Goal: Task Accomplishment & Management: Manage account settings

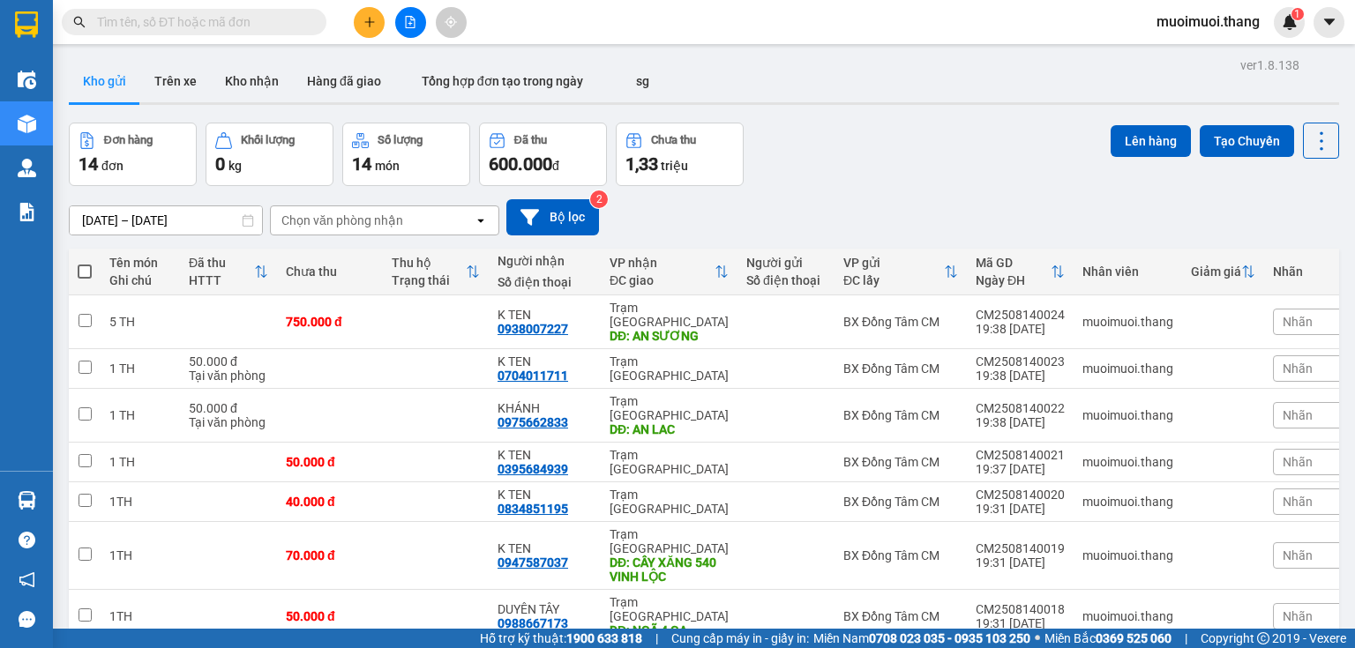
click at [691, 156] on div "1,33 triệu" at bounding box center [679, 164] width 109 height 25
click at [375, 18] on icon "plus" at bounding box center [369, 22] width 12 height 12
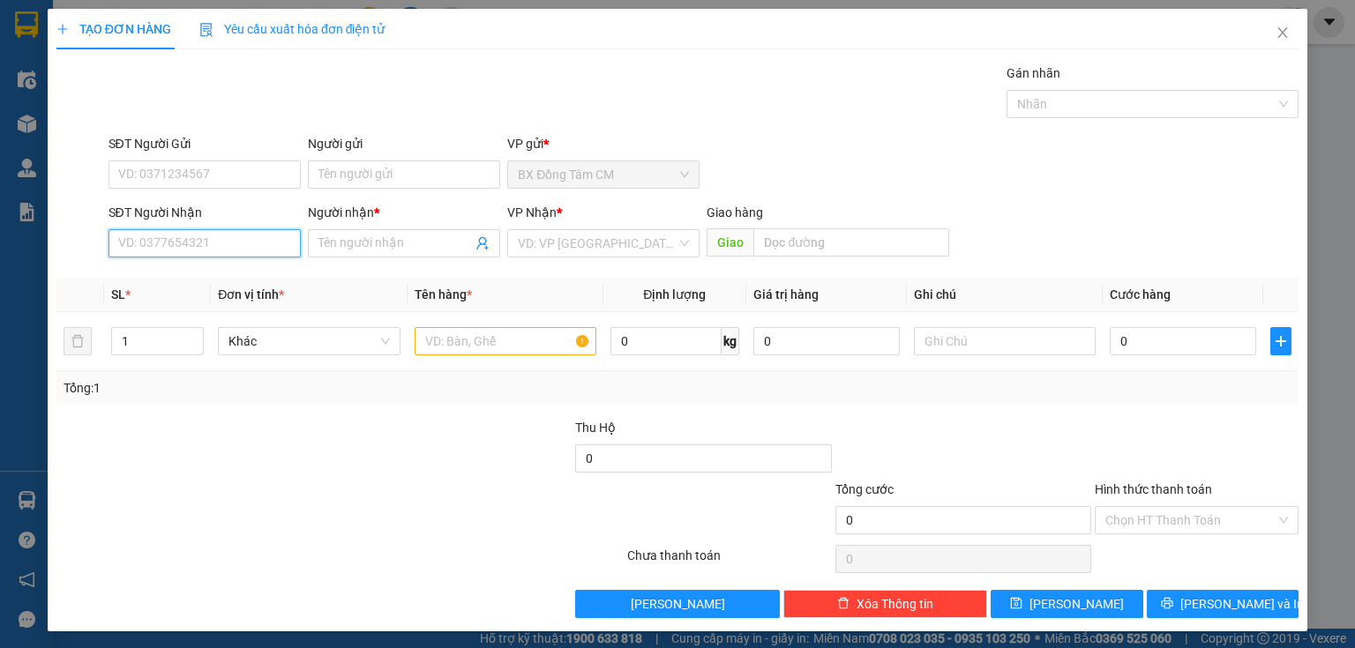
click at [191, 239] on input "SĐT Người Nhận" at bounding box center [205, 243] width 192 height 28
type input "0949141033"
drag, startPoint x: 258, startPoint y: 275, endPoint x: 275, endPoint y: 278, distance: 17.8
click at [258, 275] on div "0949141033 - K TEN" at bounding box center [202, 277] width 169 height 19
type input "K TEN"
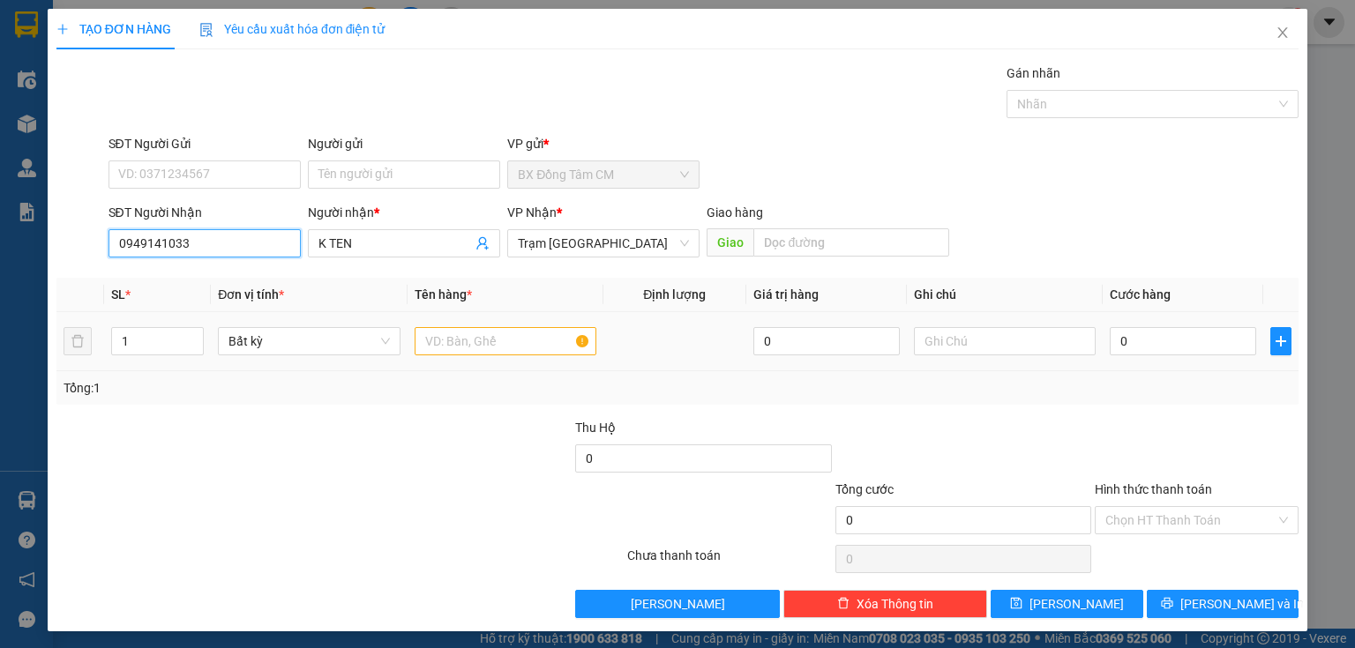
type input "0949141033"
click at [506, 333] on input "text" at bounding box center [506, 341] width 182 height 28
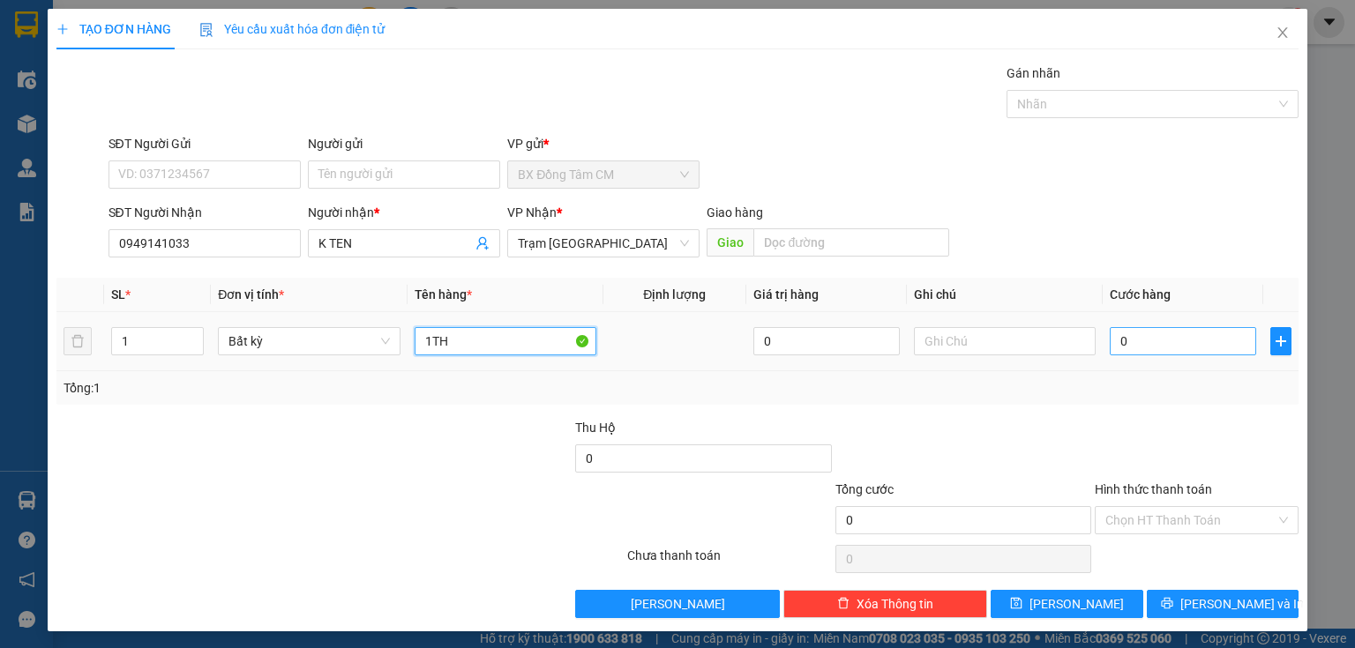
type input "1TH"
click at [1133, 348] on input "0" at bounding box center [1183, 341] width 146 height 28
type input "5"
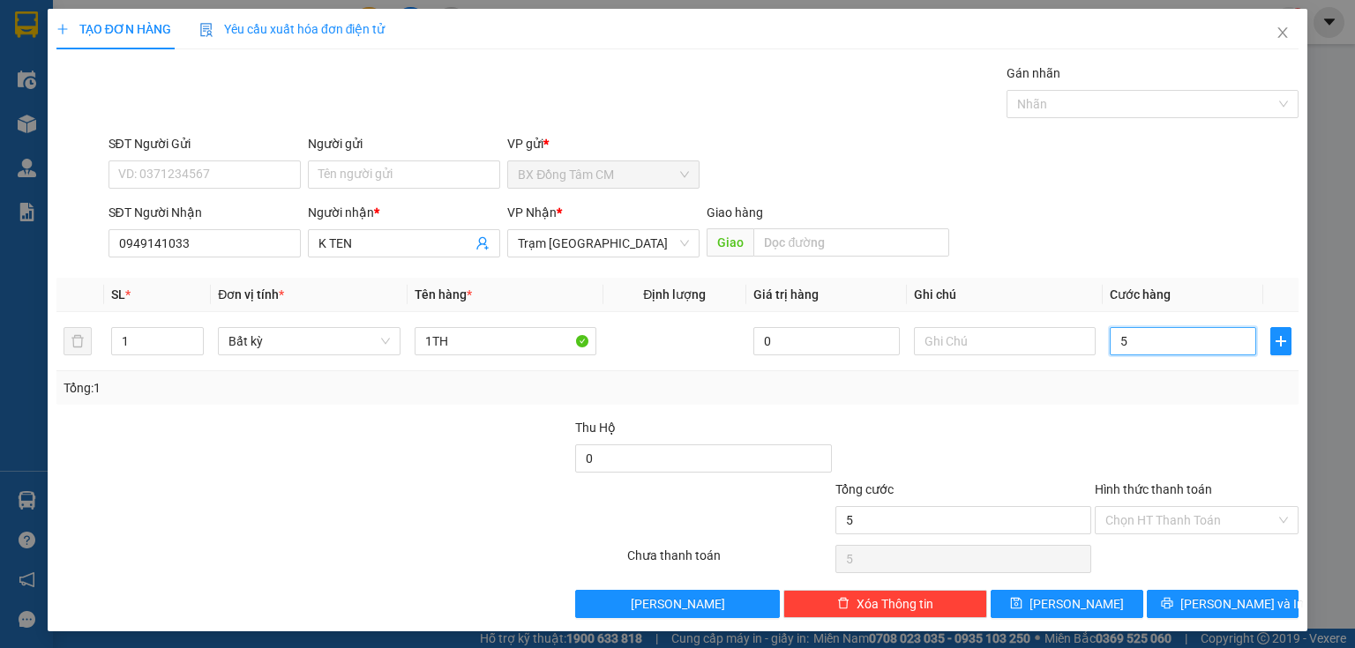
type input "50"
type input "500"
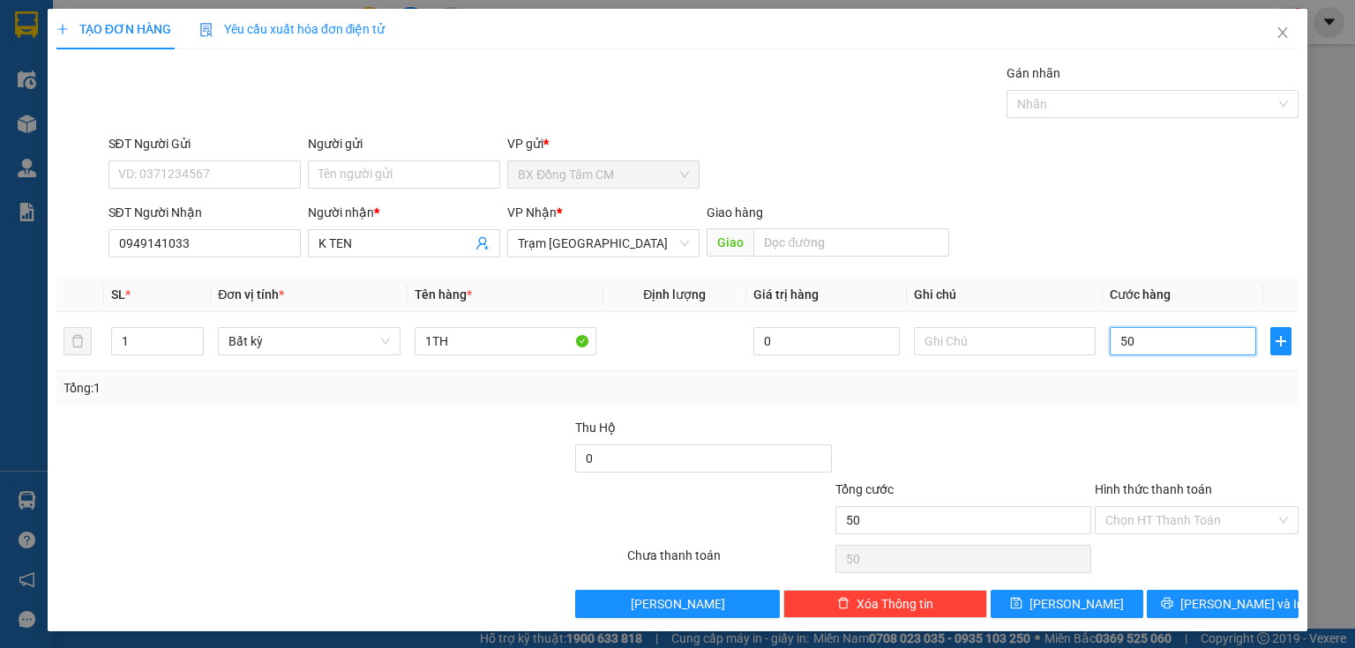
type input "500"
type input "5.000"
type input "50.000"
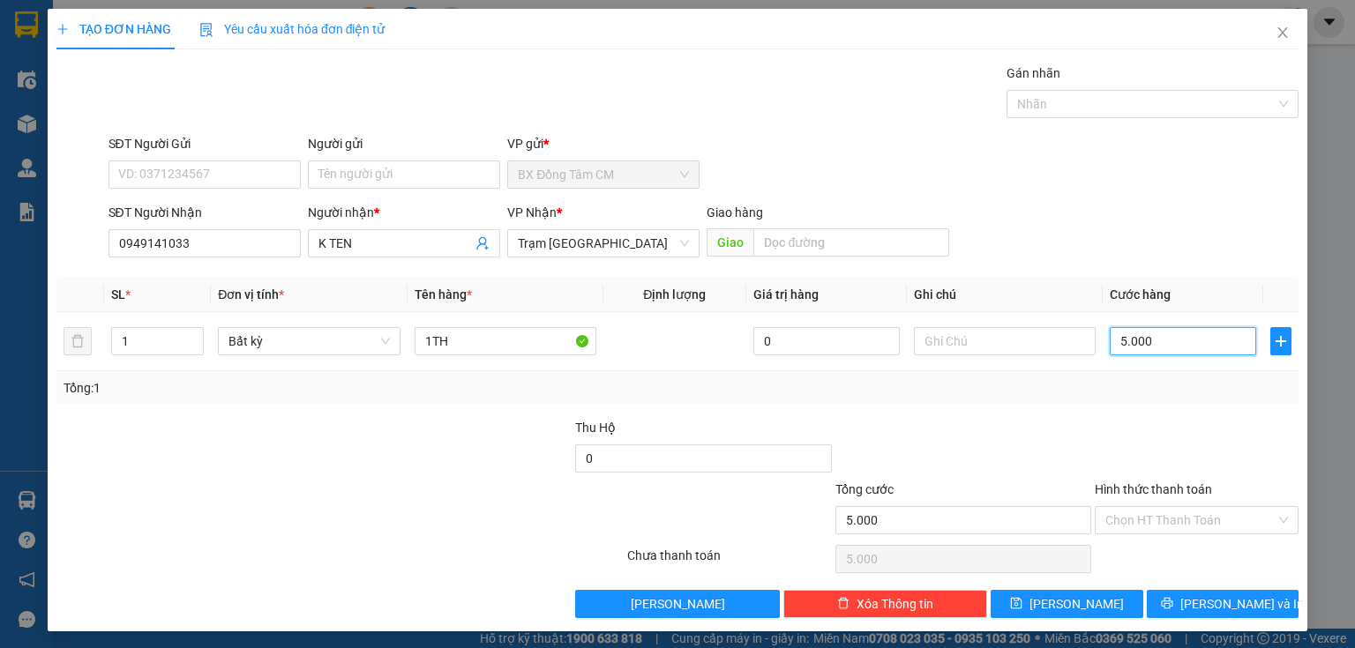
type input "50.000"
click at [1057, 595] on button "Lưu" at bounding box center [1067, 604] width 153 height 28
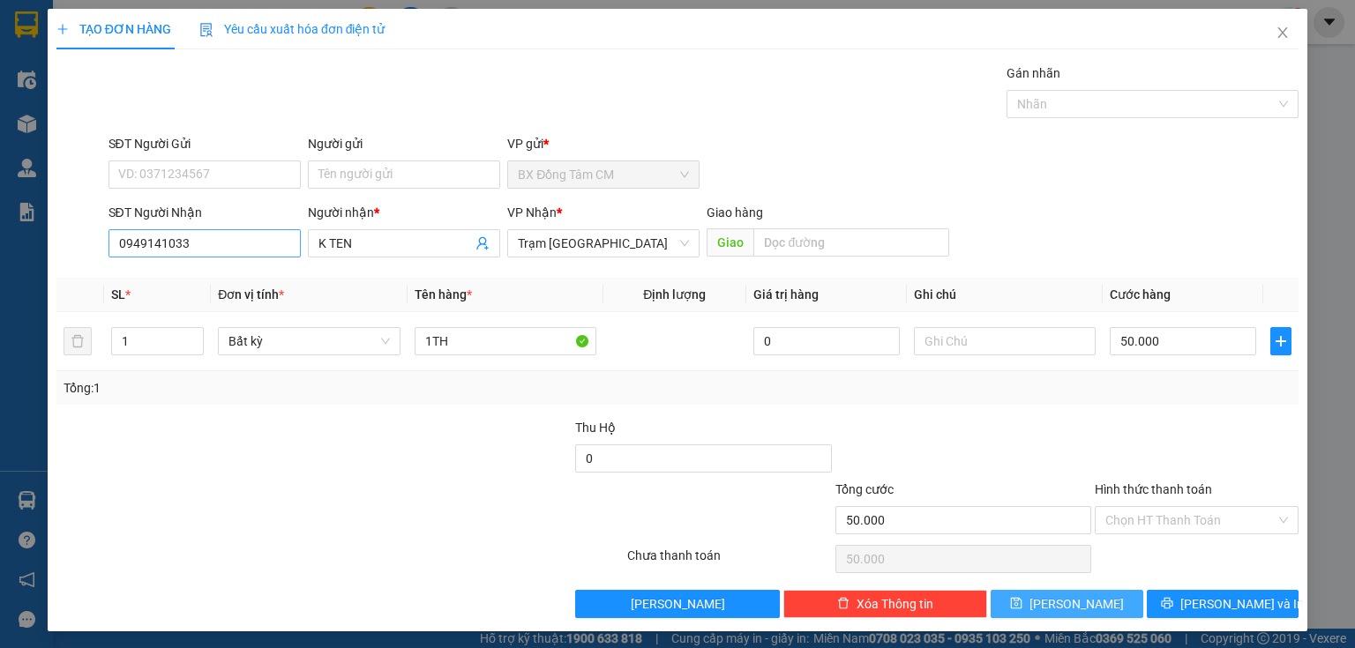
type input "0"
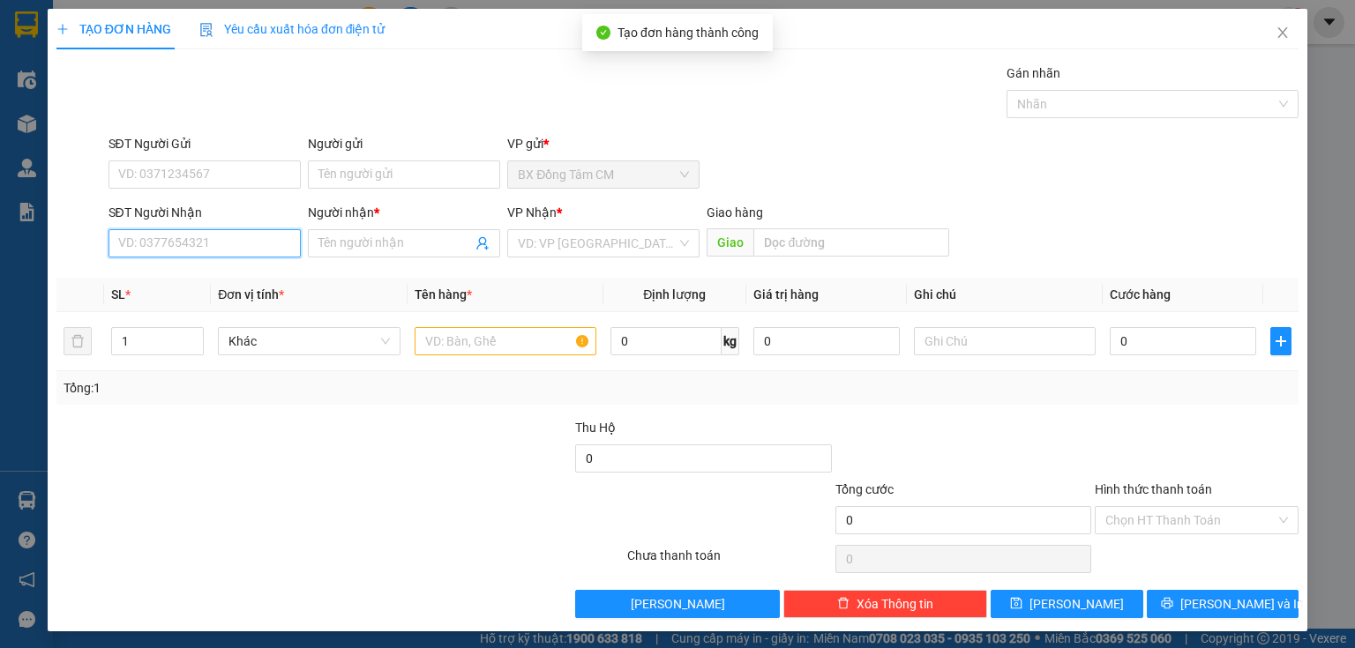
click at [230, 237] on input "SĐT Người Nhận" at bounding box center [205, 243] width 192 height 28
click at [1276, 29] on icon "close" at bounding box center [1283, 33] width 14 height 14
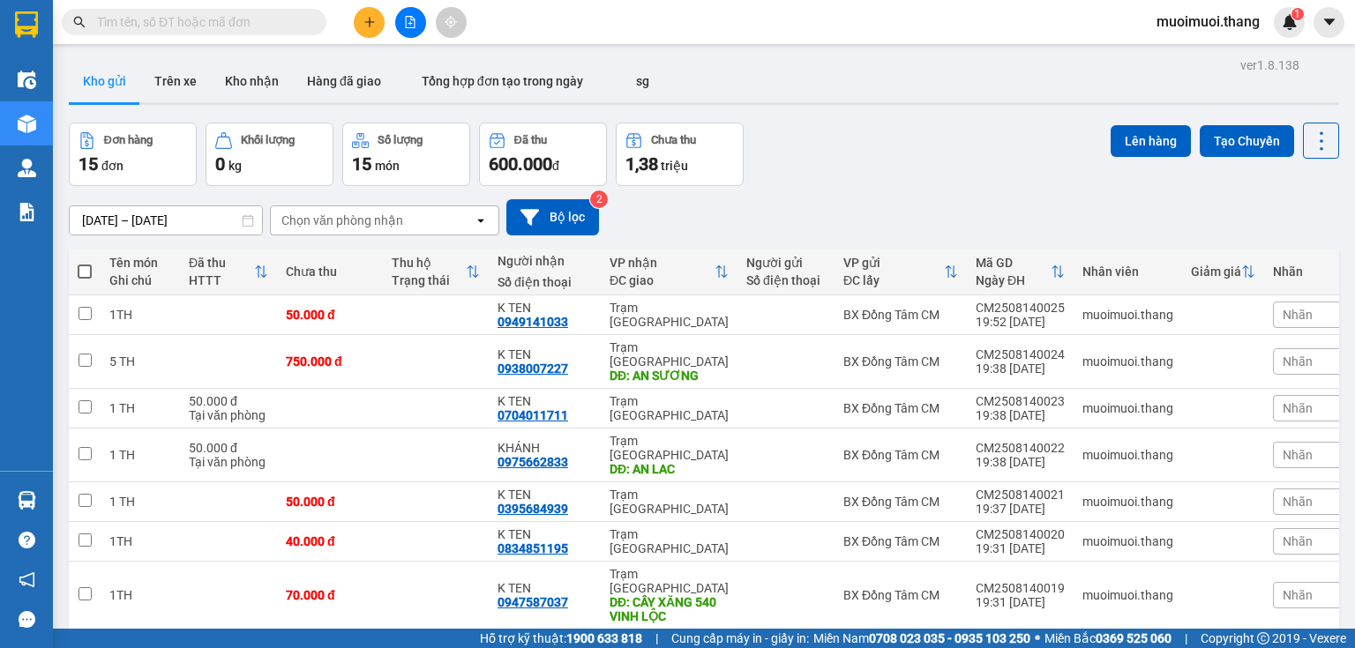
click at [662, 176] on div "1,38 triệu" at bounding box center [679, 164] width 109 height 25
click at [370, 28] on button at bounding box center [369, 22] width 31 height 31
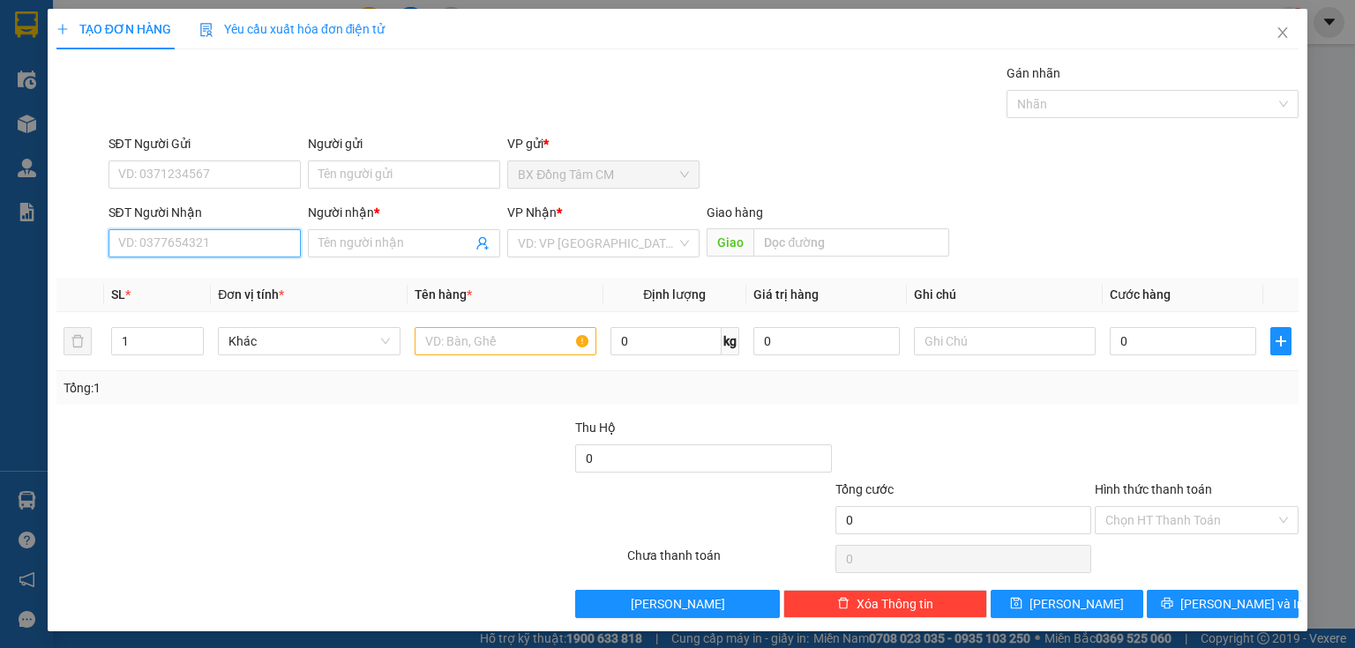
click at [210, 248] on input "SĐT Người Nhận" at bounding box center [205, 243] width 192 height 28
click at [144, 248] on input "0906617715" at bounding box center [205, 243] width 192 height 28
type input "0906617715"
click at [420, 243] on input "Người nhận *" at bounding box center [394, 243] width 153 height 19
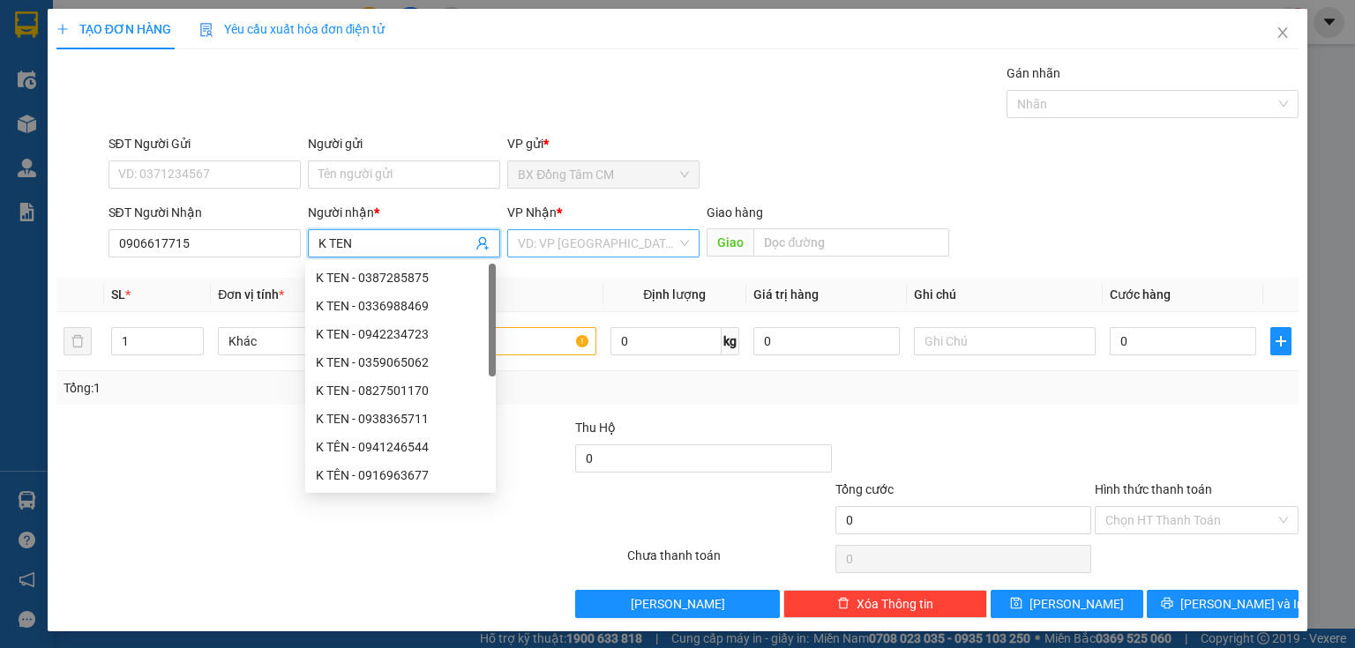
type input "K TEN"
click at [546, 236] on input "search" at bounding box center [597, 243] width 159 height 26
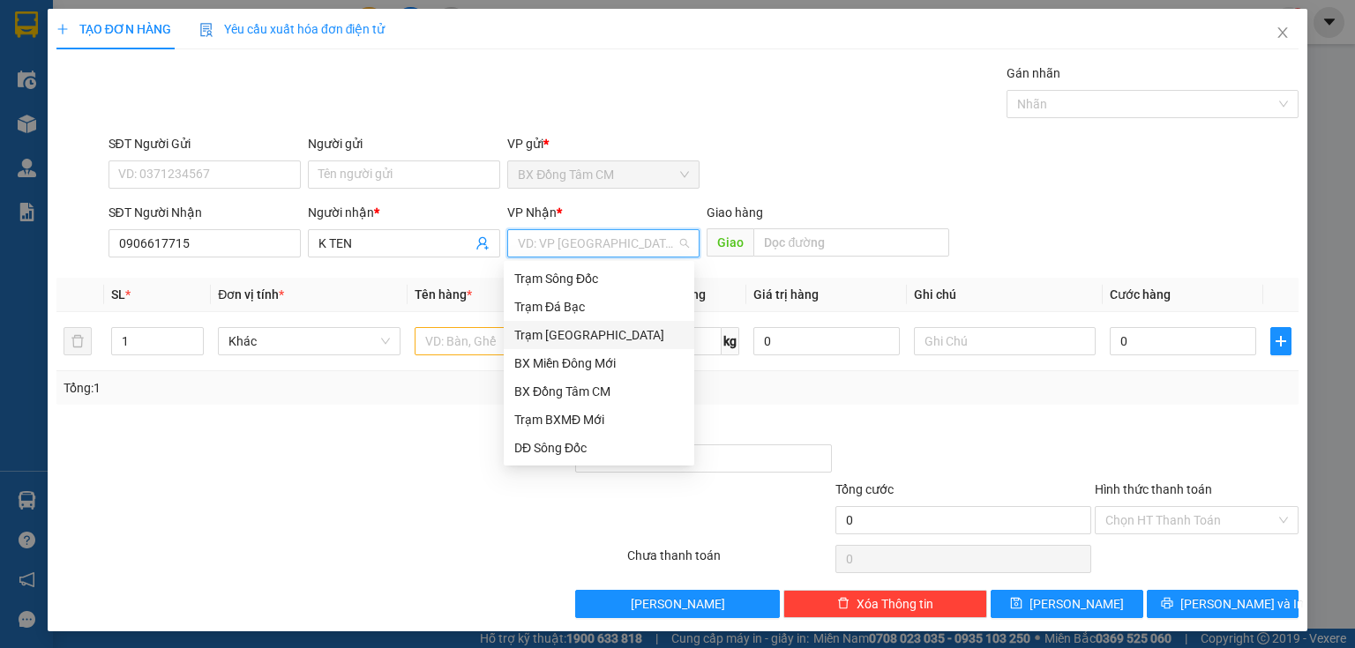
click at [575, 334] on div "Trạm Sài Gòn" at bounding box center [598, 335] width 169 height 19
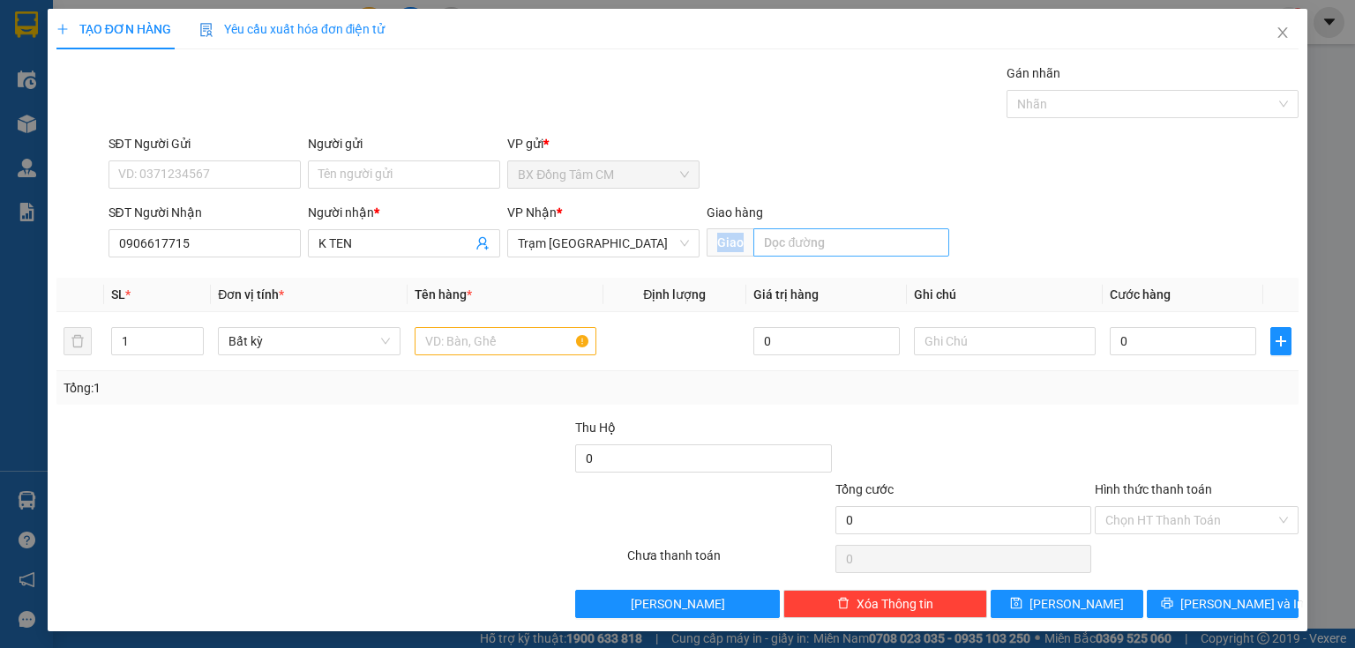
click at [797, 255] on div "Giao" at bounding box center [828, 243] width 243 height 28
click at [797, 247] on input "text" at bounding box center [851, 242] width 196 height 28
type input "N"
type input "BA DIEM"
click at [506, 344] on input "text" at bounding box center [506, 341] width 182 height 28
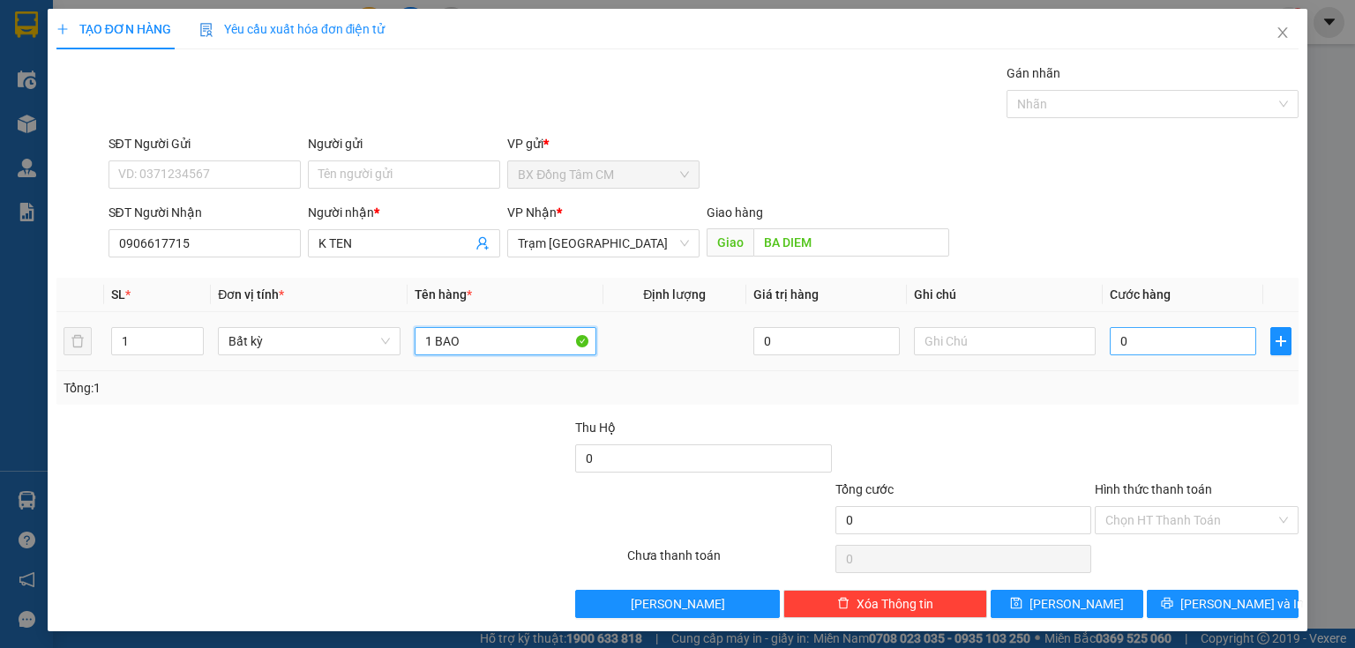
type input "1 BAO"
type input "7"
type input "70"
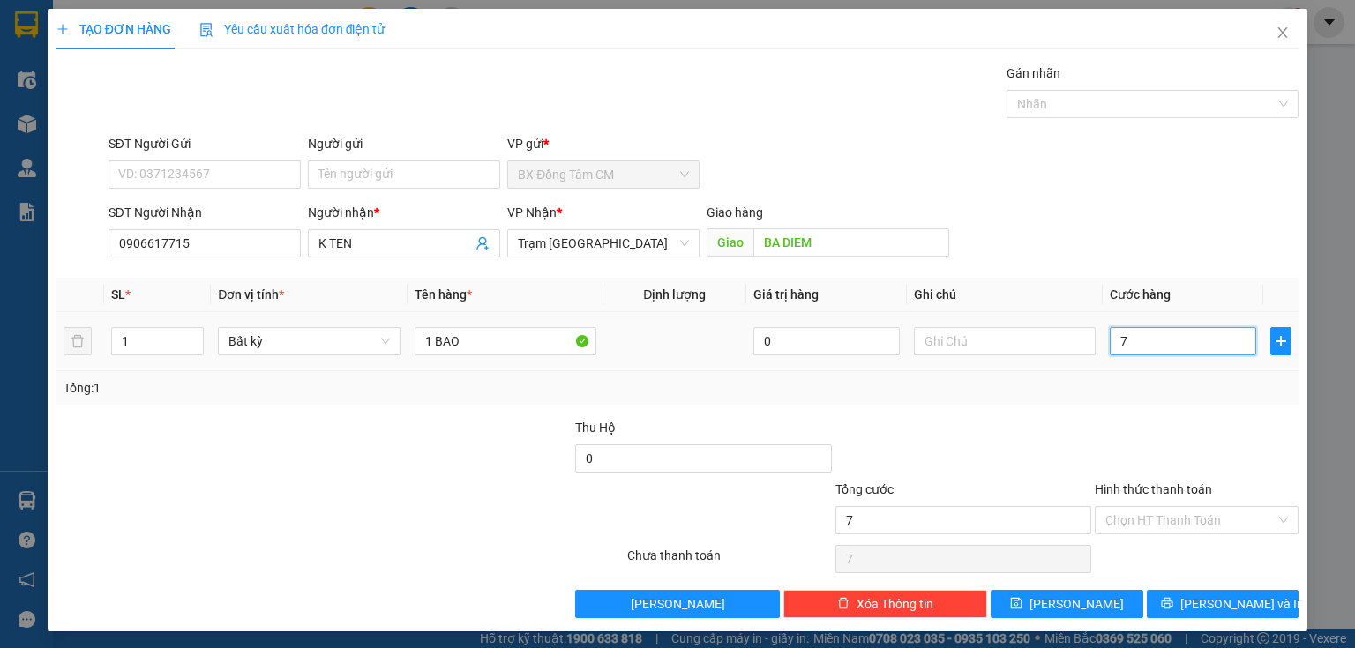
type input "70"
type input "700"
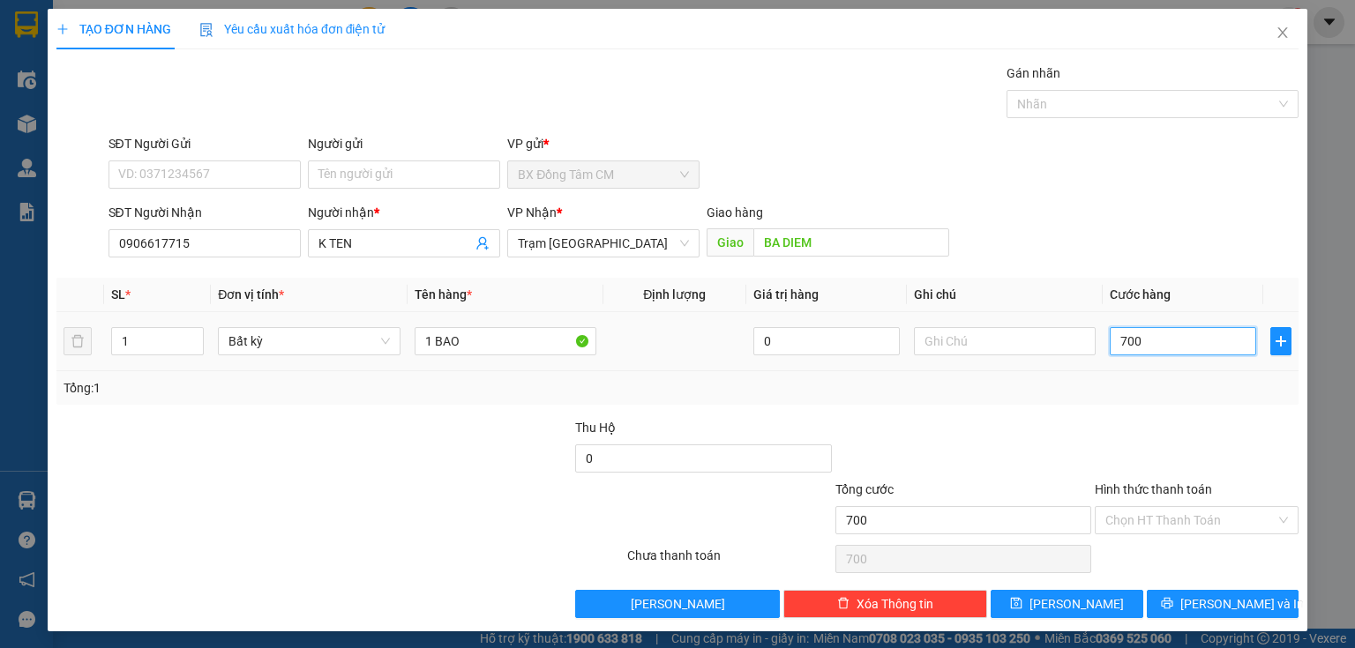
type input "7.000"
type input "70.000"
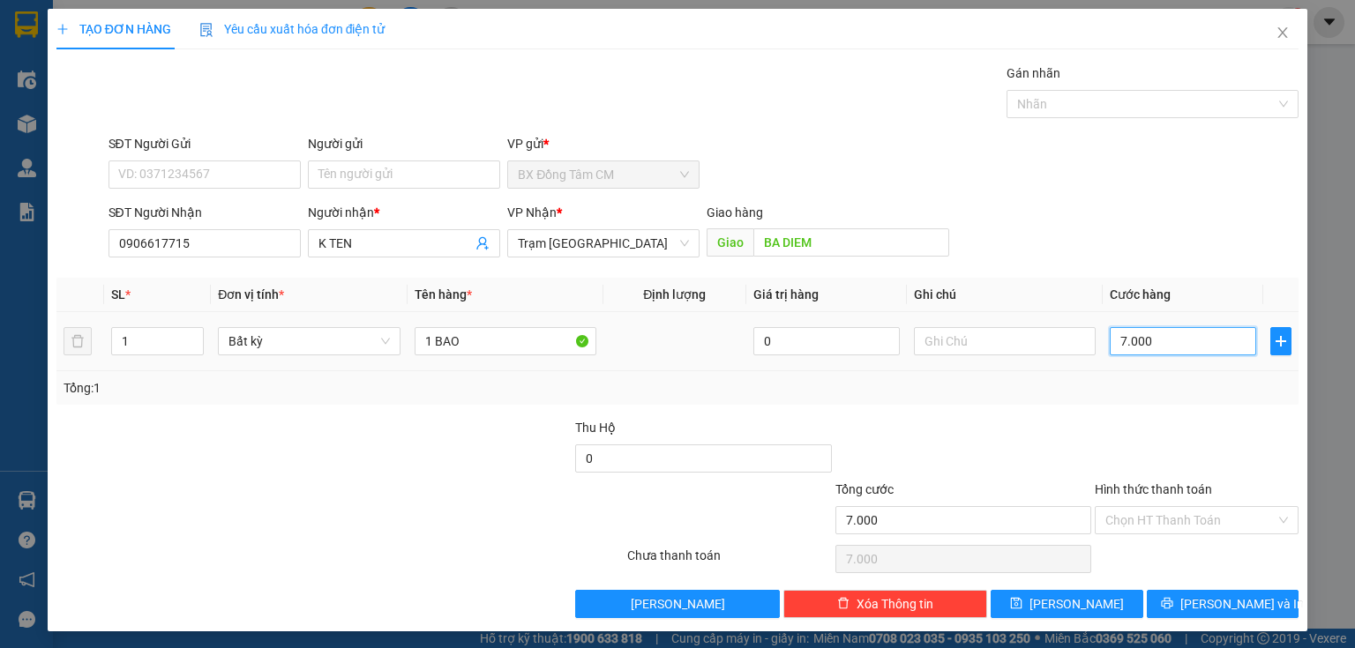
type input "70.000"
drag, startPoint x: 1116, startPoint y: 607, endPoint x: 1109, endPoint y: 595, distance: 13.5
click at [1116, 606] on button "Lưu" at bounding box center [1067, 604] width 153 height 28
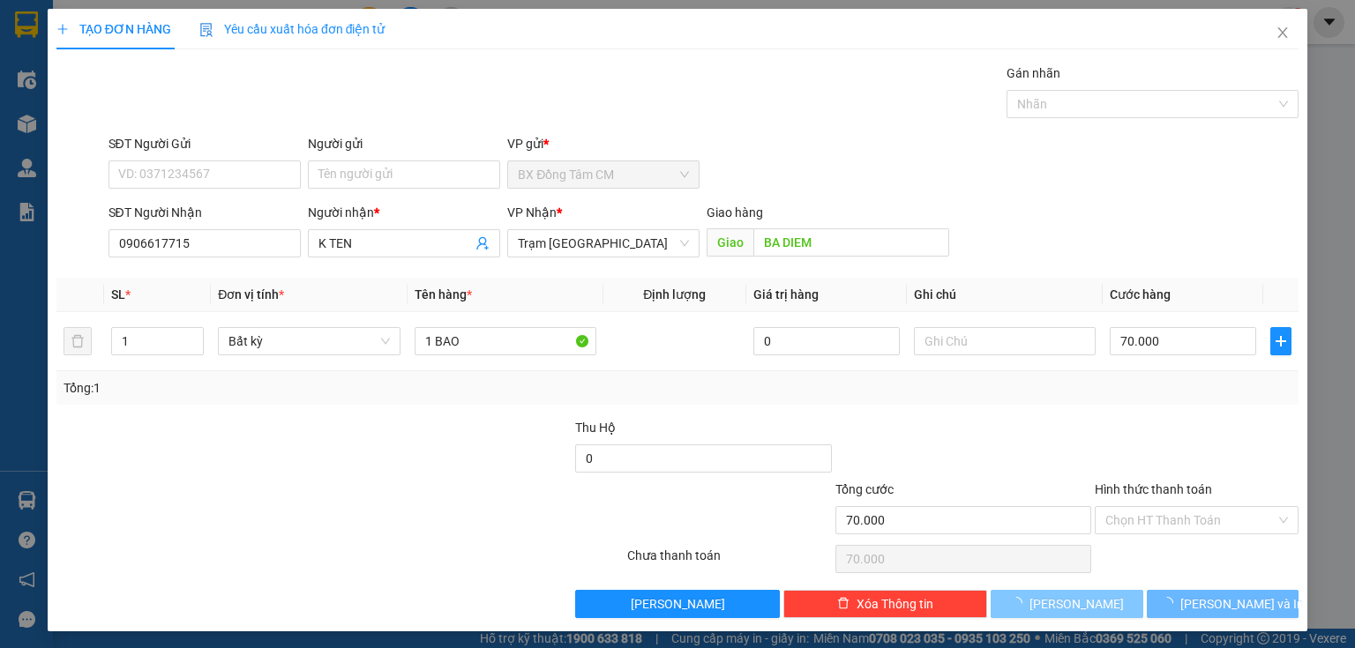
type input "0"
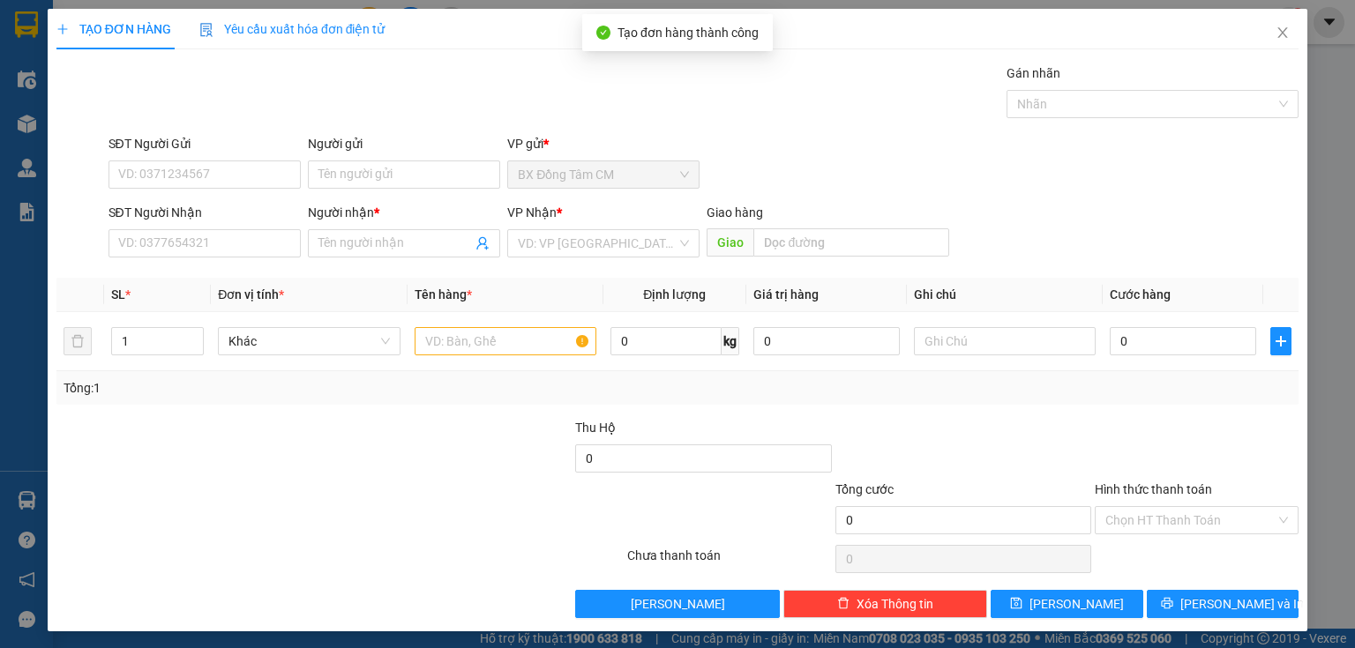
click at [181, 225] on div "SĐT Người Nhận" at bounding box center [205, 216] width 192 height 26
click at [174, 236] on input "SĐT Người Nhận" at bounding box center [205, 243] width 192 height 28
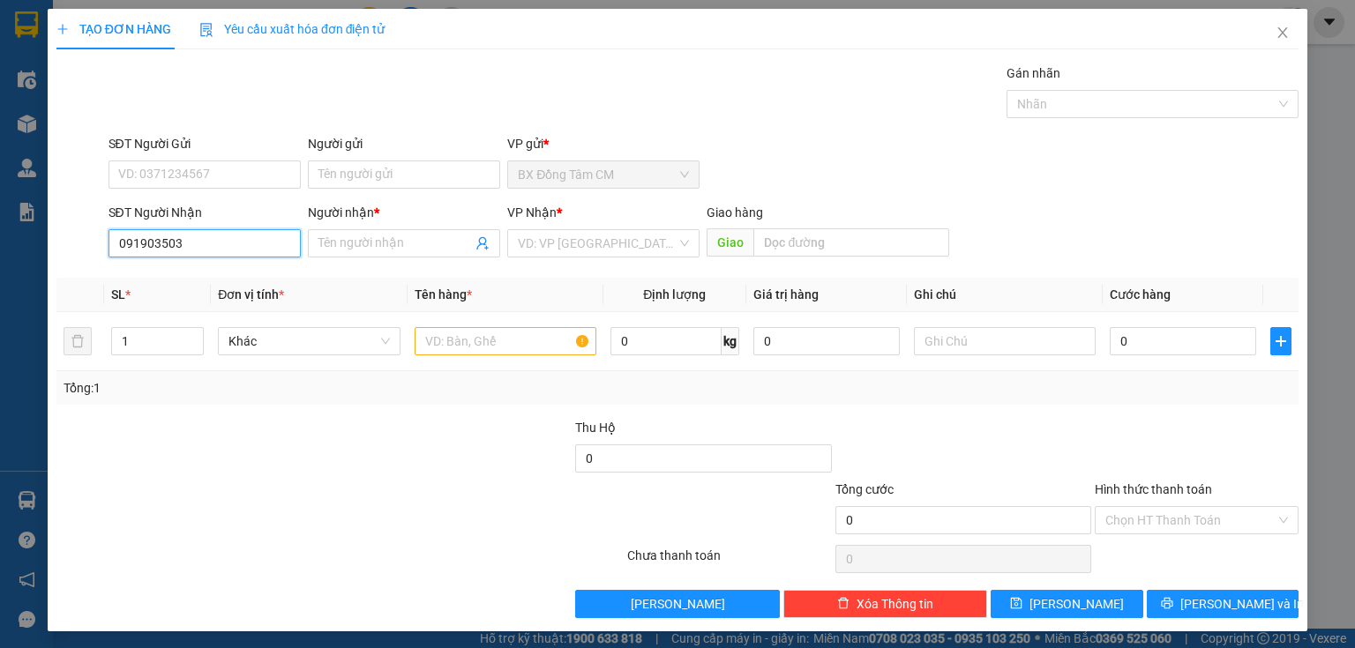
type input "0919035035"
drag, startPoint x: 213, startPoint y: 280, endPoint x: 505, endPoint y: 294, distance: 291.5
click at [215, 279] on div "0919035035 - K TEN" at bounding box center [202, 277] width 169 height 19
type input "K TEN"
type input "KIEU TIÊN"
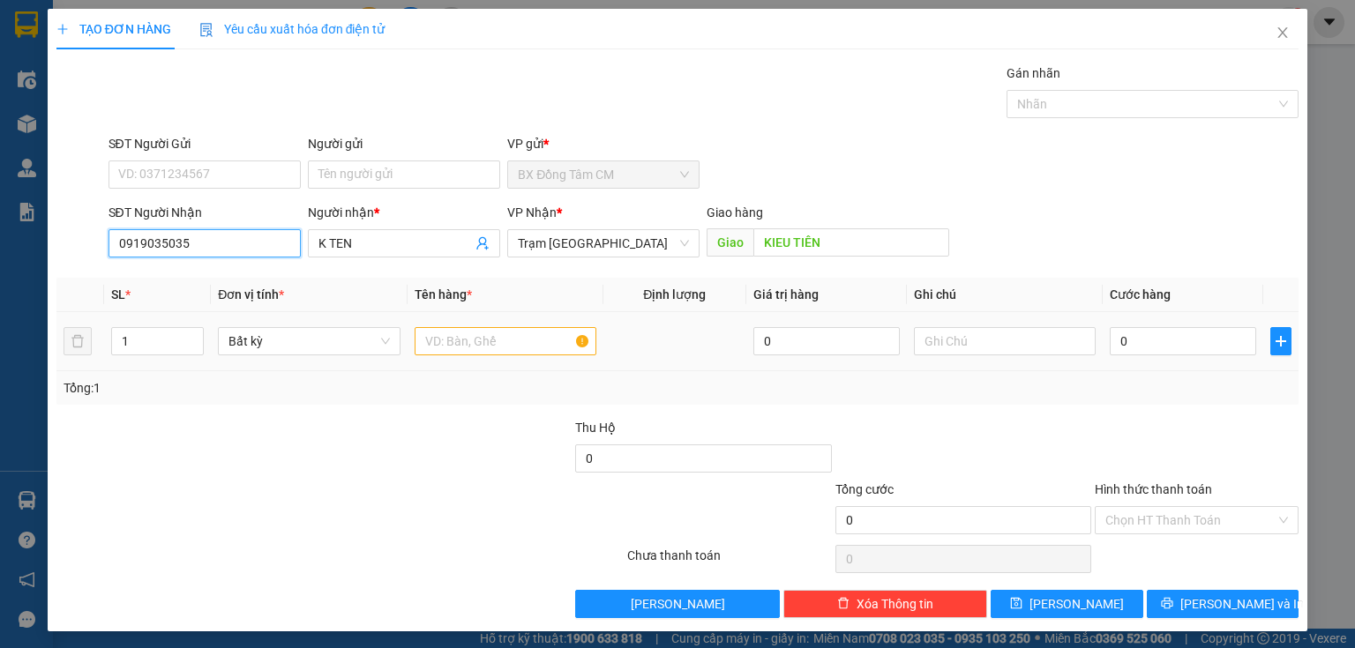
type input "0919035035"
click at [434, 345] on input "text" at bounding box center [506, 341] width 182 height 28
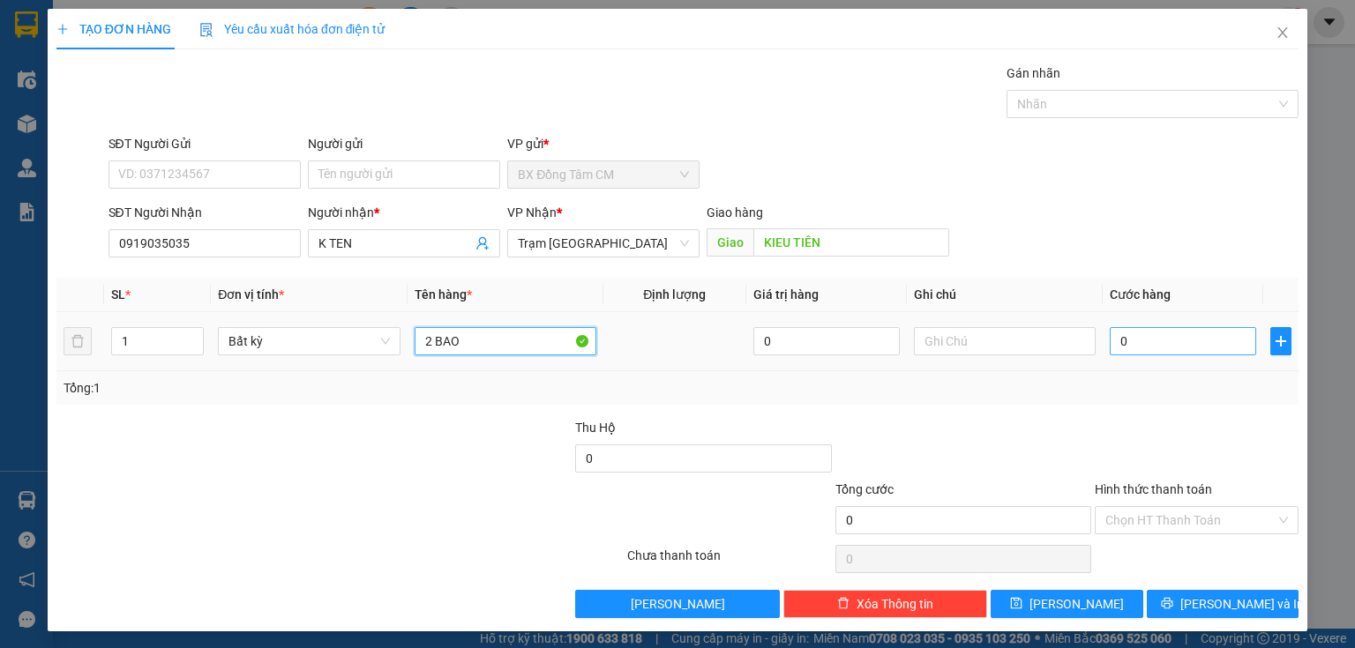
type input "2 BAO"
click at [1147, 348] on input "0" at bounding box center [1183, 341] width 146 height 28
type input "1"
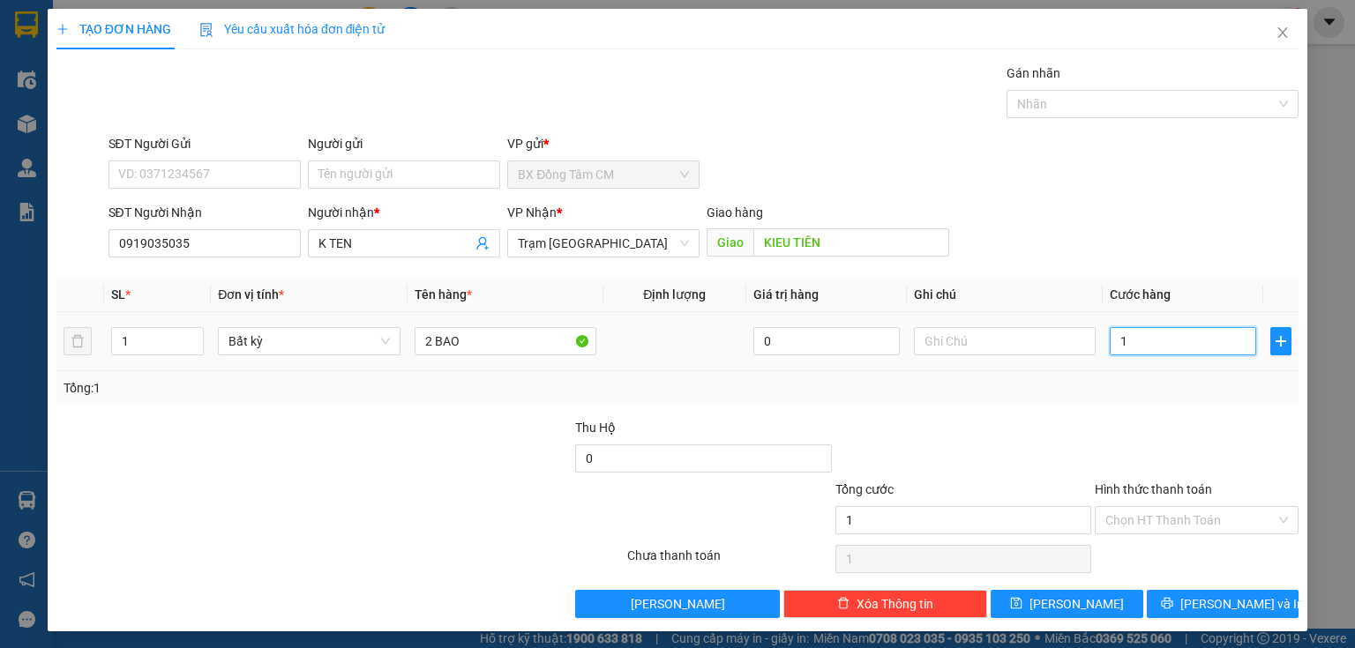
type input "15"
type input "150"
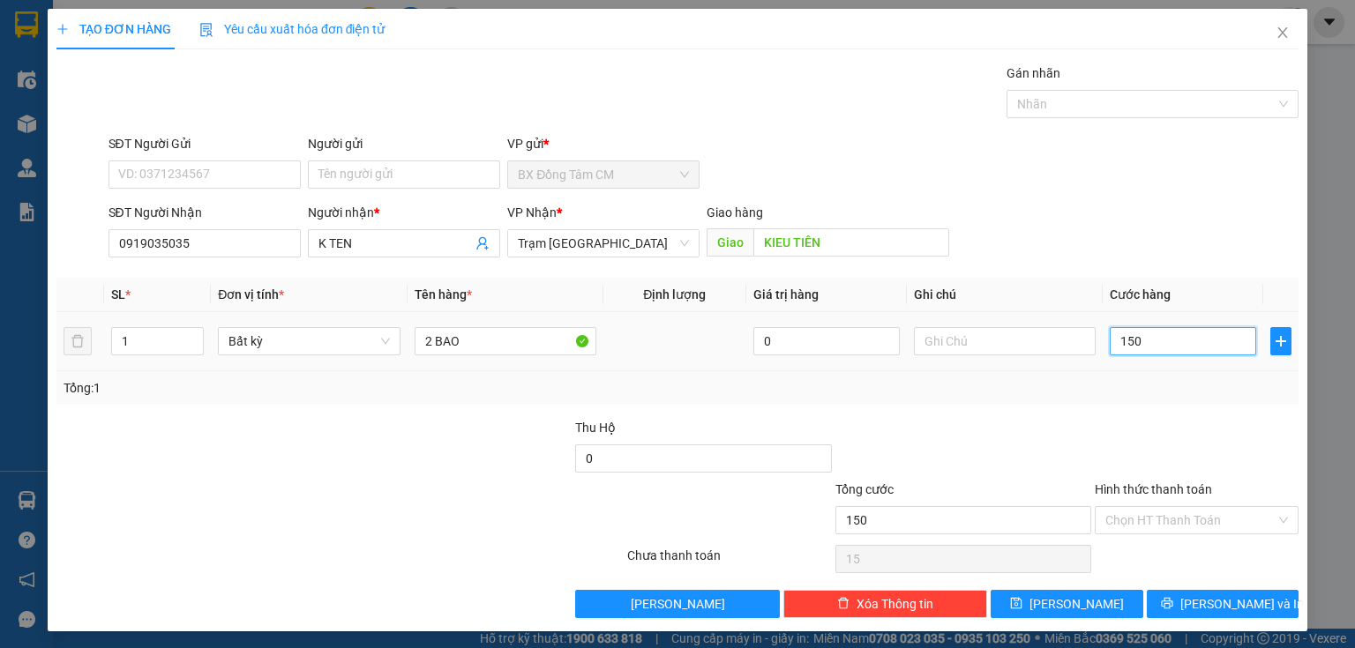
type input "150"
type input "1.500"
type input "15.000"
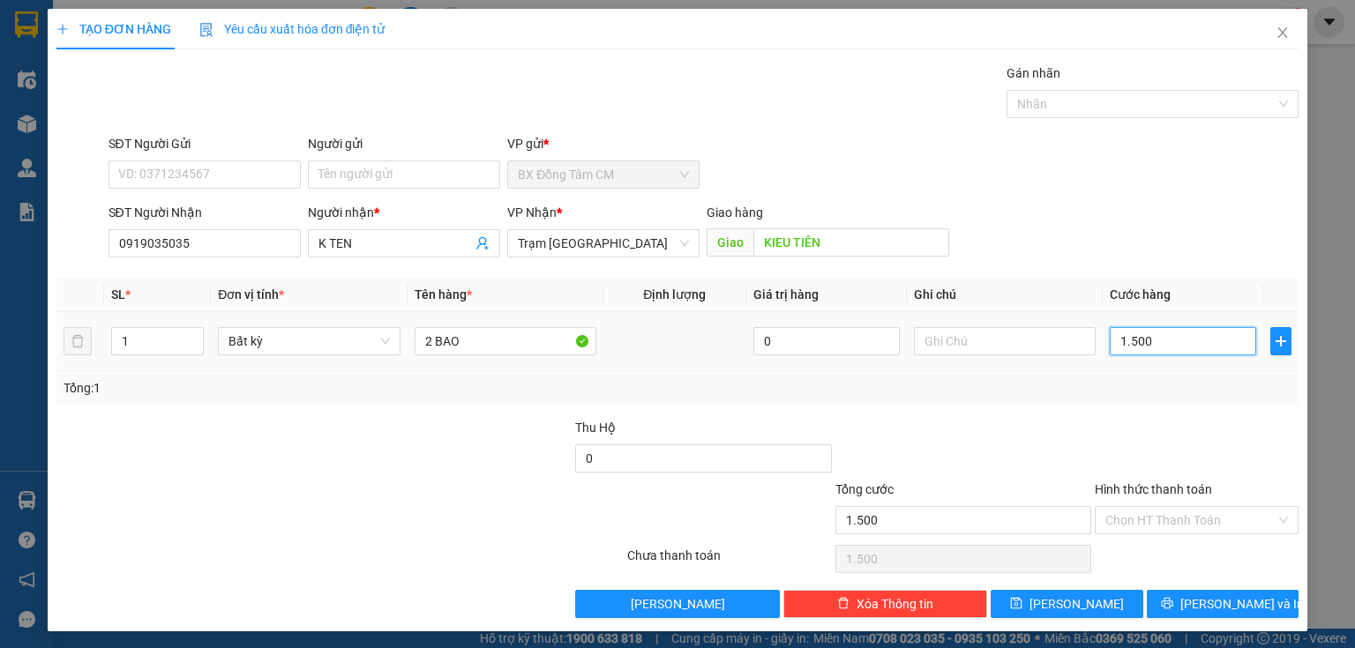
type input "15.000"
type input "150.000"
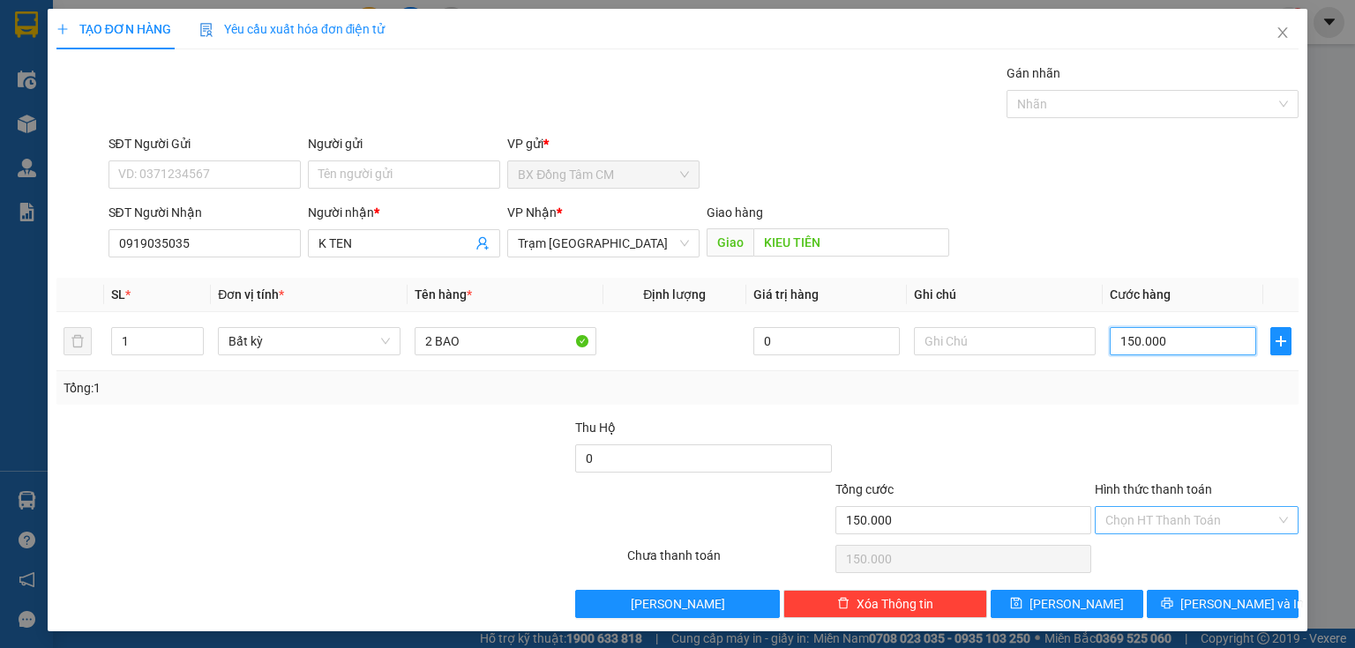
type input "150.000"
click at [1156, 524] on input "Hình thức thanh toán" at bounding box center [1190, 520] width 170 height 26
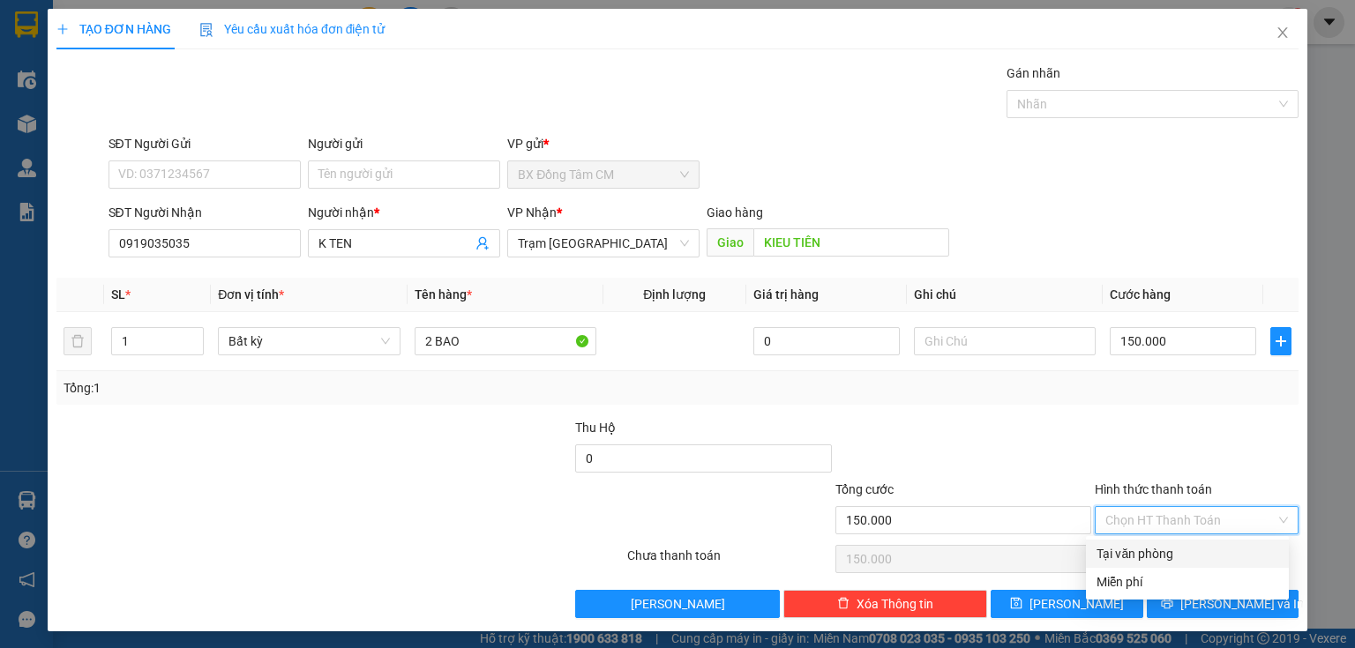
click at [1143, 565] on div "Tại văn phòng" at bounding box center [1187, 554] width 203 height 28
type input "0"
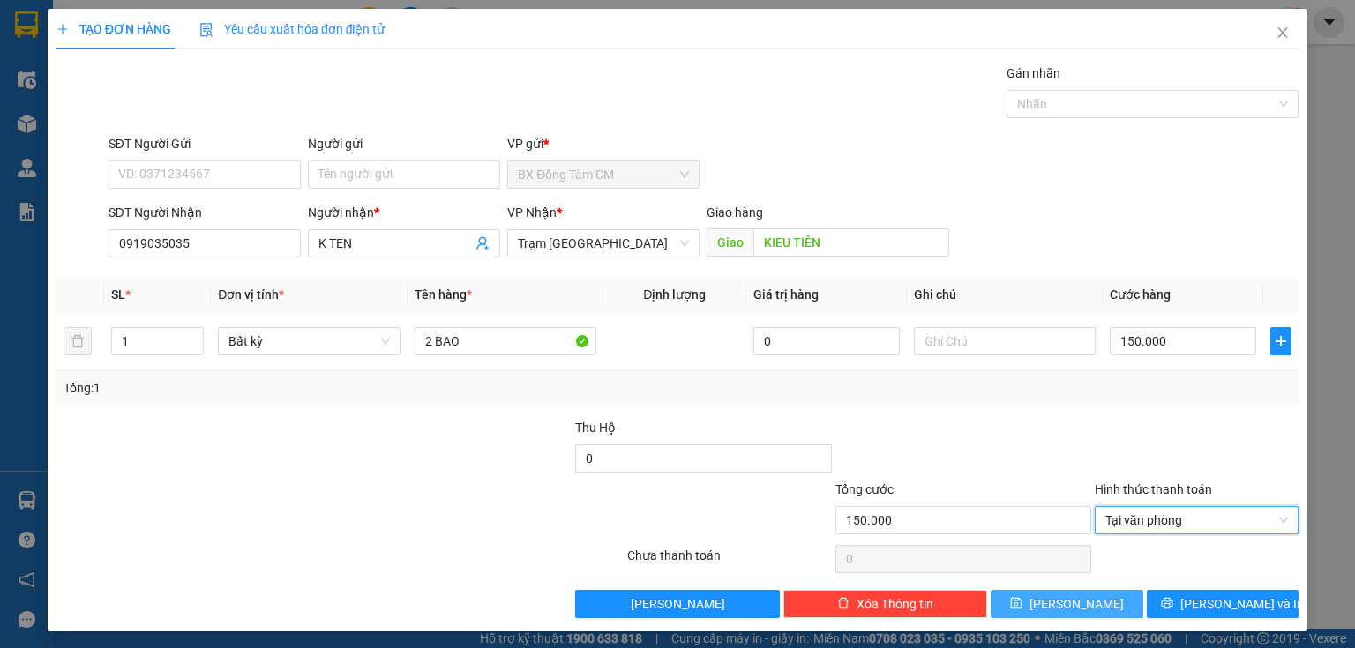
click at [1086, 600] on button "Lưu" at bounding box center [1067, 604] width 153 height 28
type input "0"
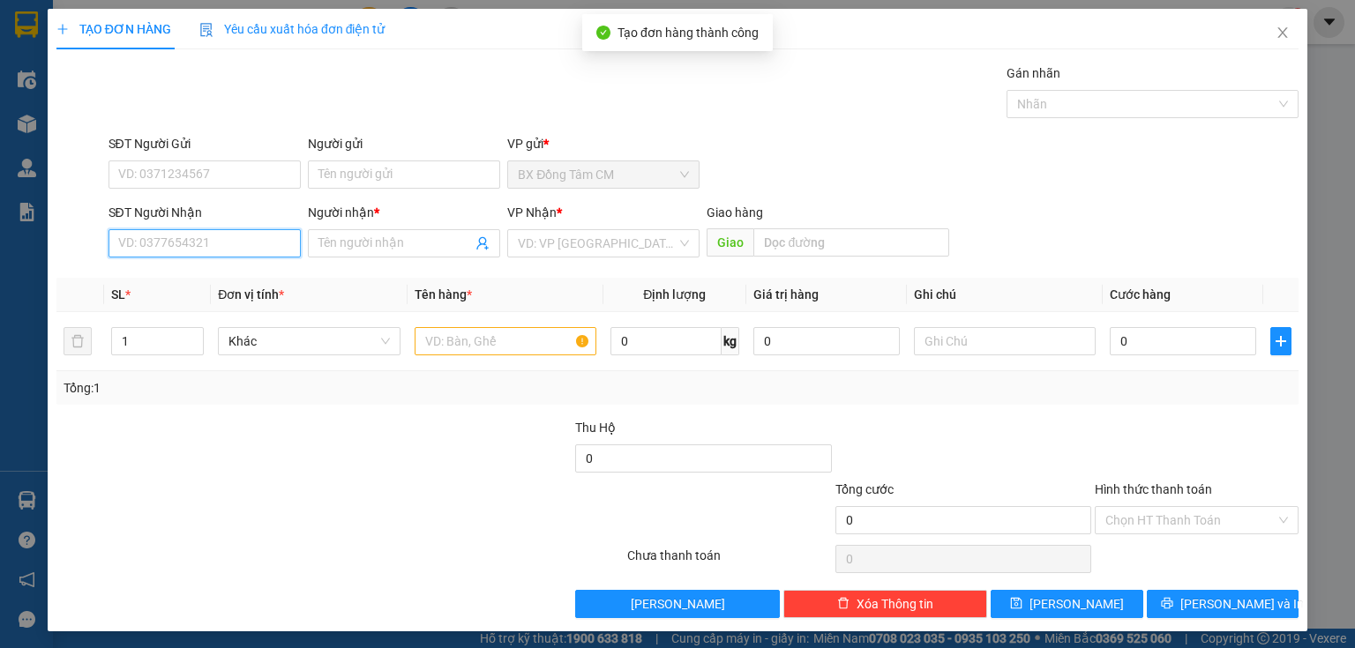
click at [169, 245] on input "SĐT Người Nhận" at bounding box center [205, 243] width 192 height 28
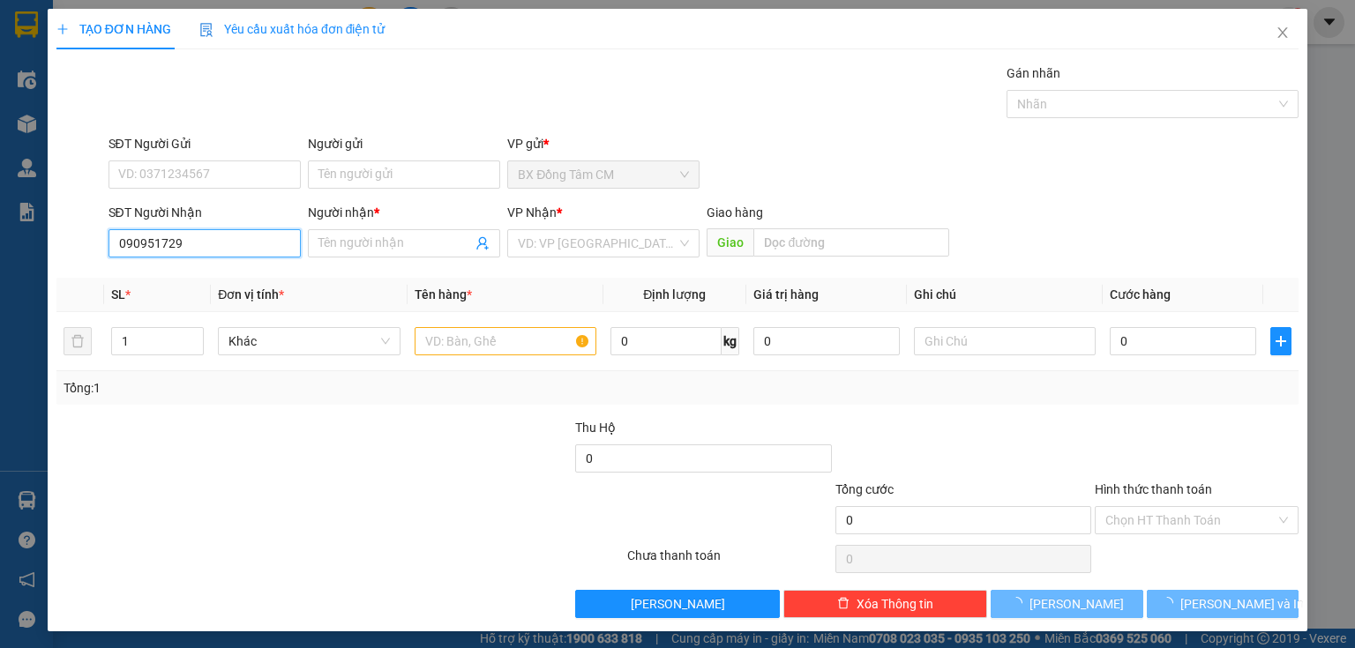
type input "0909517292"
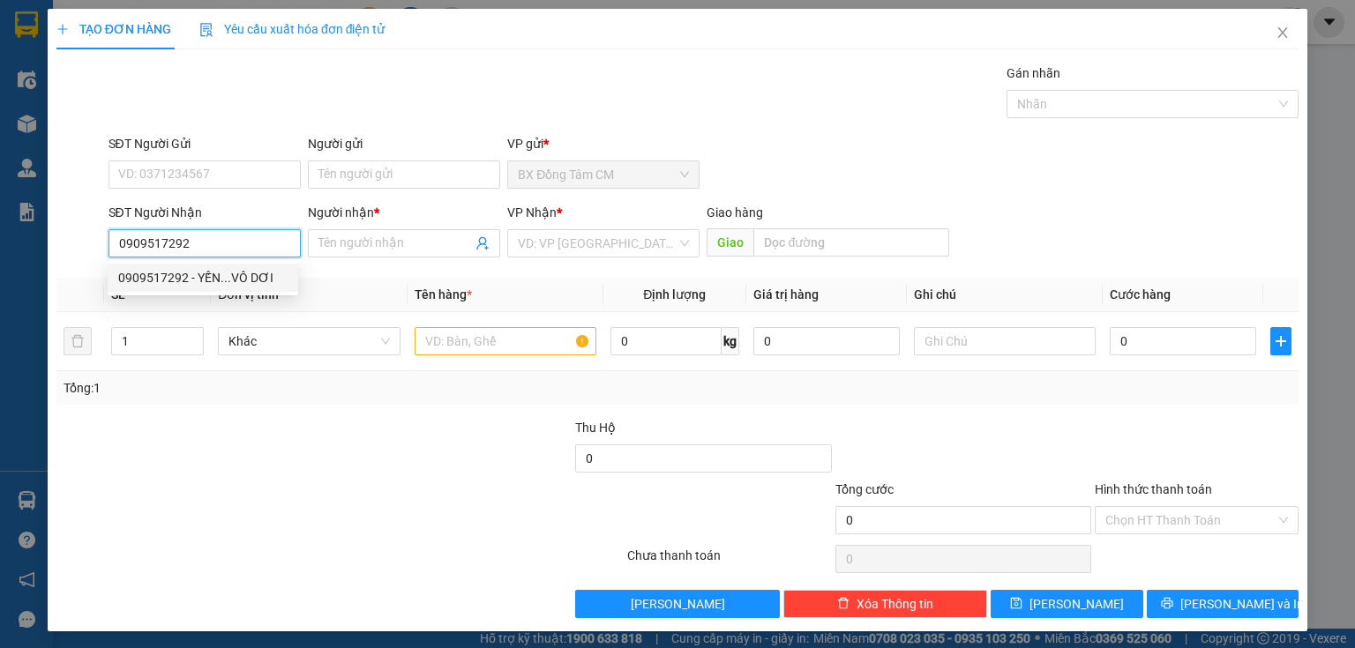
drag, startPoint x: 249, startPoint y: 285, endPoint x: 444, endPoint y: 280, distance: 195.0
click at [251, 285] on div "0909517292 - YẾN...VÔ DƠI" at bounding box center [202, 277] width 169 height 19
type input "YẾN...VÔ DƠI"
type input "0909517292"
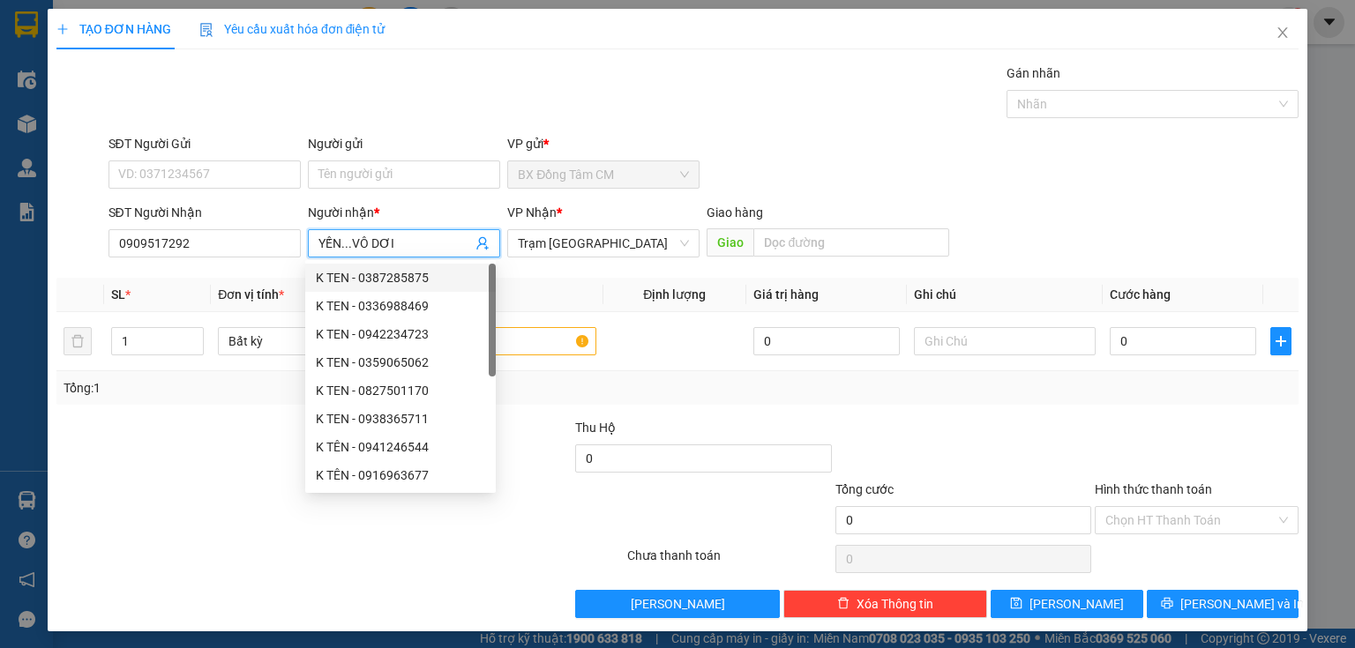
drag, startPoint x: 438, startPoint y: 247, endPoint x: 334, endPoint y: 271, distance: 105.9
click at [334, 271] on body "Kết quả tìm kiếm ( 0 ) Bộ lọc No Data muoimuoi.thang 1 Điều hành xe Kho hàng mớ…" at bounding box center [677, 324] width 1355 height 648
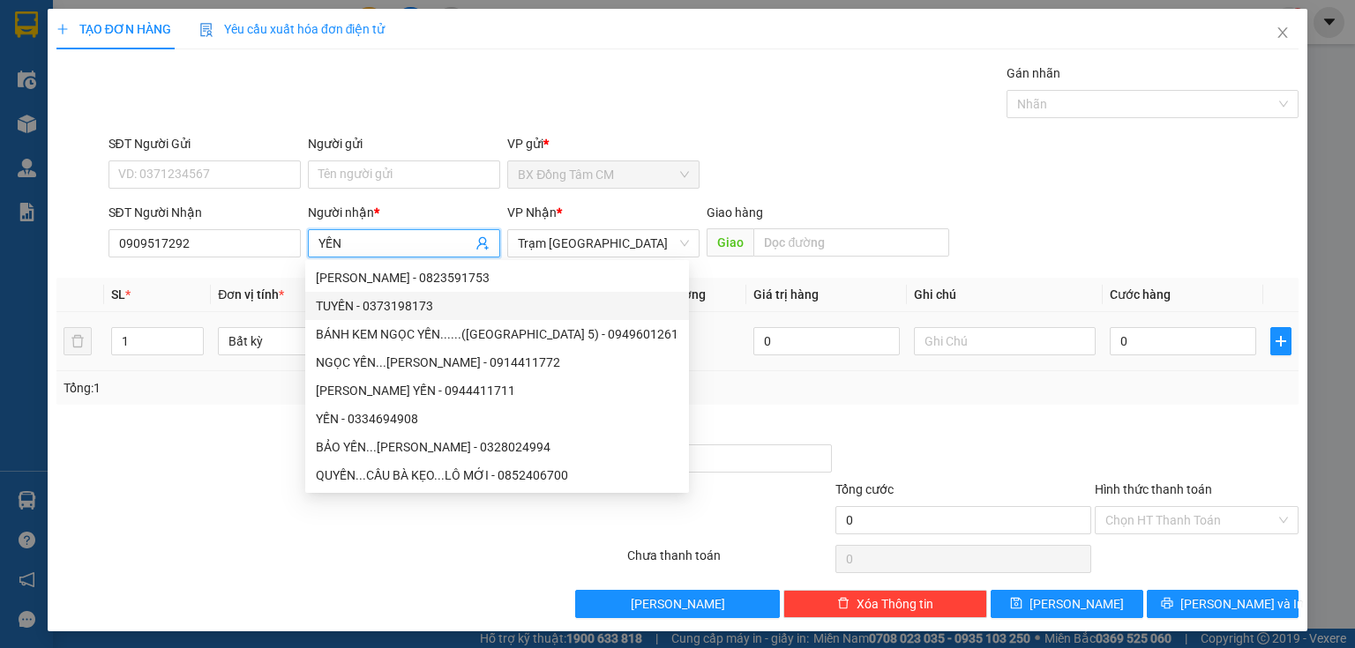
type input "YẾN"
click at [776, 370] on td "0" at bounding box center [826, 341] width 161 height 59
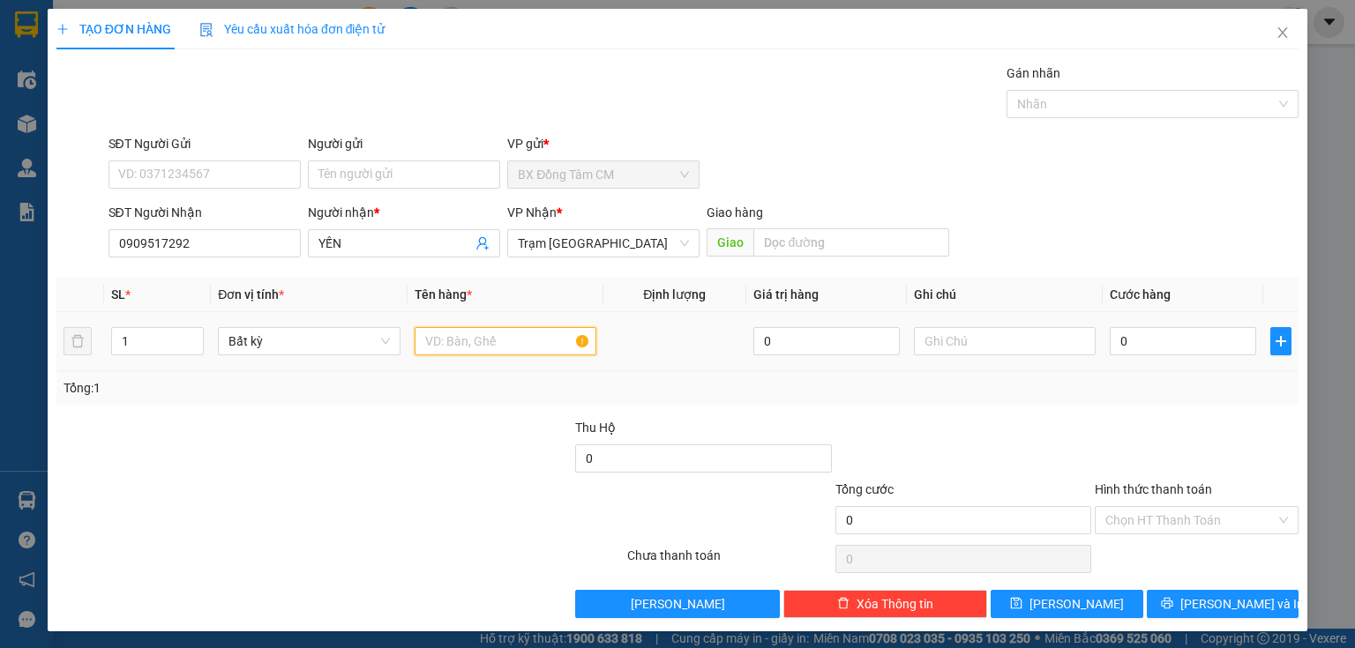
click at [429, 330] on input "text" at bounding box center [506, 341] width 182 height 28
type input "1TH"
click at [1140, 327] on div "0" at bounding box center [1183, 341] width 146 height 35
click at [1126, 338] on input "0" at bounding box center [1183, 341] width 146 height 28
type input "52"
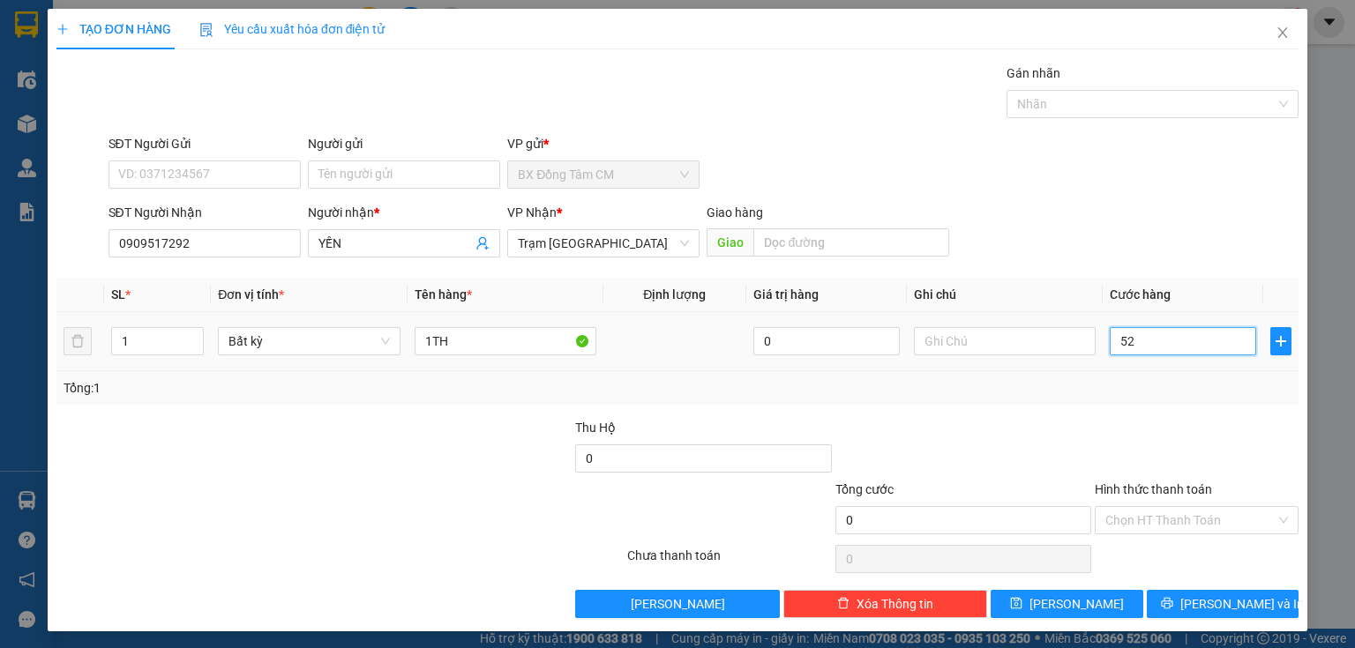
type input "52"
type input "5"
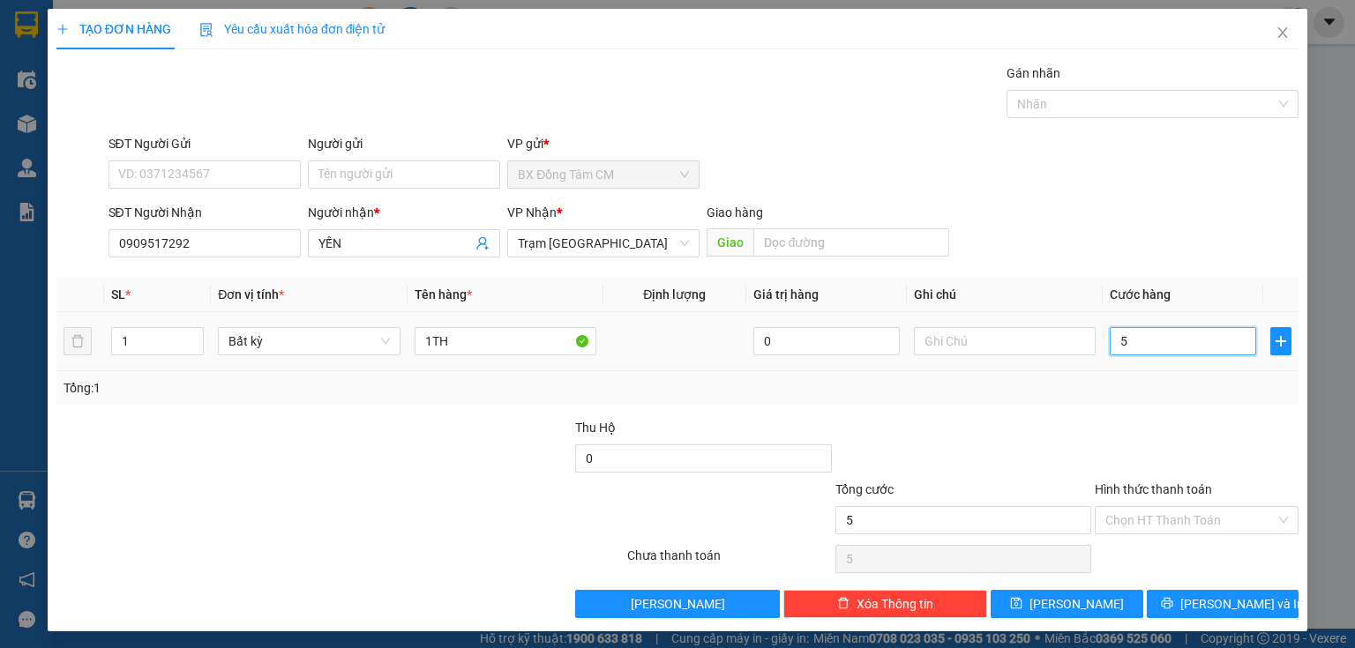
type input "50"
type input "500"
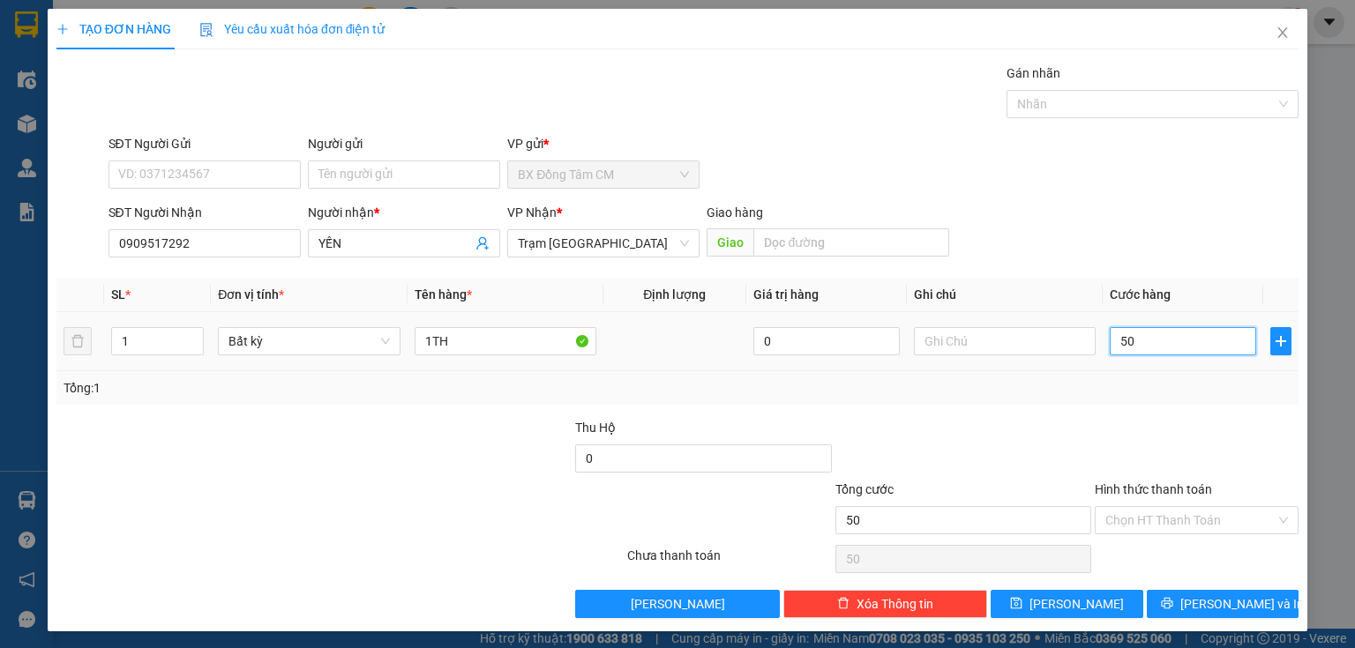
type input "500"
type input "5.000"
type input "50.000"
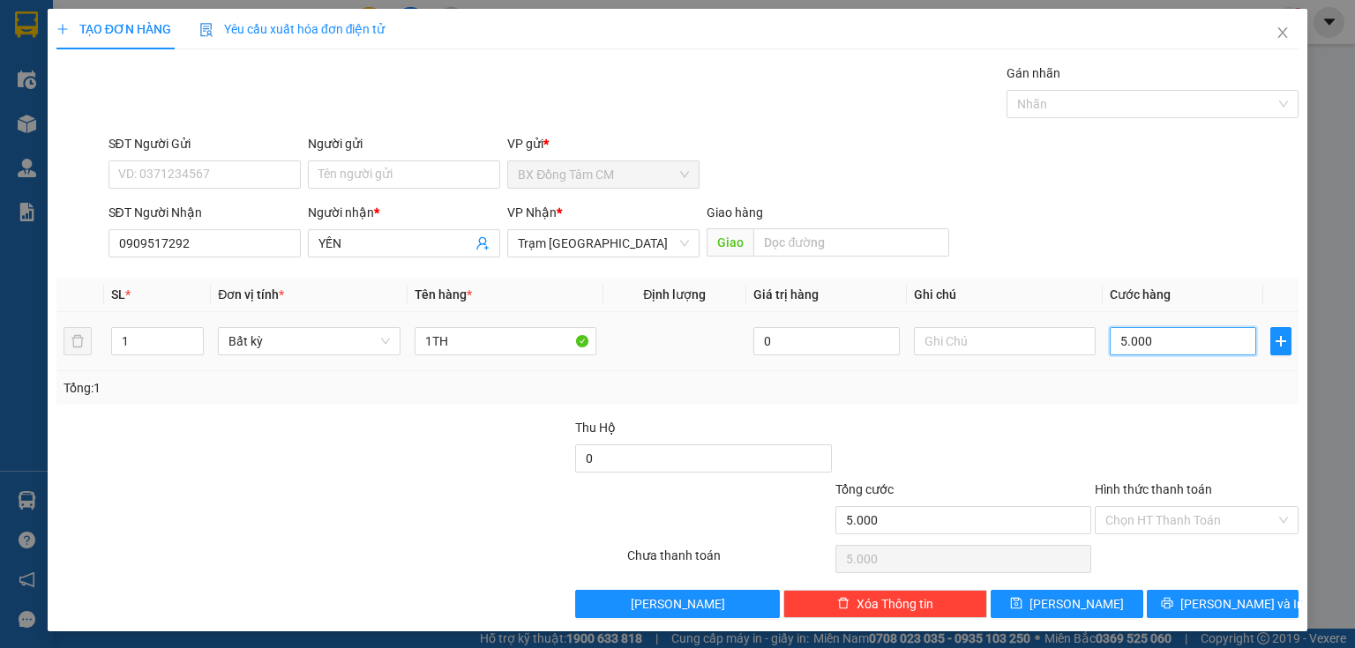
type input "50.000"
click at [1175, 515] on input "Hình thức thanh toán" at bounding box center [1190, 520] width 170 height 26
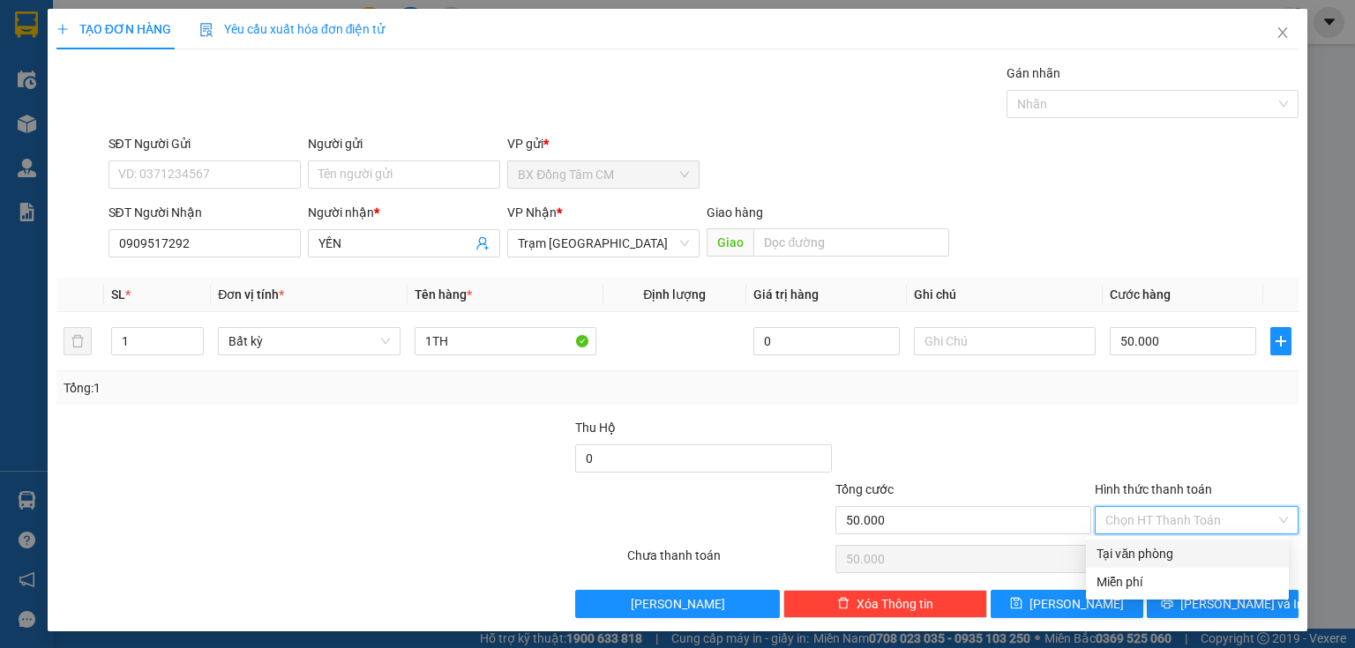
click at [1168, 548] on div "Tại văn phòng" at bounding box center [1188, 553] width 182 height 19
type input "0"
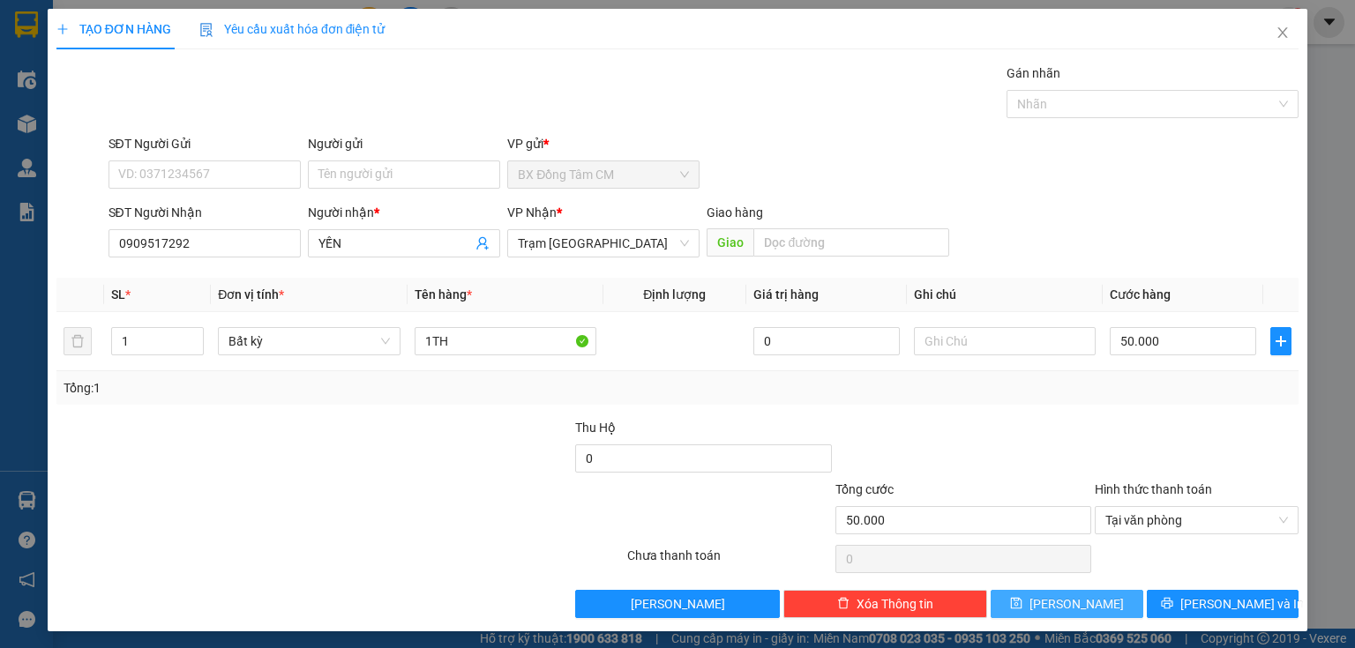
click at [1075, 605] on span "Lưu" at bounding box center [1076, 604] width 94 height 19
type input "0"
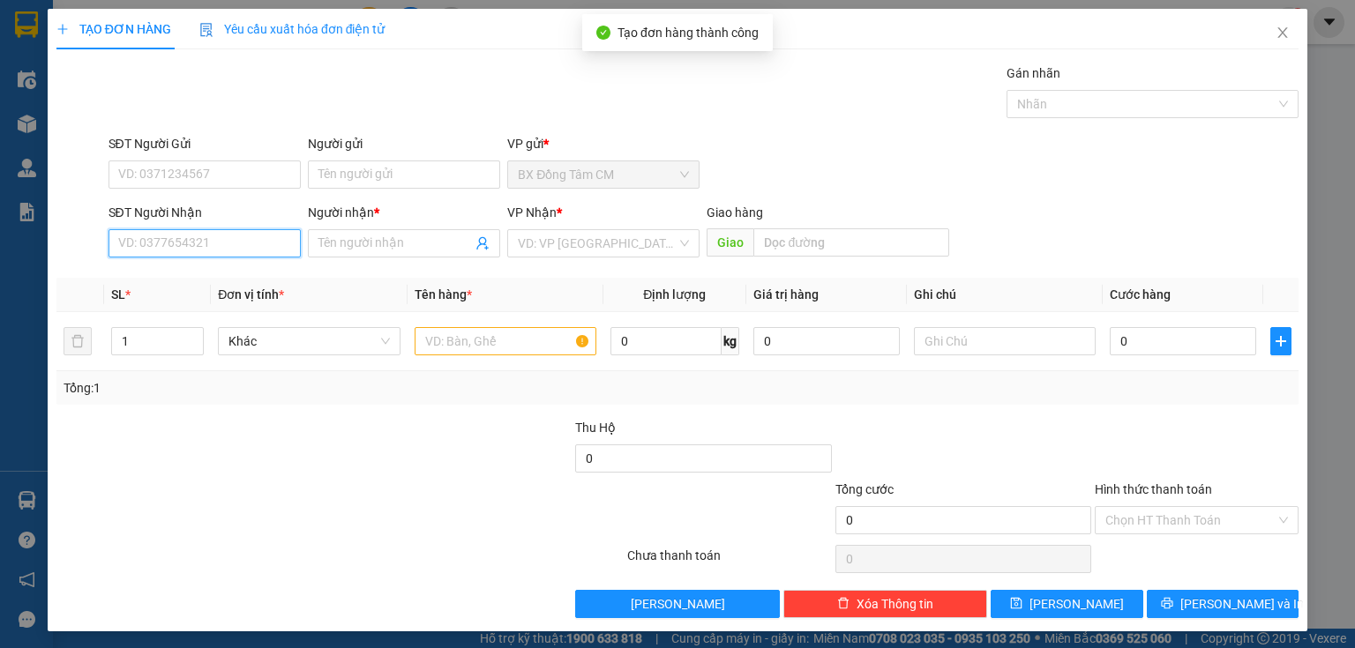
click at [266, 255] on input "SĐT Người Nhận" at bounding box center [205, 243] width 192 height 28
click at [142, 253] on input "0983368168" at bounding box center [205, 243] width 192 height 28
click at [161, 250] on input "0983368168" at bounding box center [205, 243] width 192 height 28
type input "0983368168"
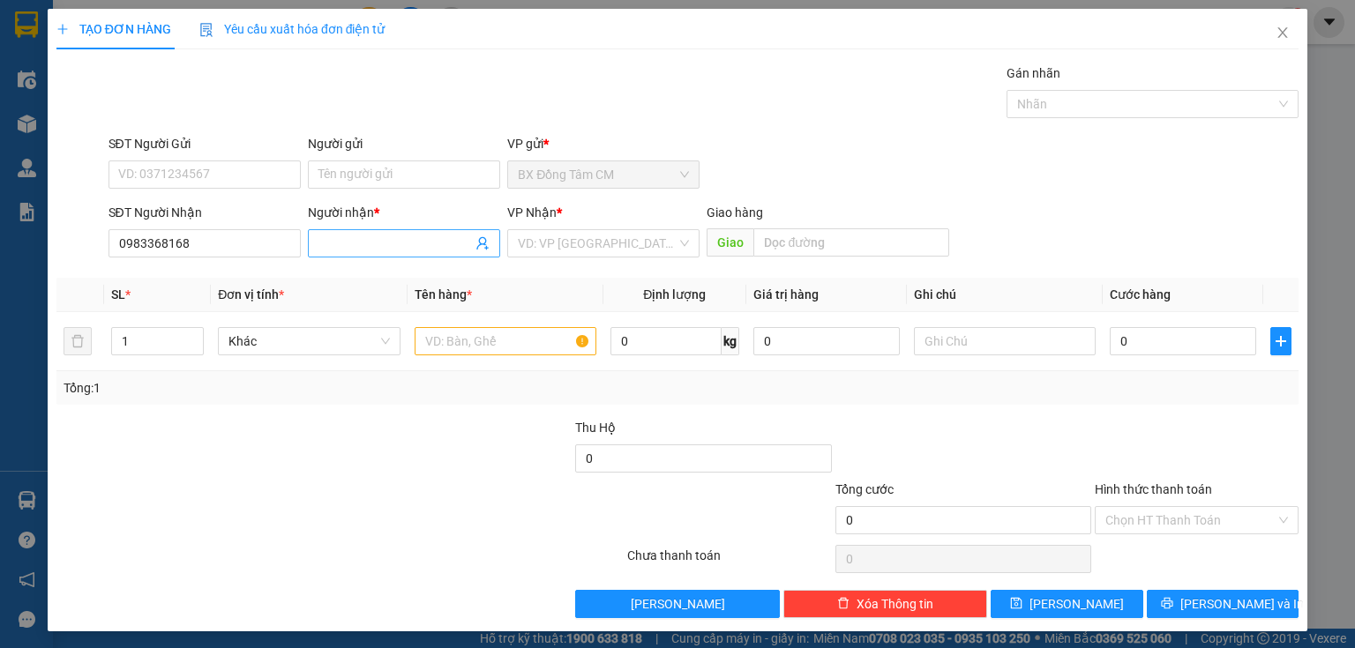
click at [364, 234] on input "Người nhận *" at bounding box center [394, 243] width 153 height 19
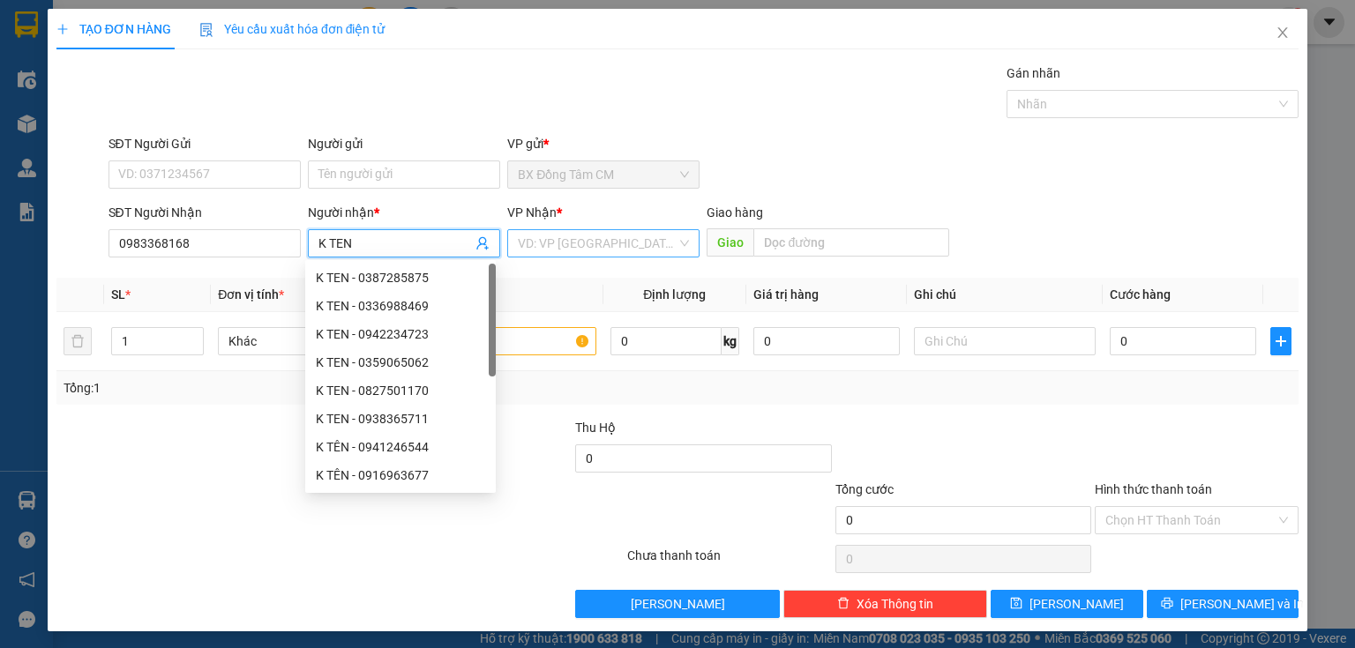
type input "K TEN"
click at [625, 241] on input "search" at bounding box center [597, 243] width 159 height 26
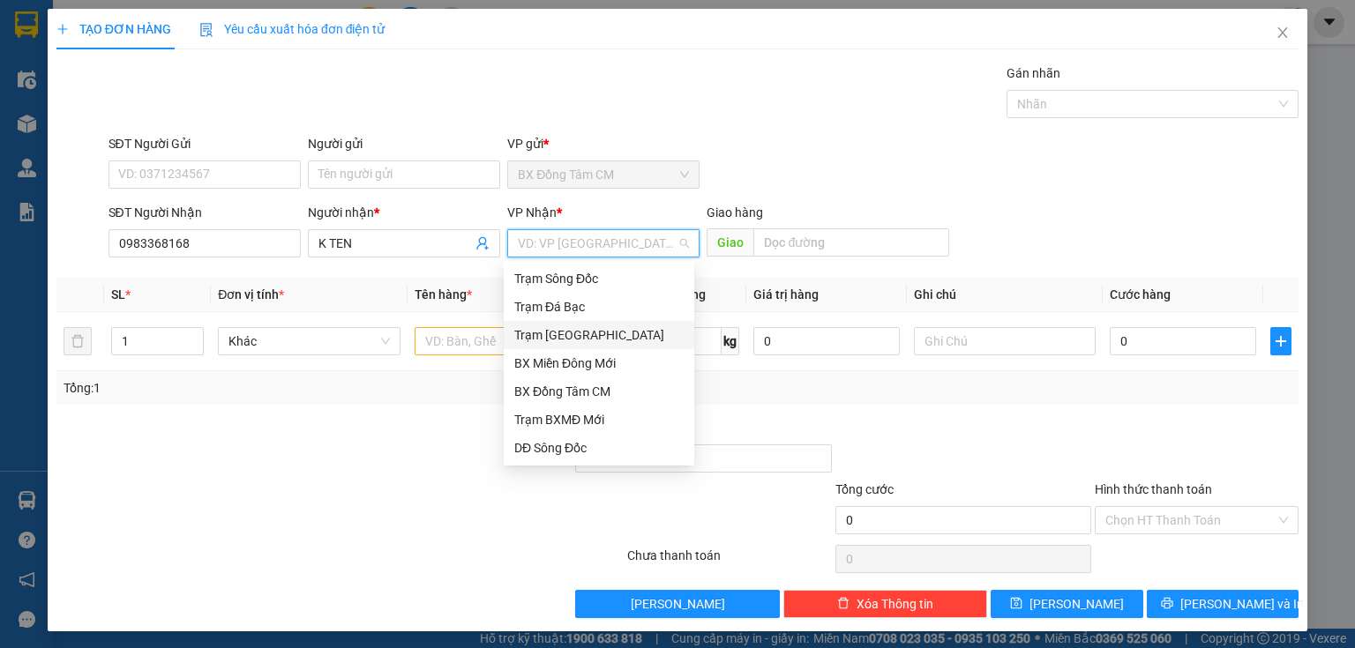
click at [577, 339] on div "Trạm Sài Gòn" at bounding box center [598, 335] width 169 height 19
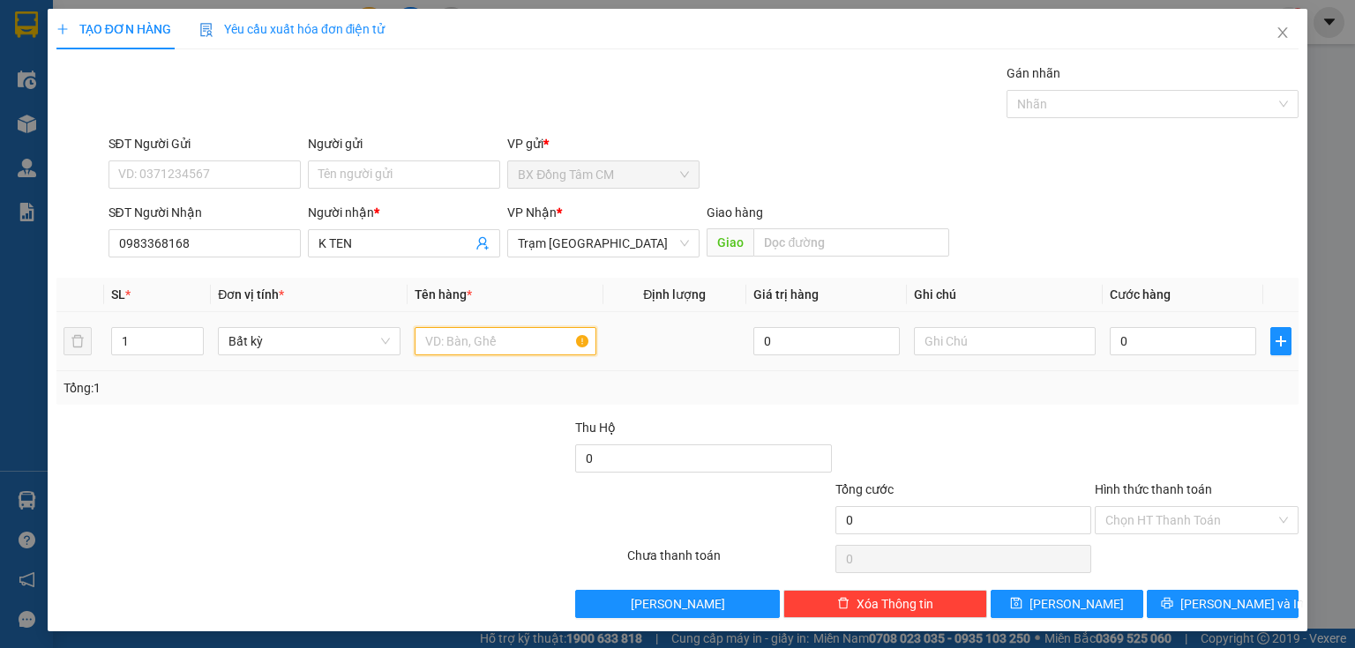
click at [434, 332] on input "text" at bounding box center [506, 341] width 182 height 28
type input "1TH"
click at [1210, 345] on input "0" at bounding box center [1183, 341] width 146 height 28
type input "5"
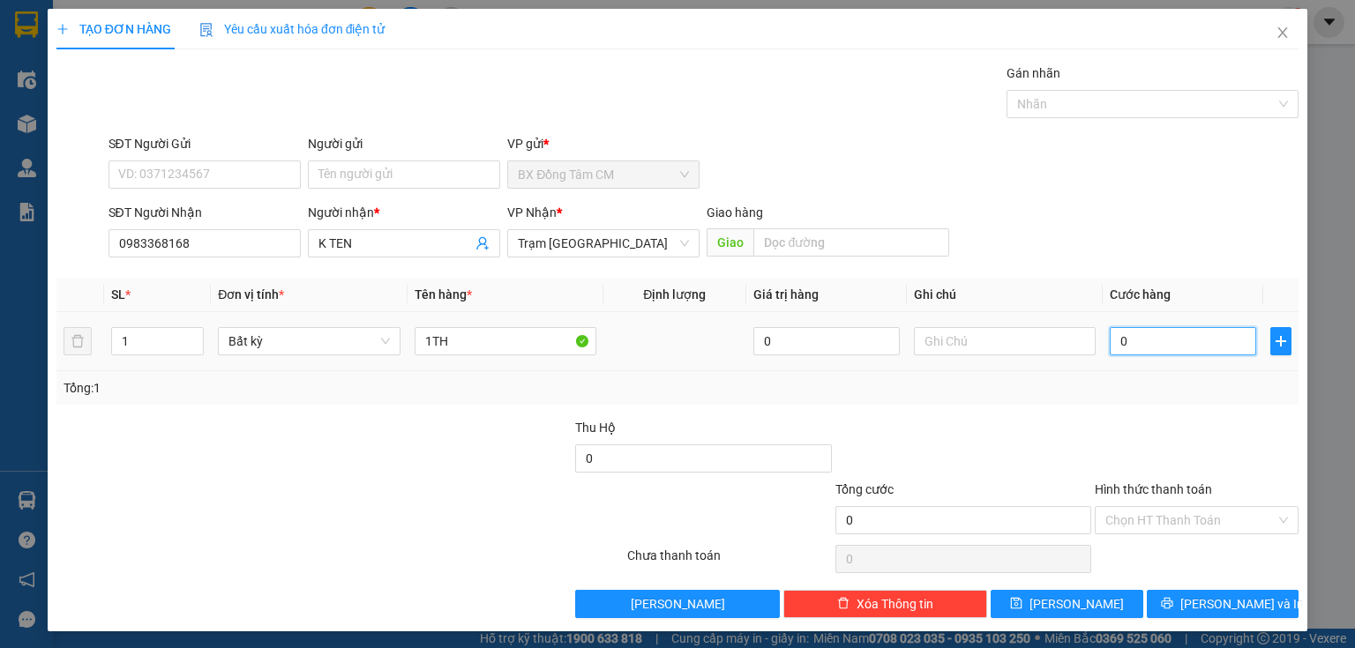
type input "5"
type input "50"
type input "500"
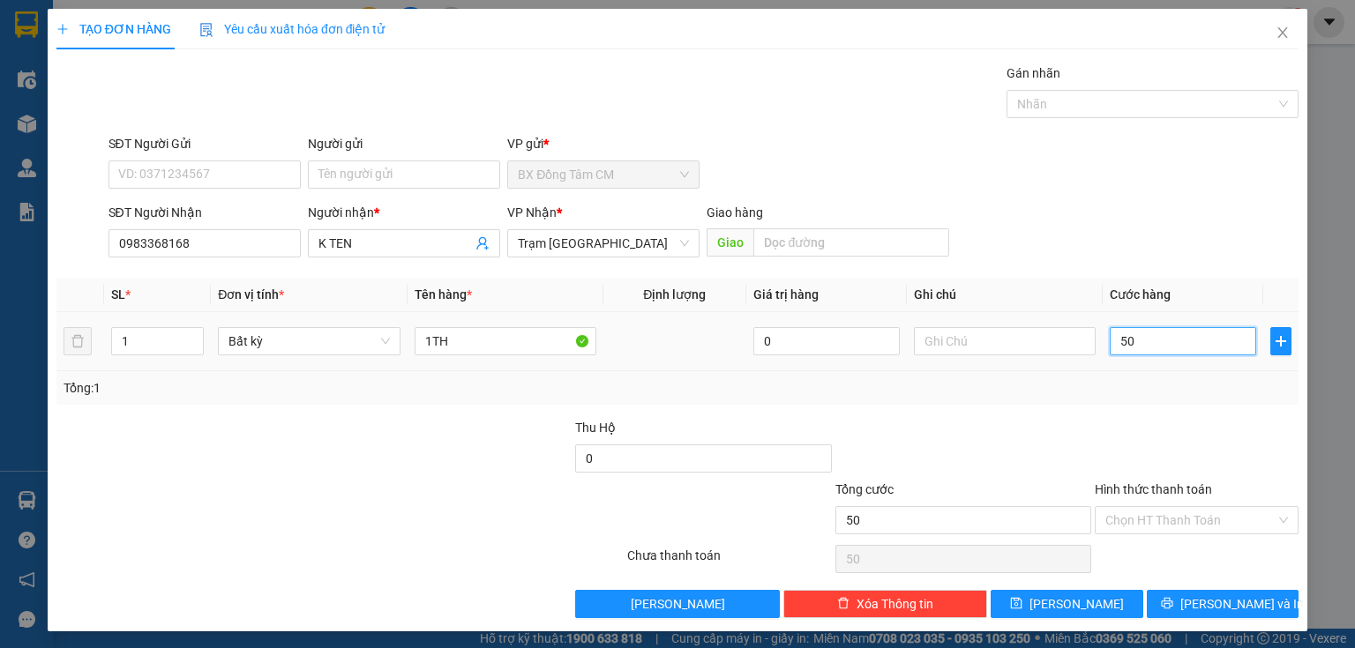
type input "500"
type input "5.000"
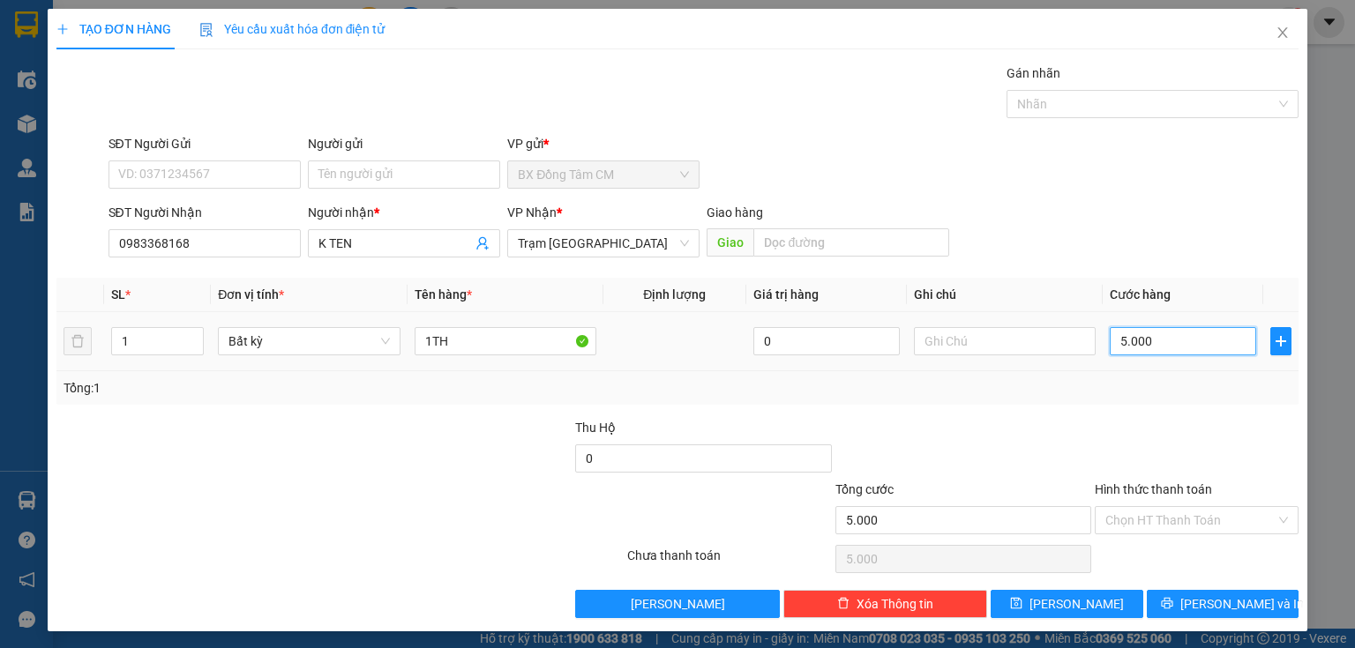
type input "50.000"
click at [1148, 526] on input "Hình thức thanh toán" at bounding box center [1190, 520] width 170 height 26
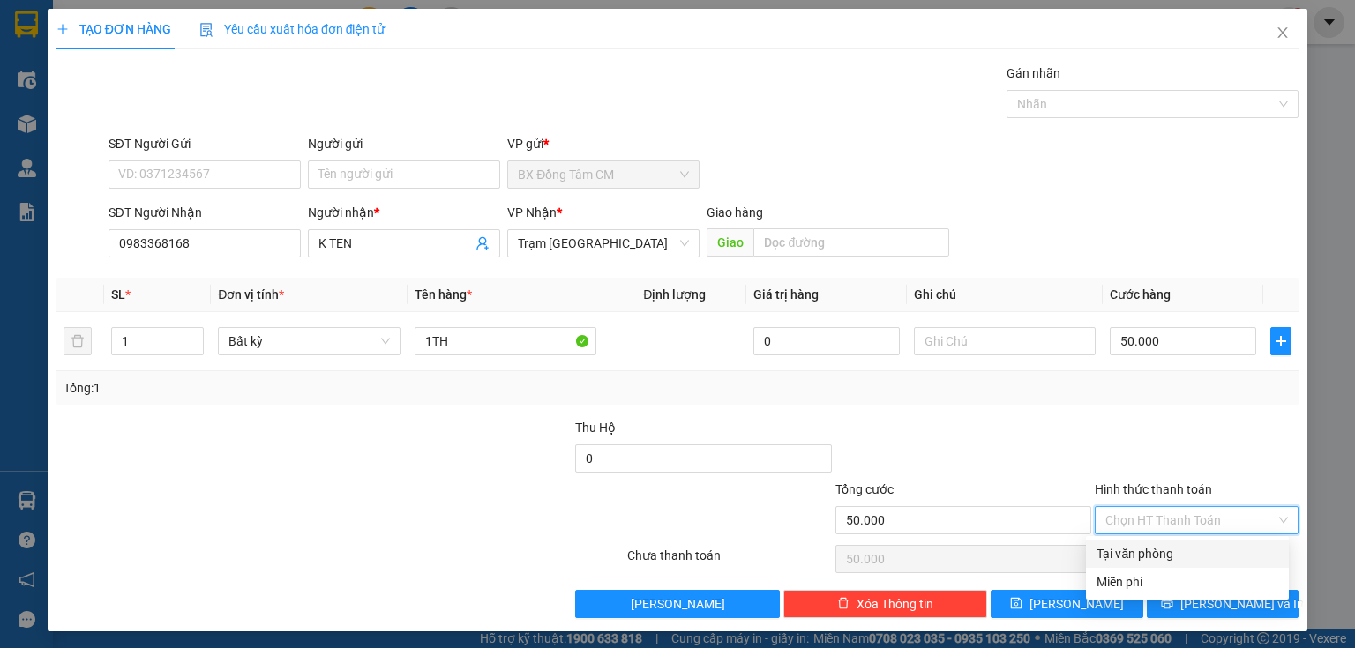
click at [1144, 558] on div "Tại văn phòng" at bounding box center [1188, 553] width 182 height 19
type input "0"
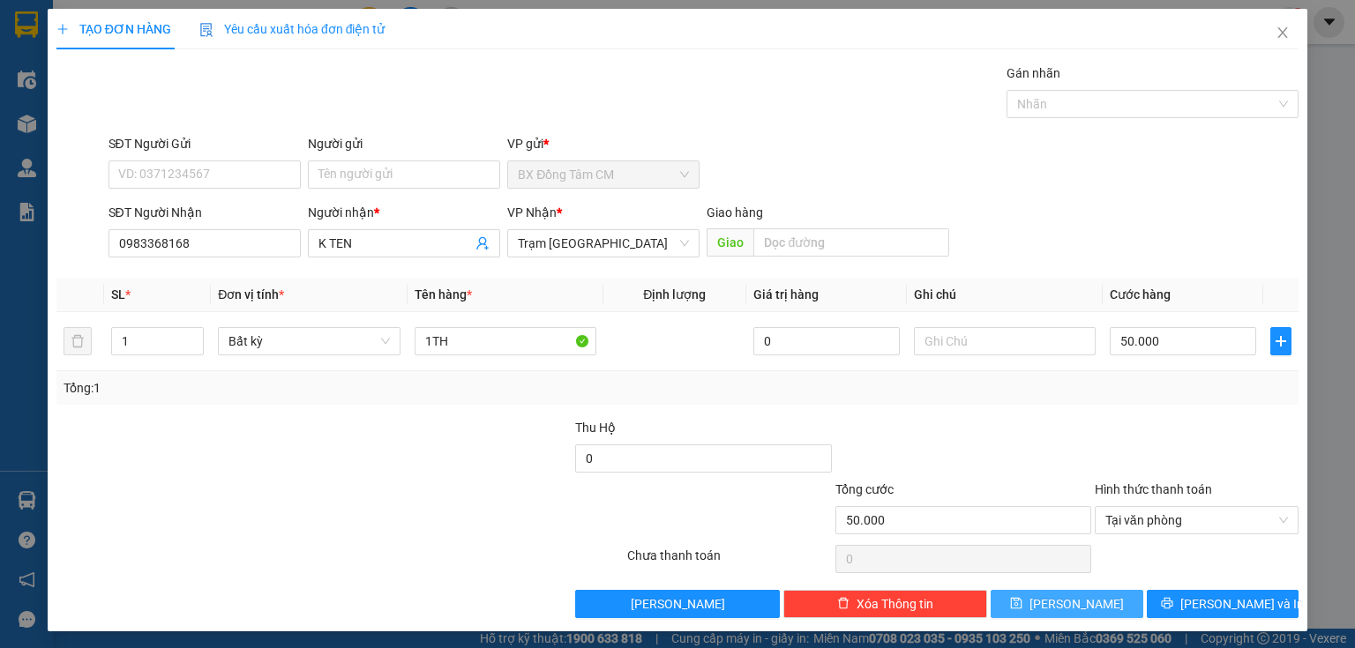
click at [1075, 600] on span "Lưu" at bounding box center [1076, 604] width 94 height 19
type input "0"
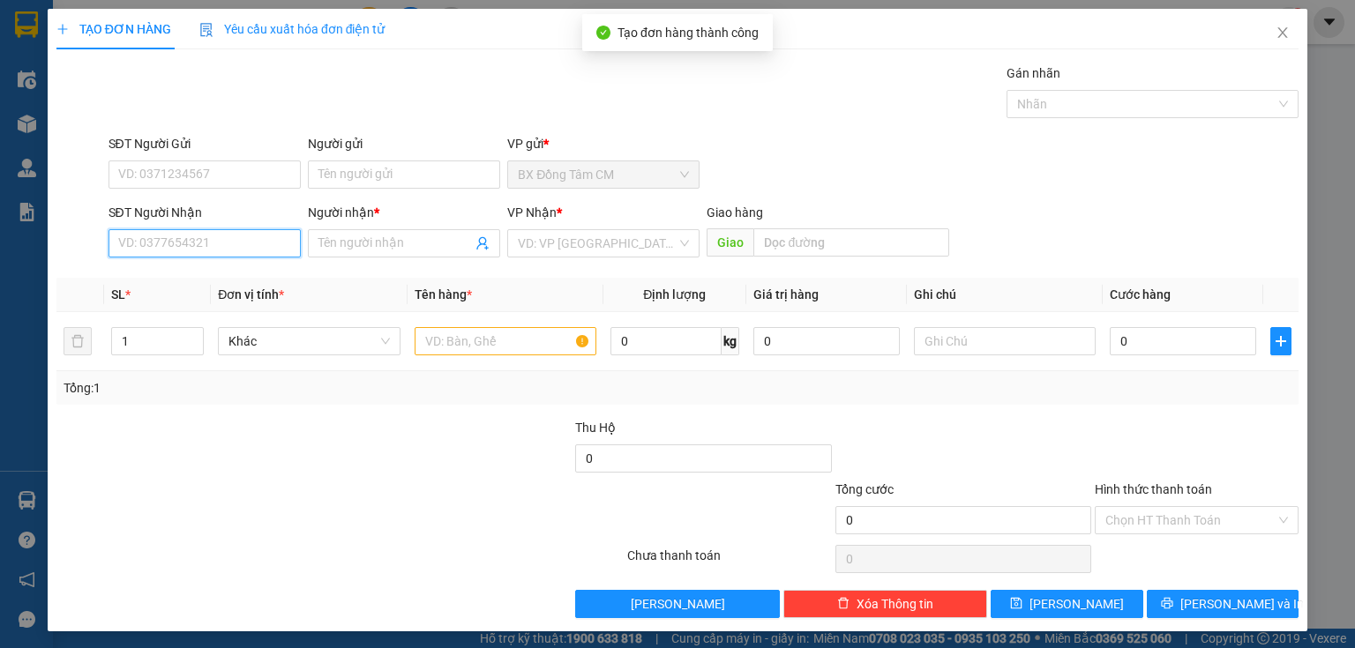
drag, startPoint x: 158, startPoint y: 243, endPoint x: 194, endPoint y: 234, distance: 37.4
click at [158, 243] on input "SĐT Người Nhận" at bounding box center [205, 243] width 192 height 28
type input "0"
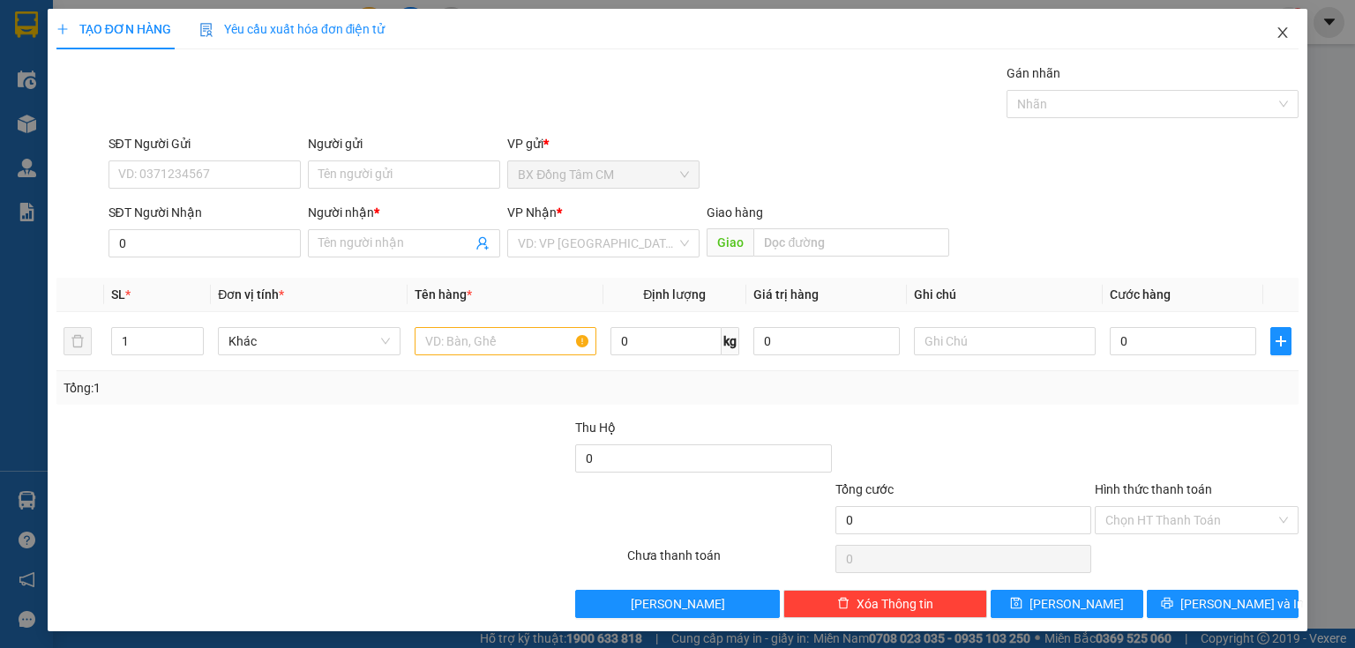
click at [1274, 46] on span "Close" at bounding box center [1282, 33] width 49 height 49
click at [1283, 27] on img at bounding box center [1290, 22] width 16 height 16
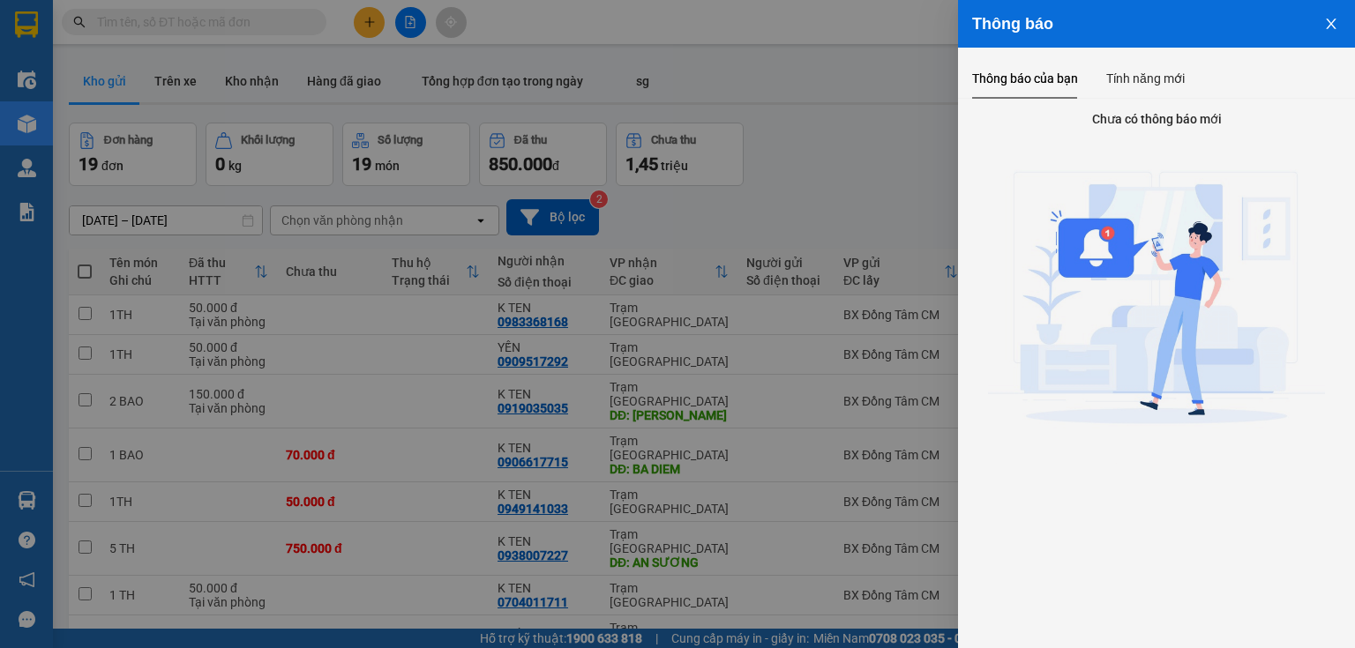
click at [828, 103] on div at bounding box center [677, 324] width 1355 height 648
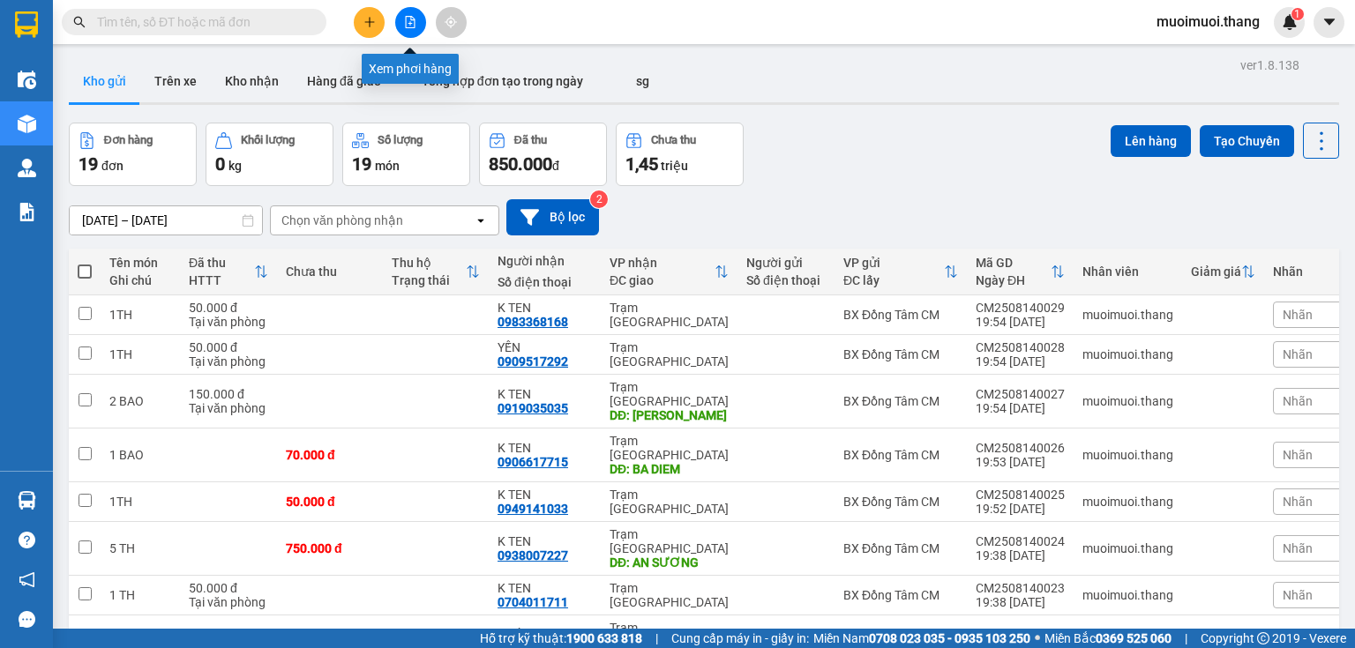
click at [374, 18] on icon "plus" at bounding box center [369, 22] width 12 height 12
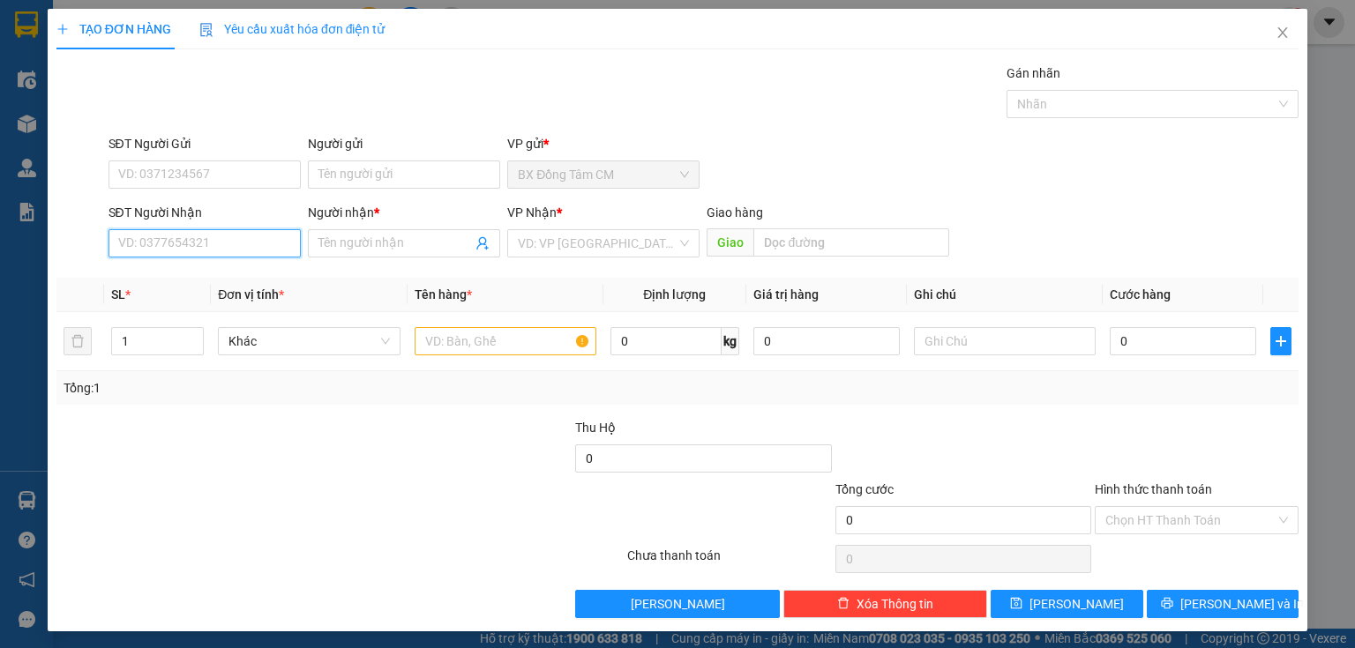
click at [206, 236] on input "SĐT Người Nhận" at bounding box center [205, 243] width 192 height 28
type input "0989176110"
drag, startPoint x: 190, startPoint y: 276, endPoint x: 509, endPoint y: 325, distance: 323.0
click at [191, 276] on div "0989176110 - K TEN" at bounding box center [202, 277] width 169 height 19
type input "K TEN"
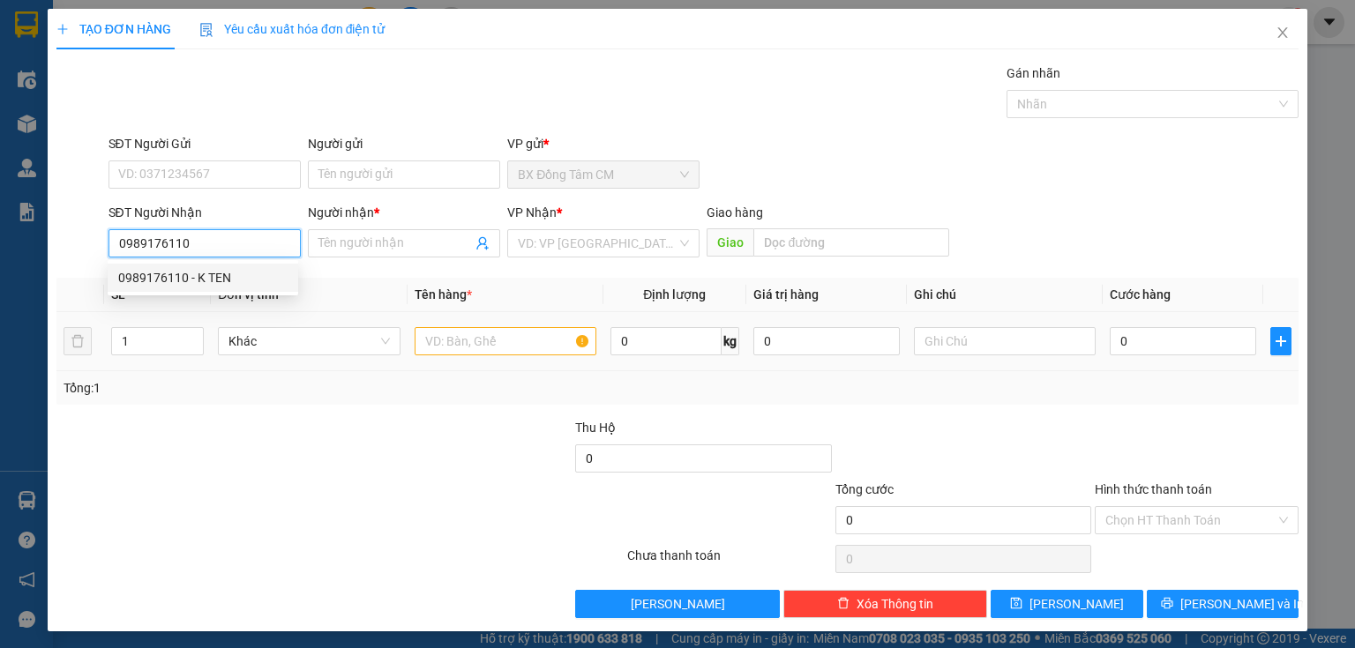
type input "CV LINH XUAN"
type input "0989176110"
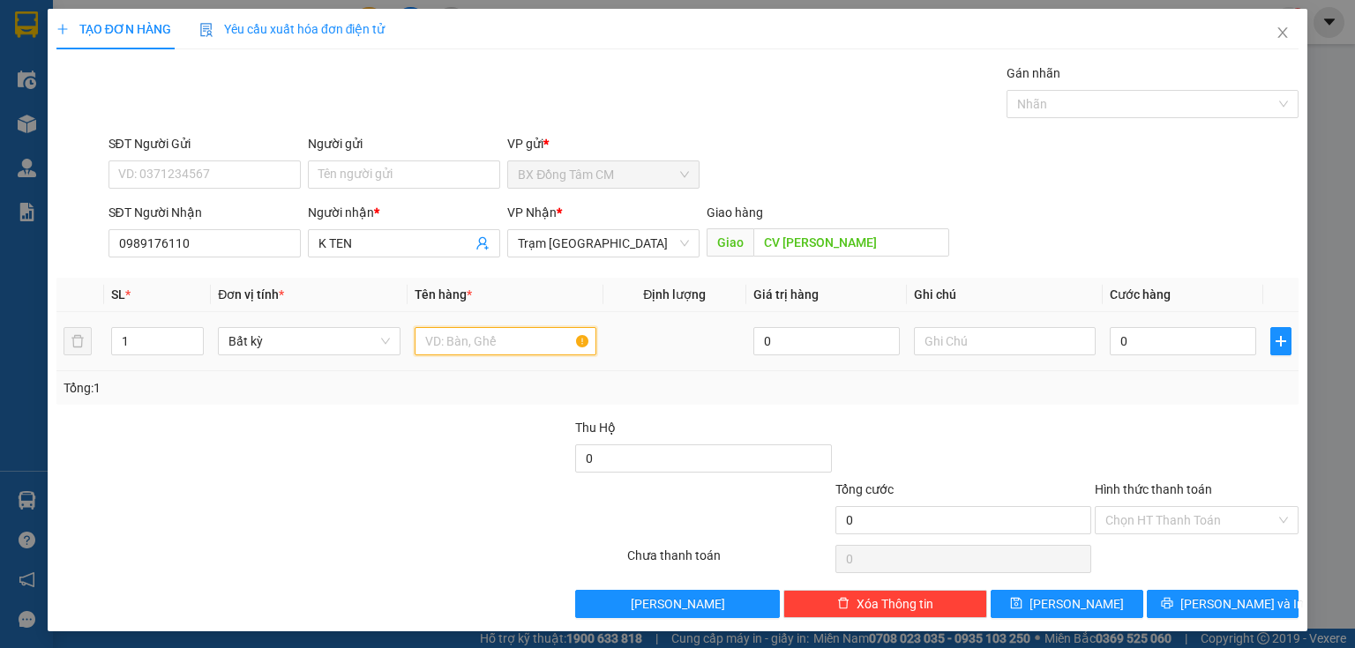
click at [490, 353] on input "text" at bounding box center [506, 341] width 182 height 28
type input "1TH"
click at [1133, 327] on input "0" at bounding box center [1183, 341] width 146 height 28
type input "1"
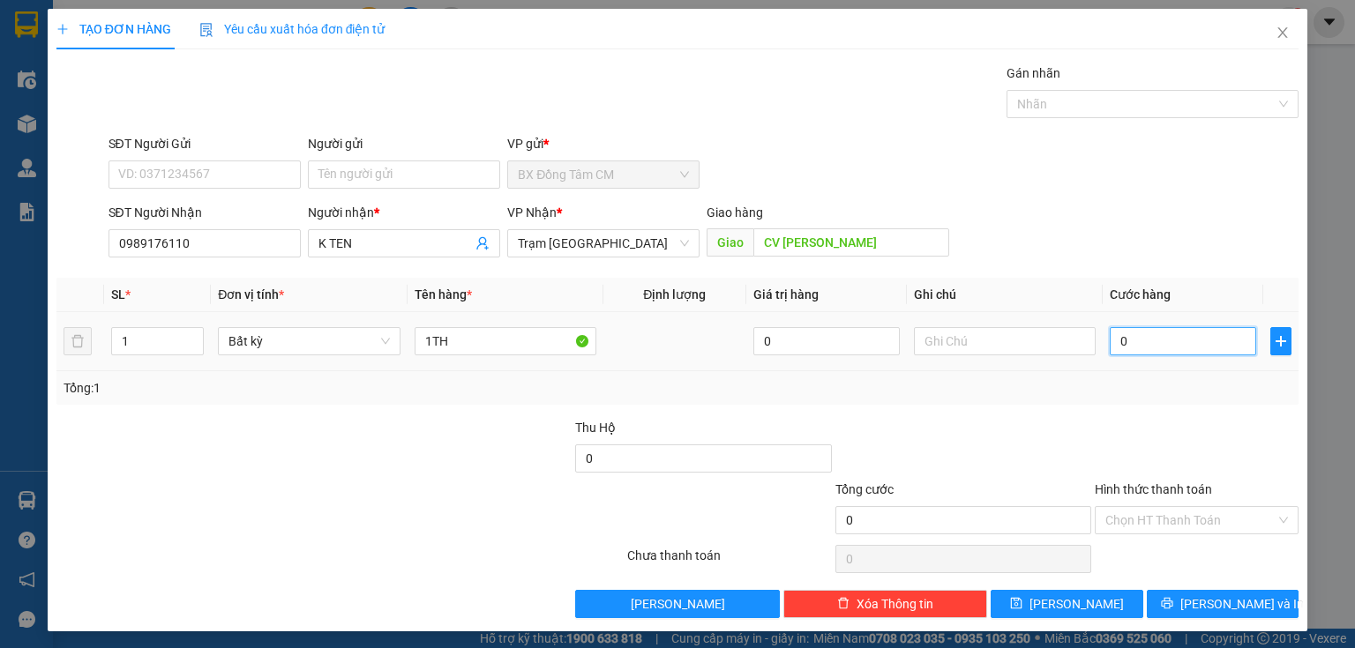
type input "1"
type input "12"
type input "120"
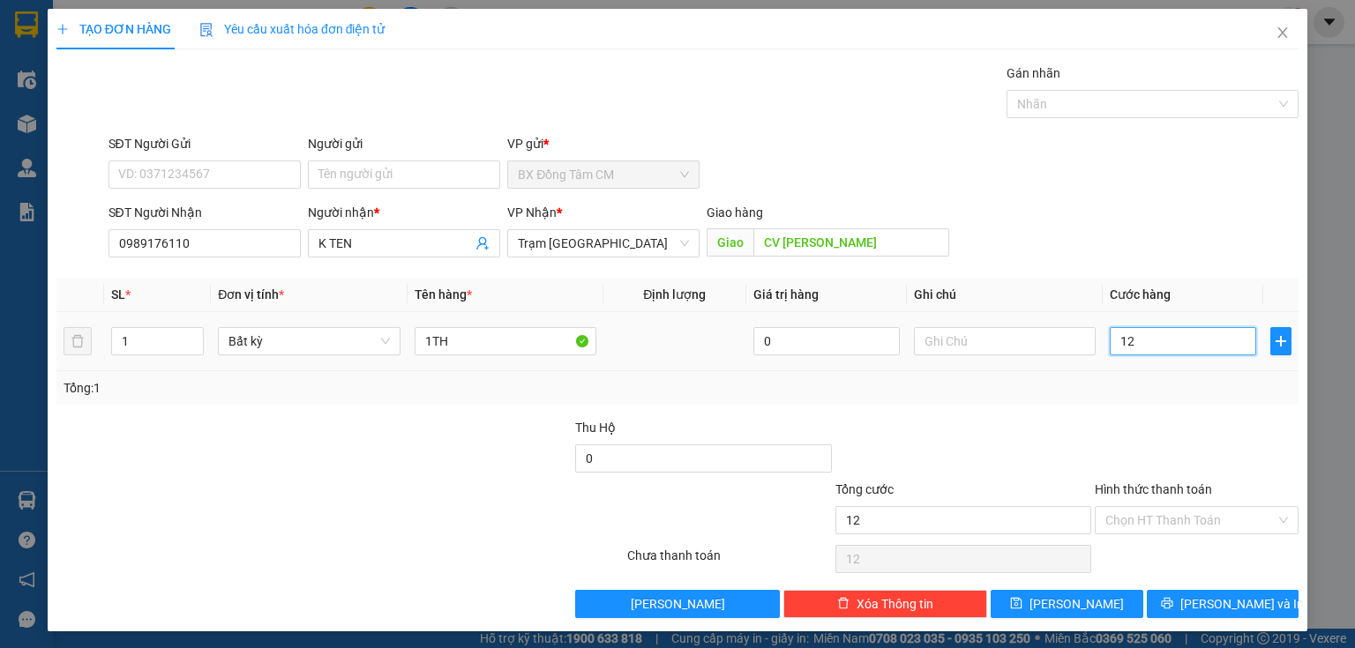
type input "120"
type input "1.200"
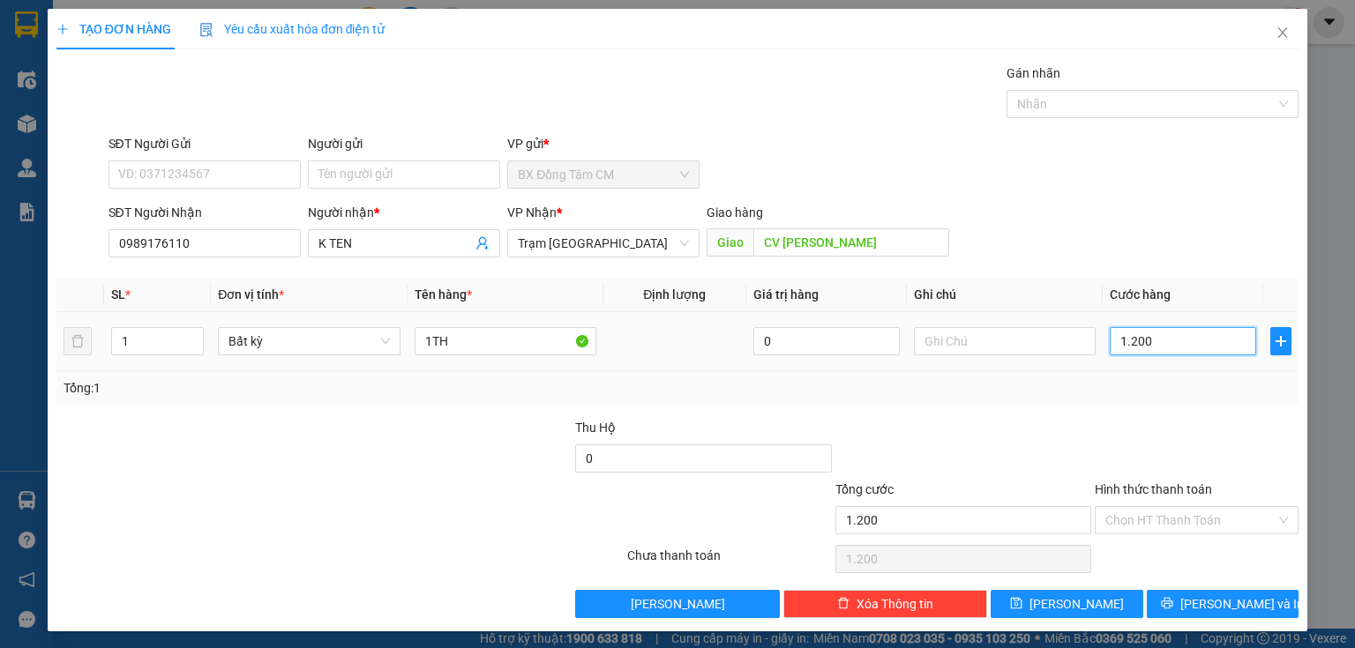
type input "12.000"
type input "120.000"
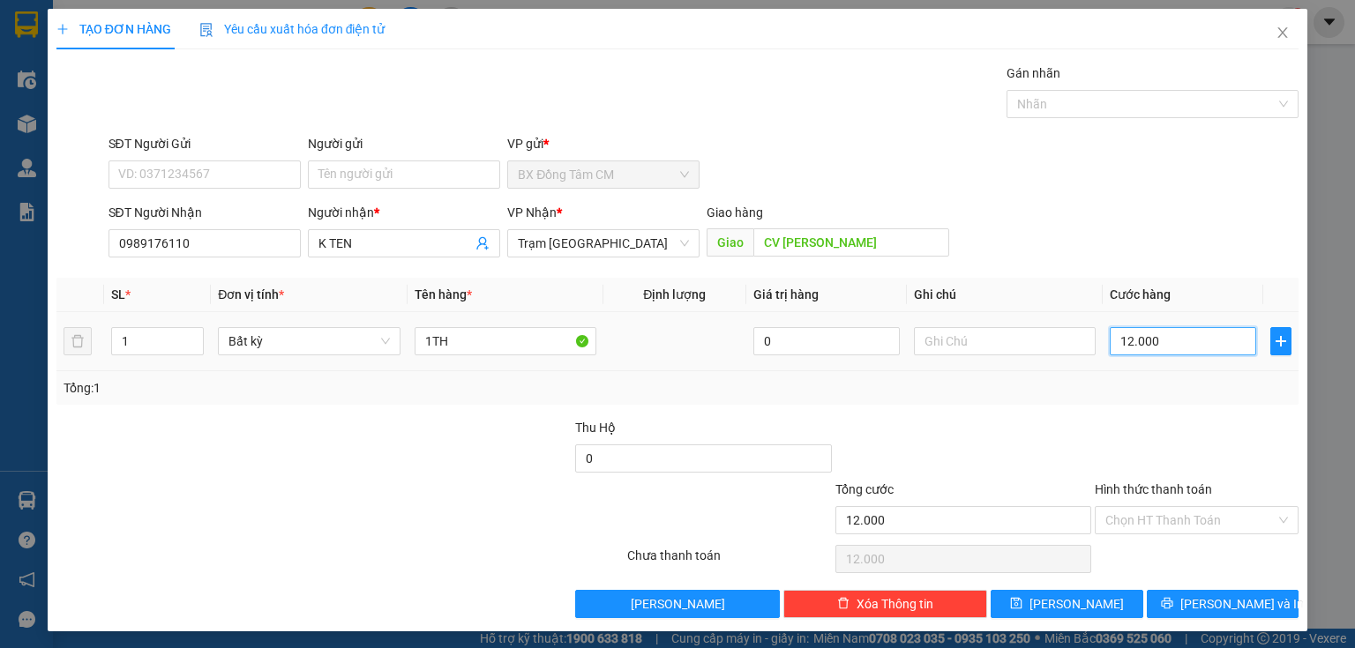
type input "120.000"
click at [1022, 608] on icon "save" at bounding box center [1016, 603] width 11 height 11
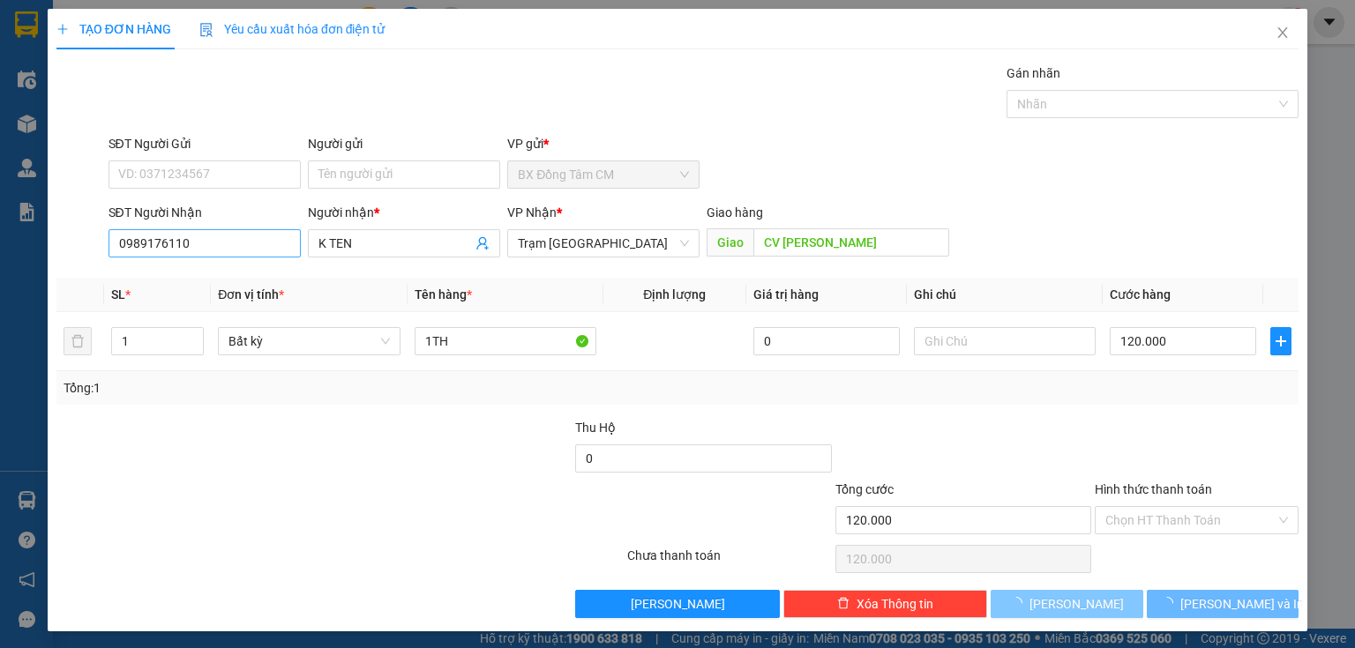
type input "0"
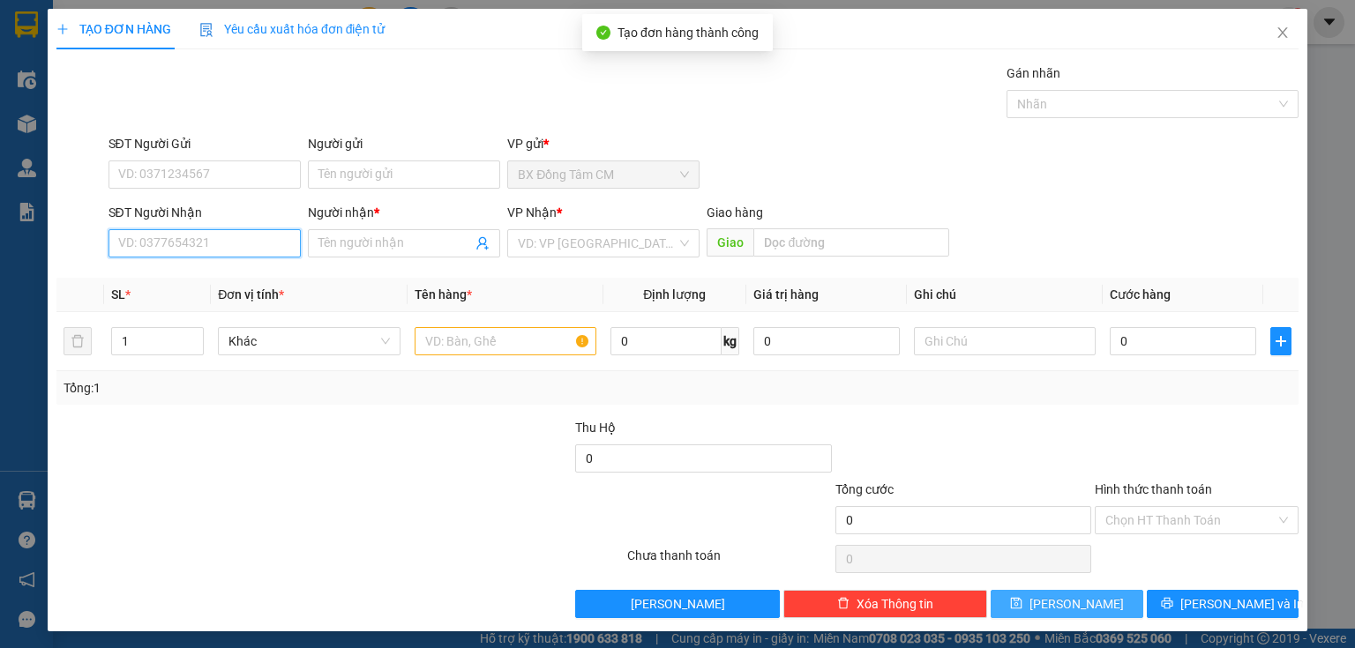
click at [126, 236] on input "SĐT Người Nhận" at bounding box center [205, 243] width 192 height 28
type input "0918588437"
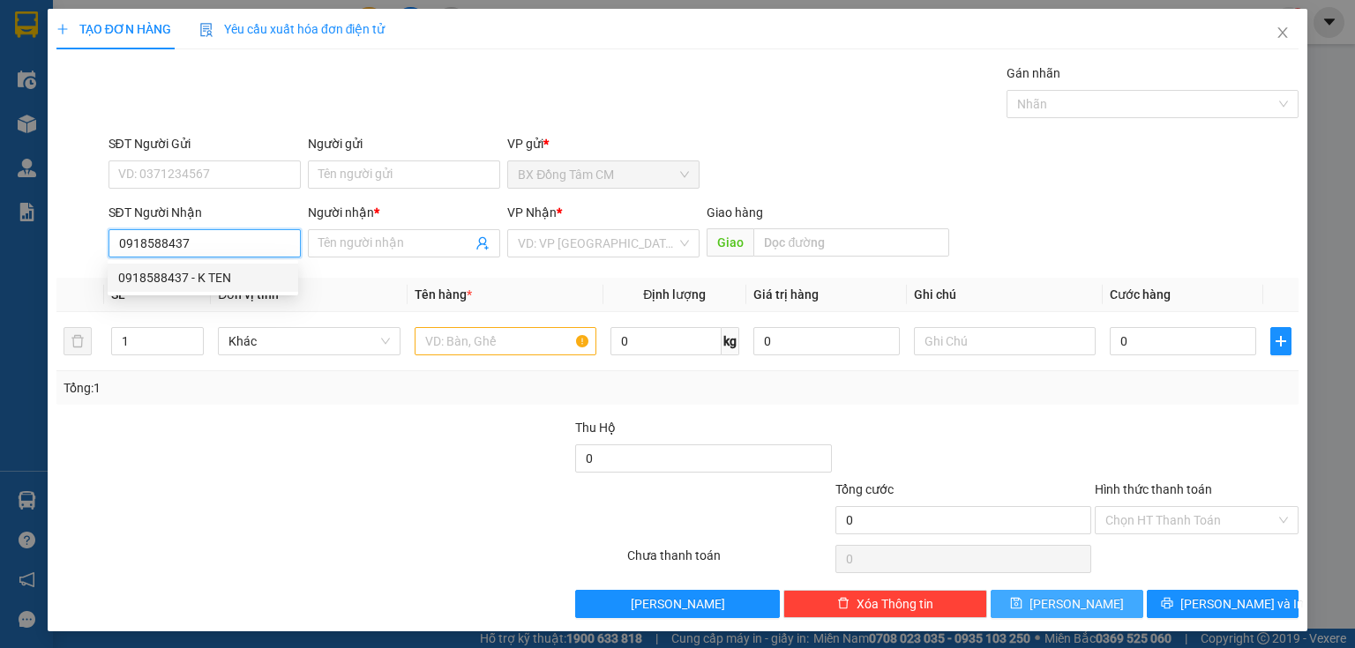
drag, startPoint x: 162, startPoint y: 270, endPoint x: 186, endPoint y: 269, distance: 23.8
click at [168, 269] on div "0918588437 - K TEN" at bounding box center [202, 277] width 169 height 19
type input "K TEN"
type input "THỦ ĐỨC"
type input "0918588437"
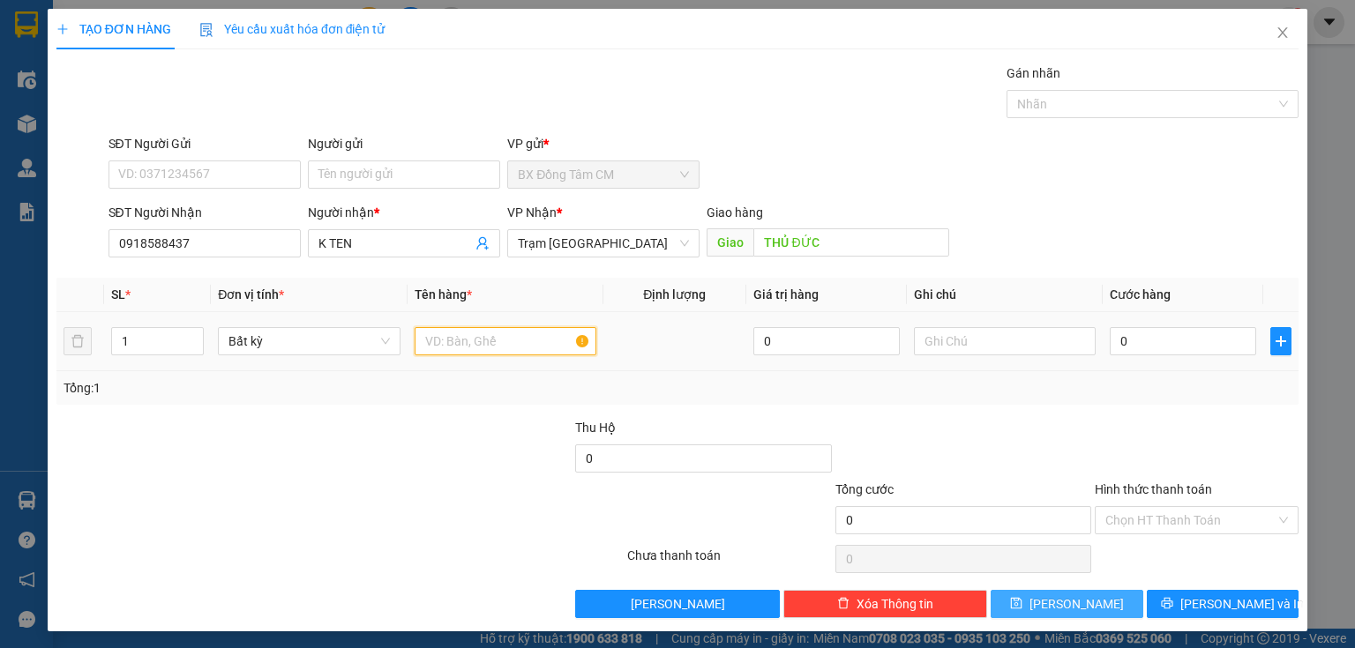
click at [428, 340] on input "text" at bounding box center [506, 341] width 182 height 28
type input "1TH"
click at [1112, 339] on input "0" at bounding box center [1183, 341] width 146 height 28
type input "1"
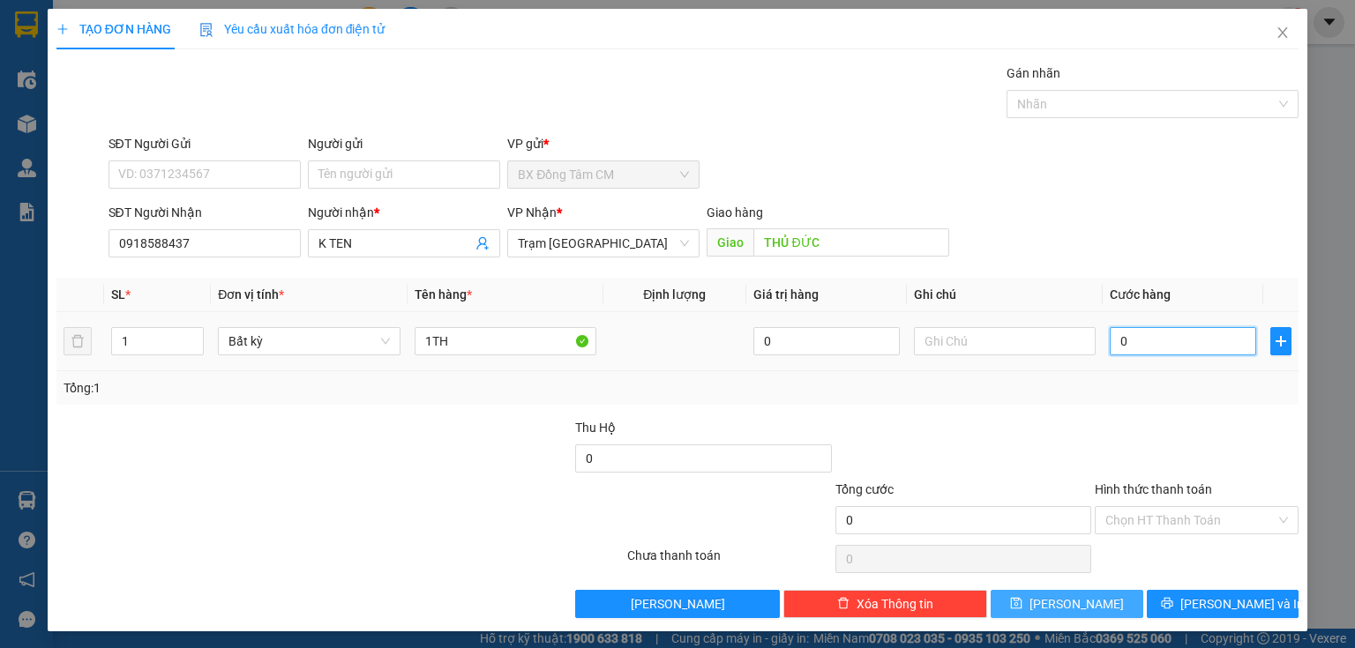
type input "1"
type input "10"
type input "100"
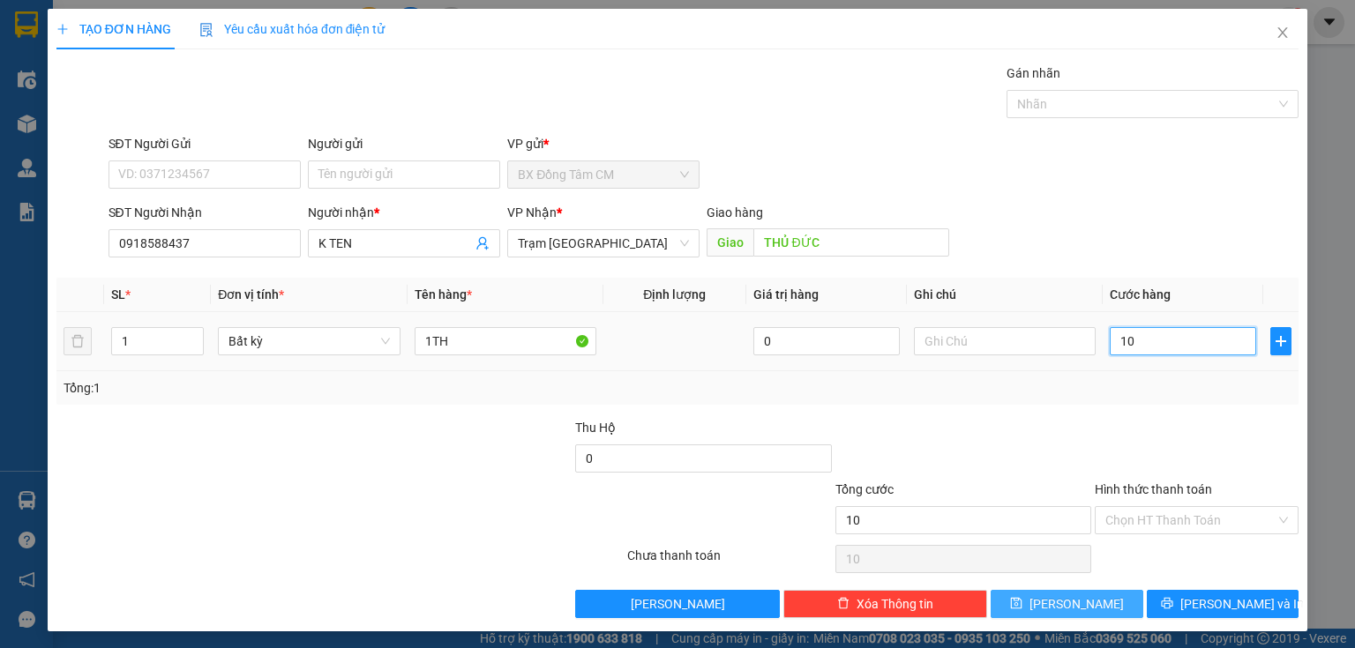
type input "100"
type input "1.000"
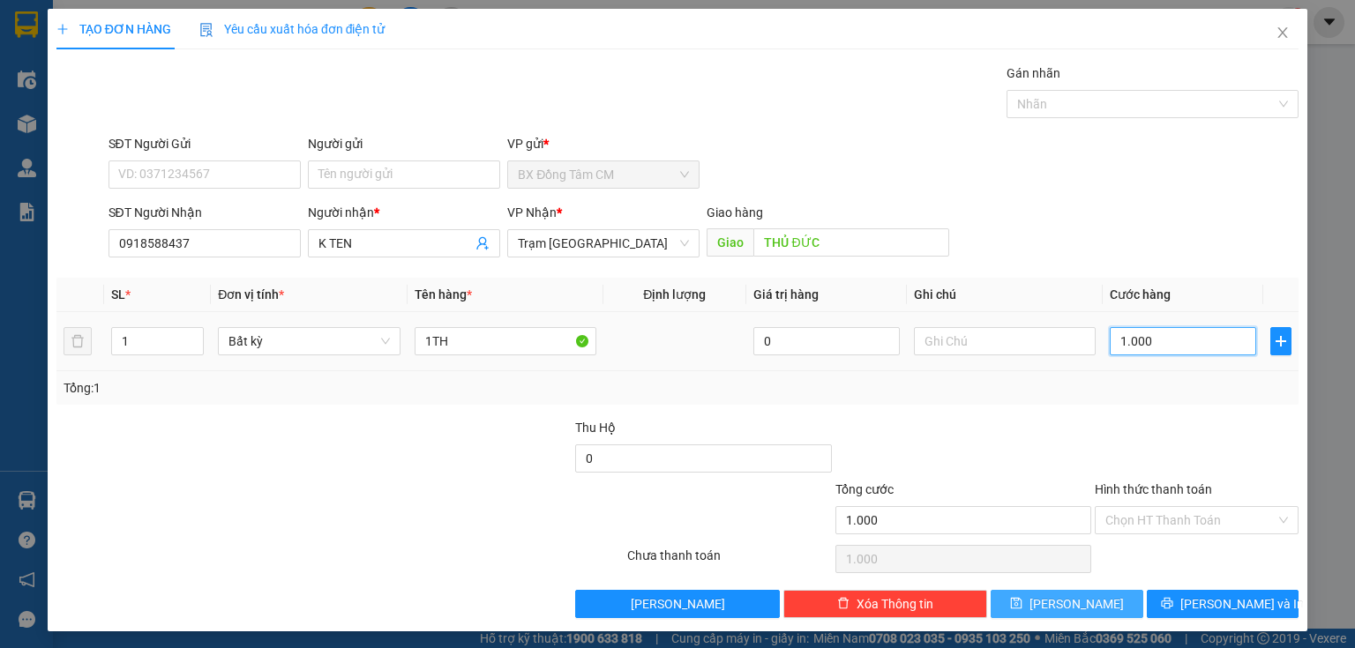
type input "10.000"
type input "100.000"
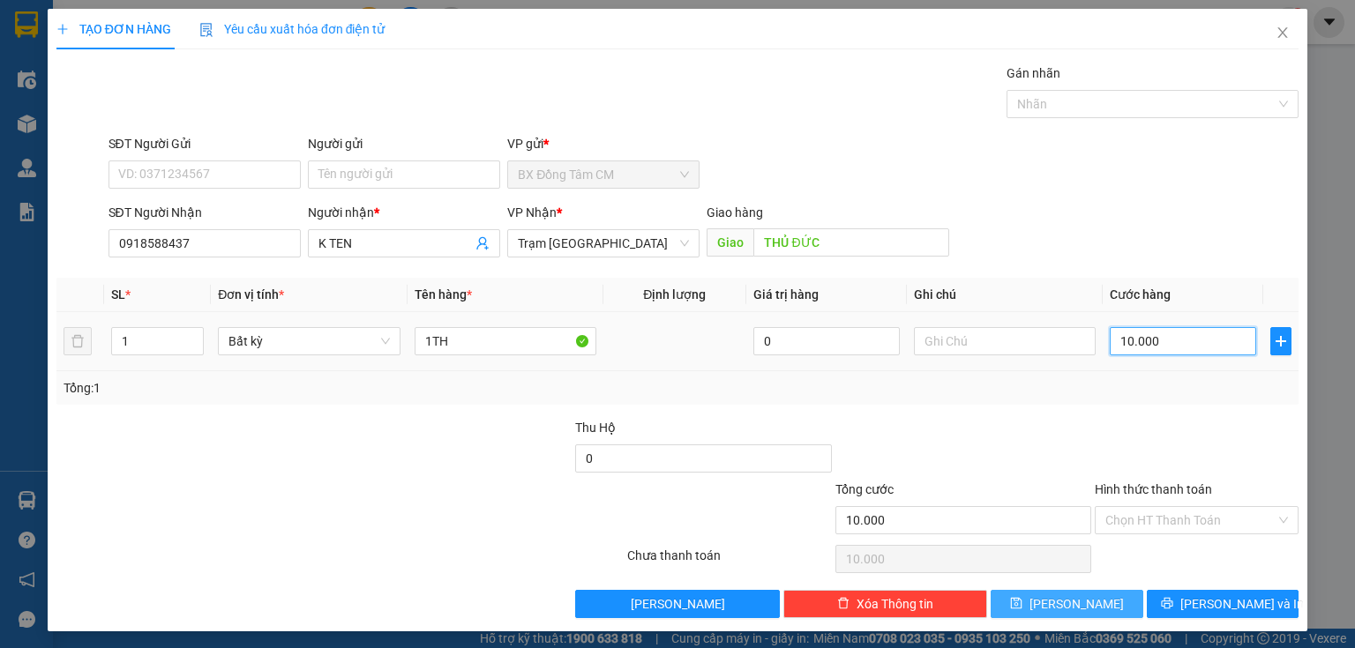
type input "100.000"
click at [1139, 517] on input "Hình thức thanh toán" at bounding box center [1190, 520] width 170 height 26
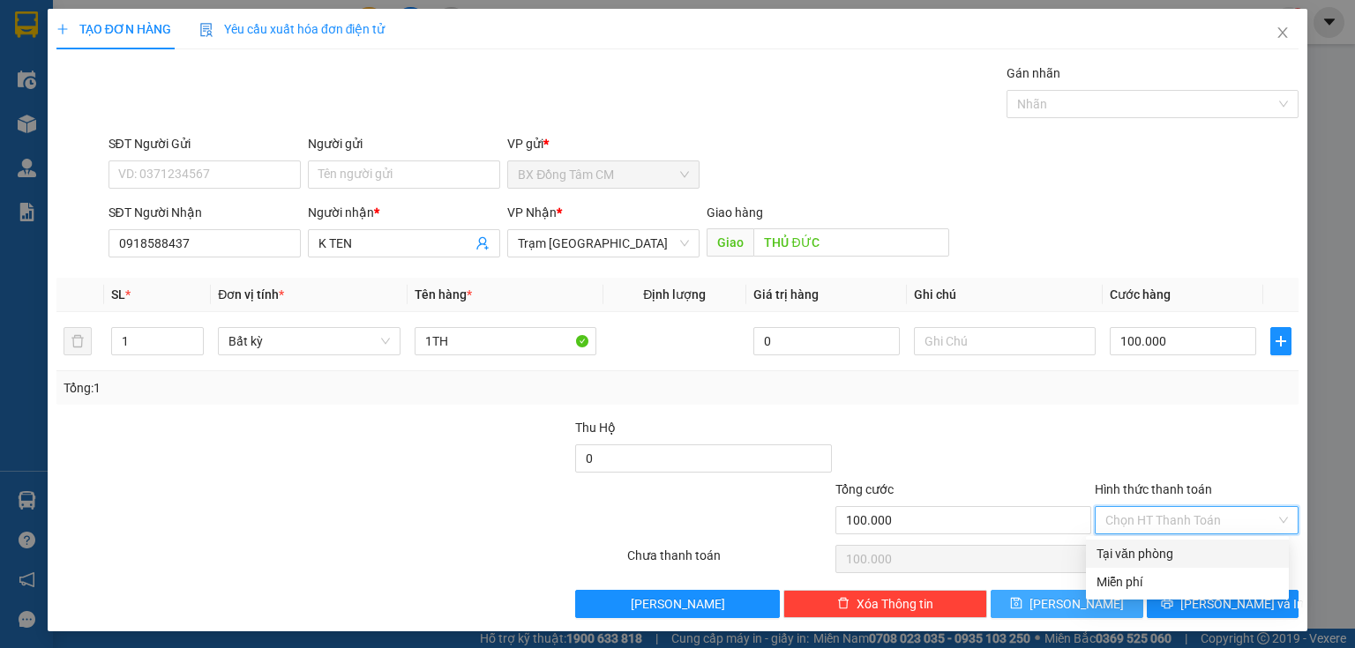
click at [1156, 555] on div "Tại văn phòng" at bounding box center [1188, 553] width 182 height 19
type input "0"
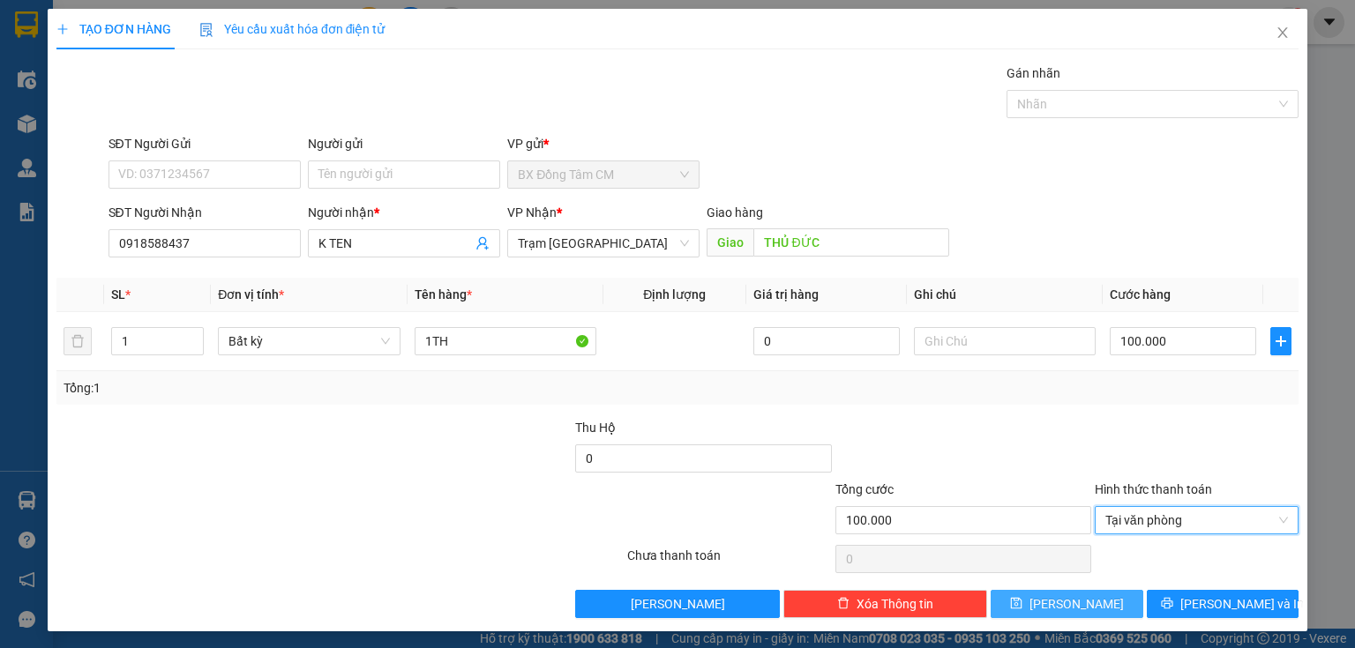
click at [1092, 597] on button "Lưu" at bounding box center [1067, 604] width 153 height 28
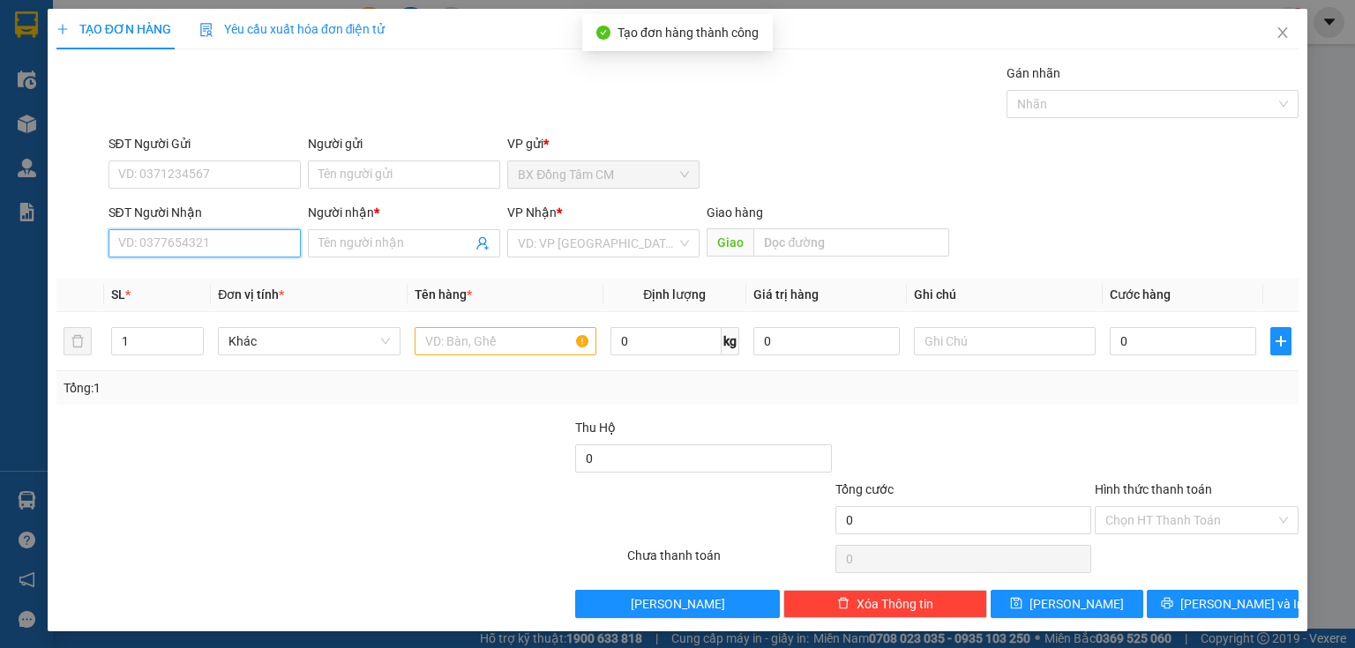
click at [197, 257] on div "SĐT Người Nhận VD: 0377654321" at bounding box center [205, 234] width 192 height 62
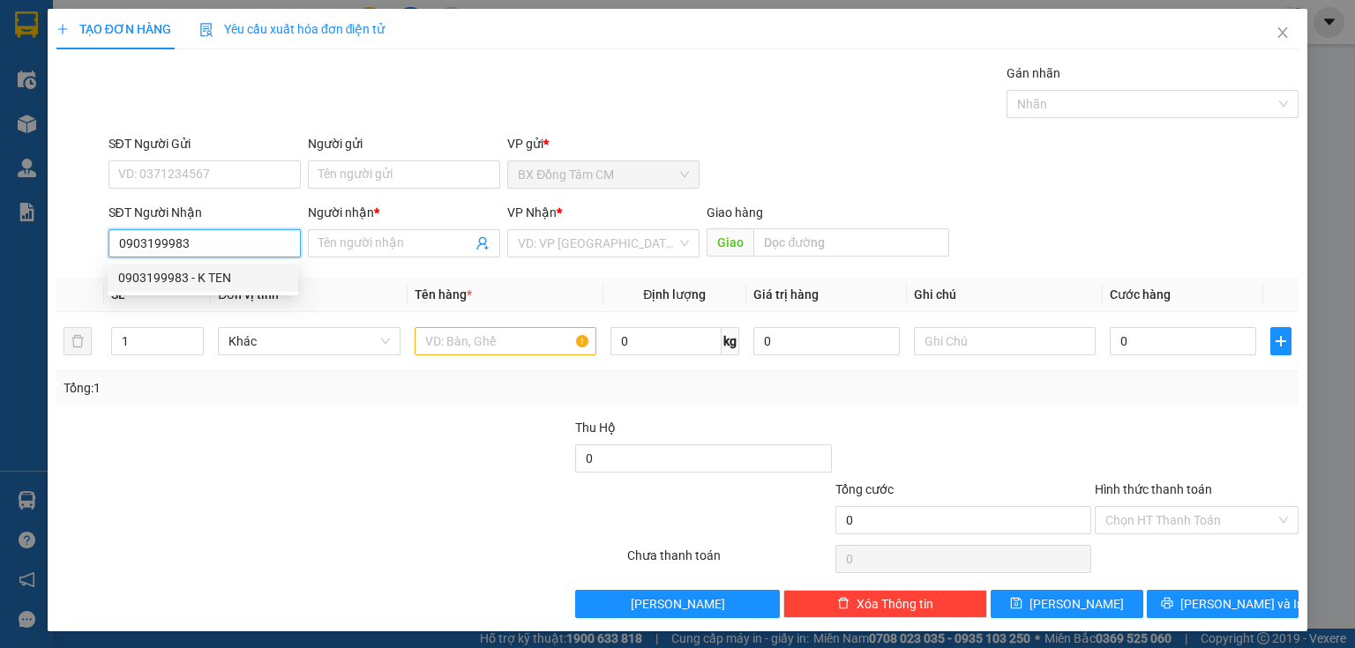
drag, startPoint x: 167, startPoint y: 279, endPoint x: 209, endPoint y: 281, distance: 42.4
click at [169, 279] on div "0903199983 - K TEN" at bounding box center [202, 277] width 169 height 19
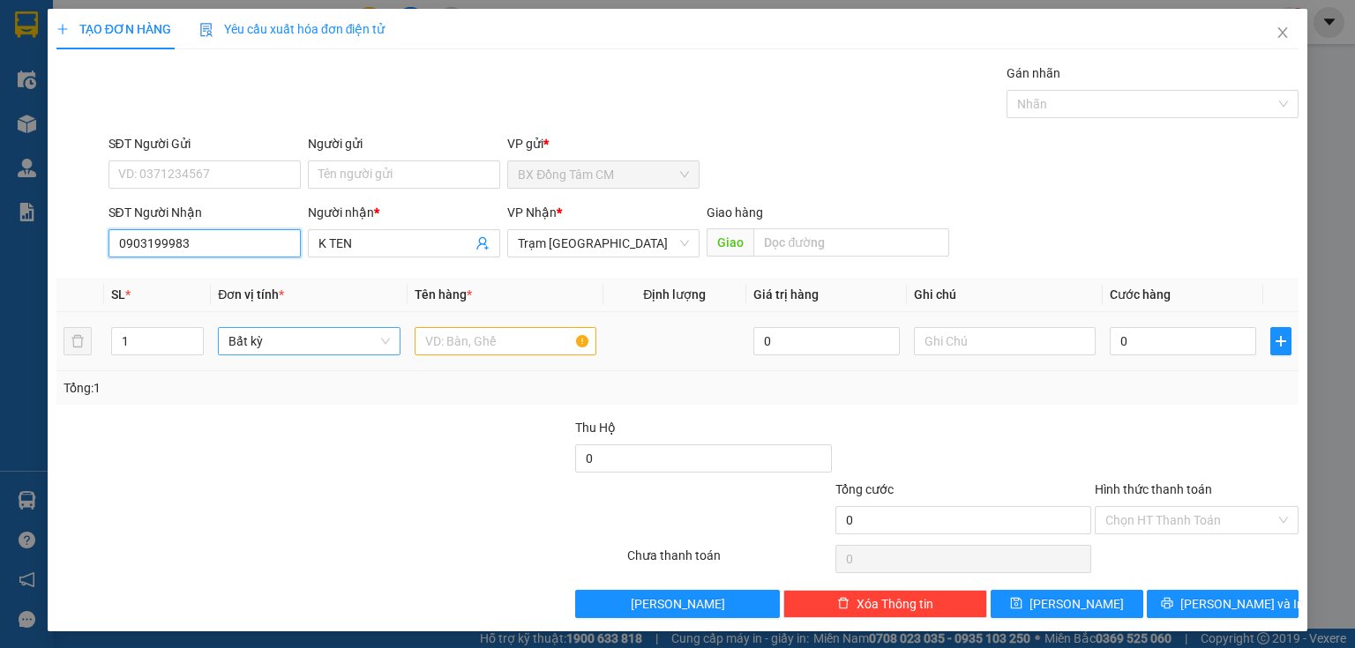
click at [386, 341] on span "Bất kỳ" at bounding box center [308, 341] width 161 height 26
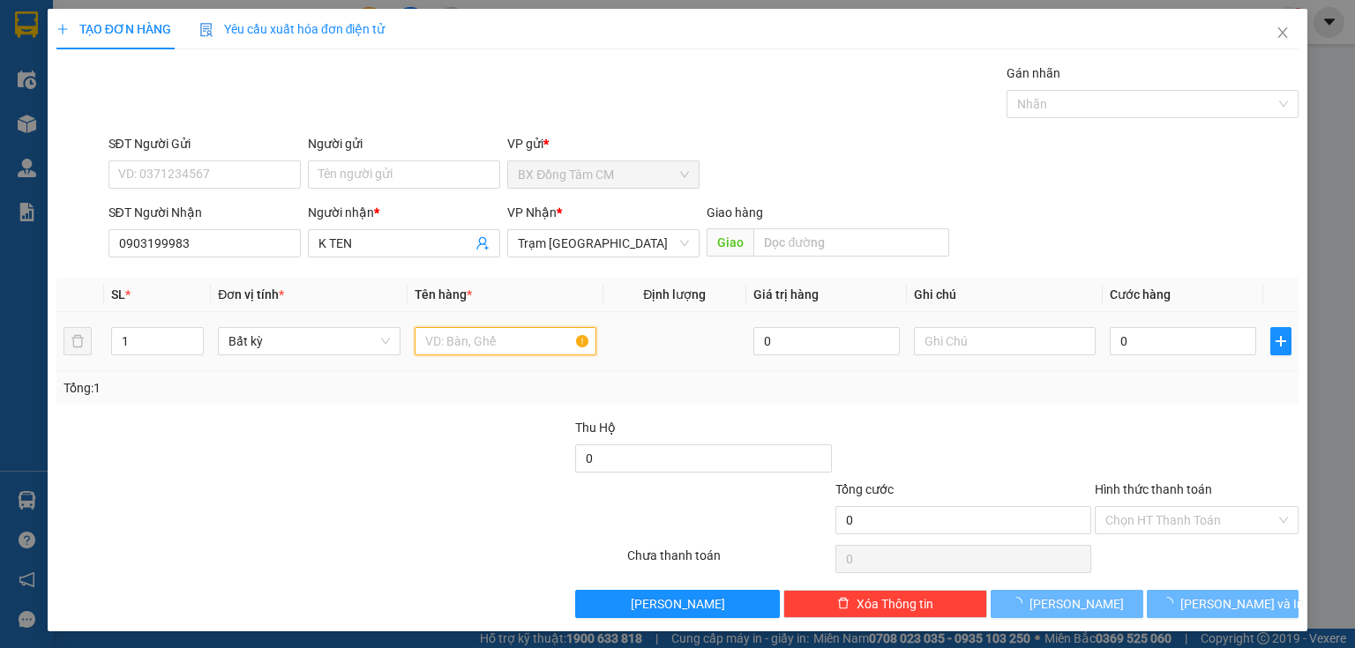
click at [434, 337] on input "text" at bounding box center [506, 341] width 182 height 28
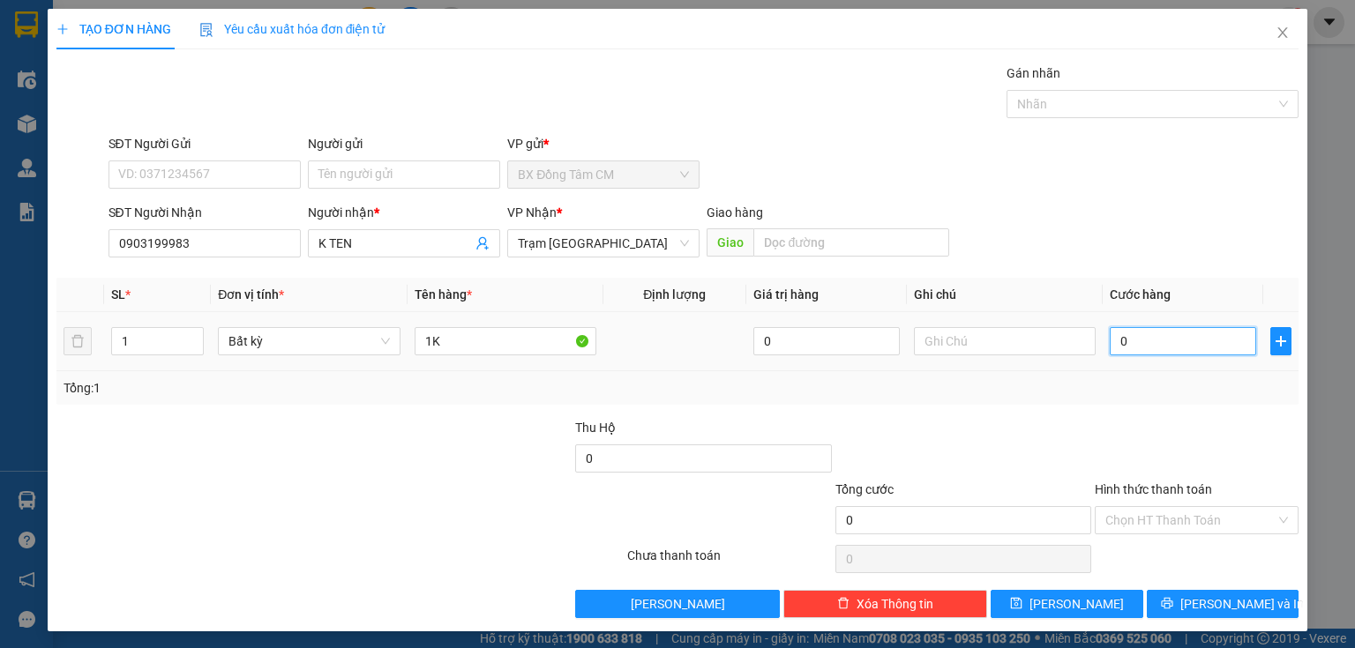
click at [1110, 335] on input "0" at bounding box center [1183, 341] width 146 height 28
drag, startPoint x: 1184, startPoint y: 525, endPoint x: 1171, endPoint y: 544, distance: 23.5
click at [1182, 526] on input "Hình thức thanh toán" at bounding box center [1190, 520] width 170 height 26
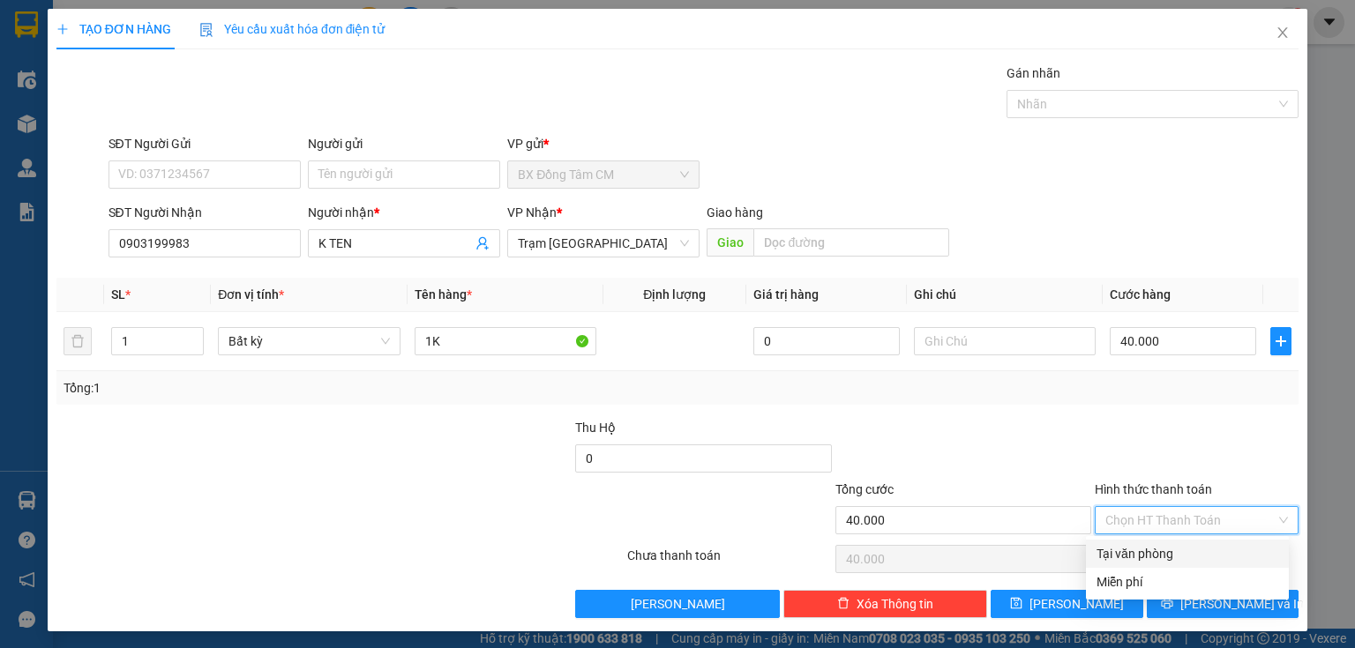
click at [1167, 550] on div "Tại văn phòng" at bounding box center [1188, 553] width 182 height 19
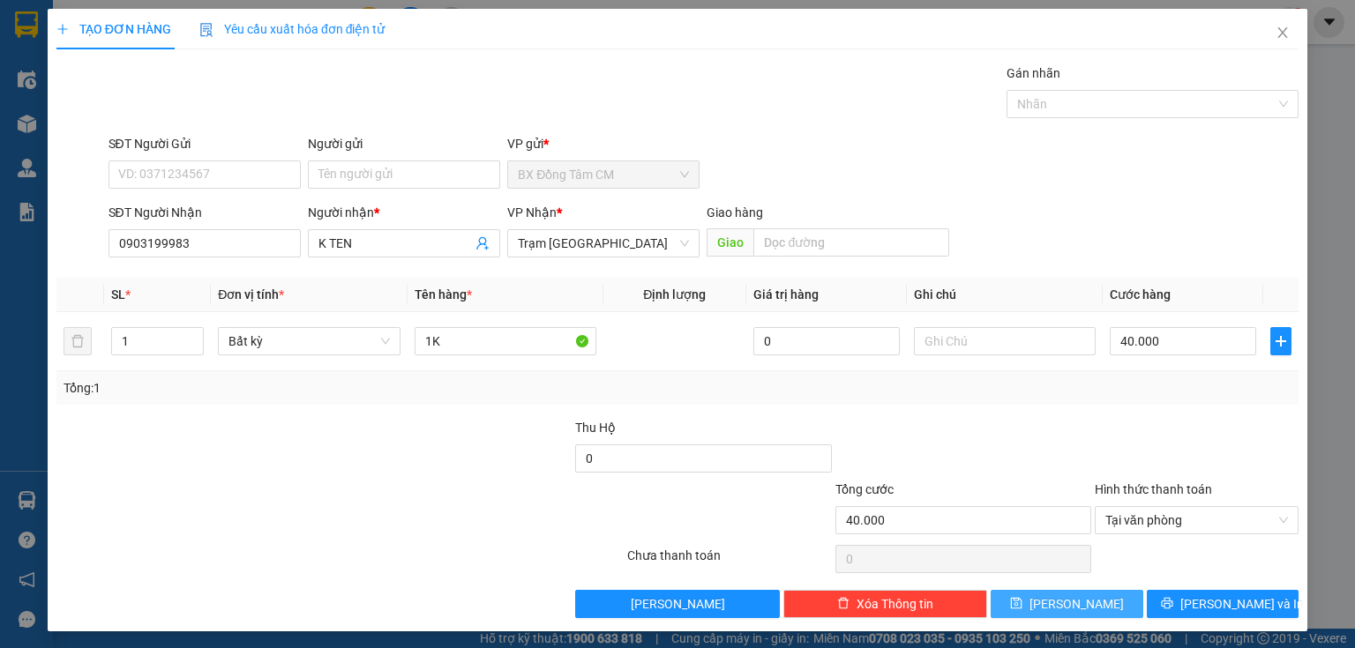
click at [1066, 604] on span "Lưu" at bounding box center [1076, 604] width 94 height 19
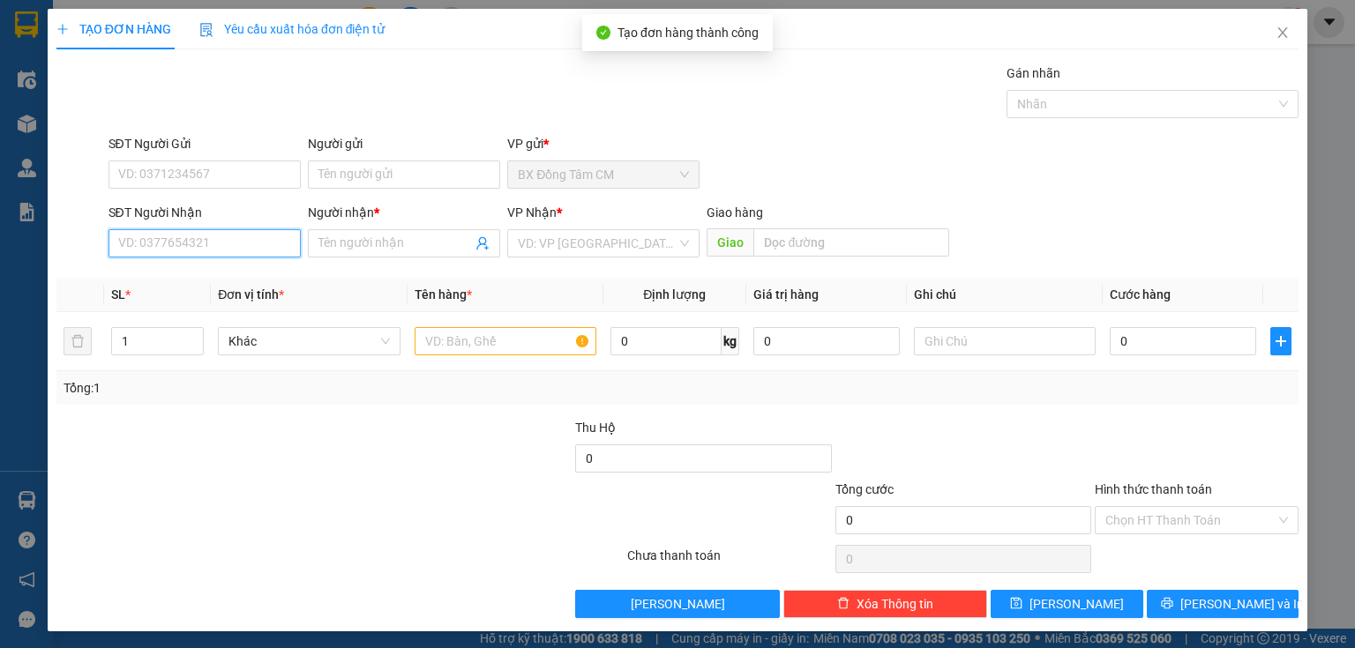
click at [182, 252] on input "SĐT Người Nhận" at bounding box center [205, 243] width 192 height 28
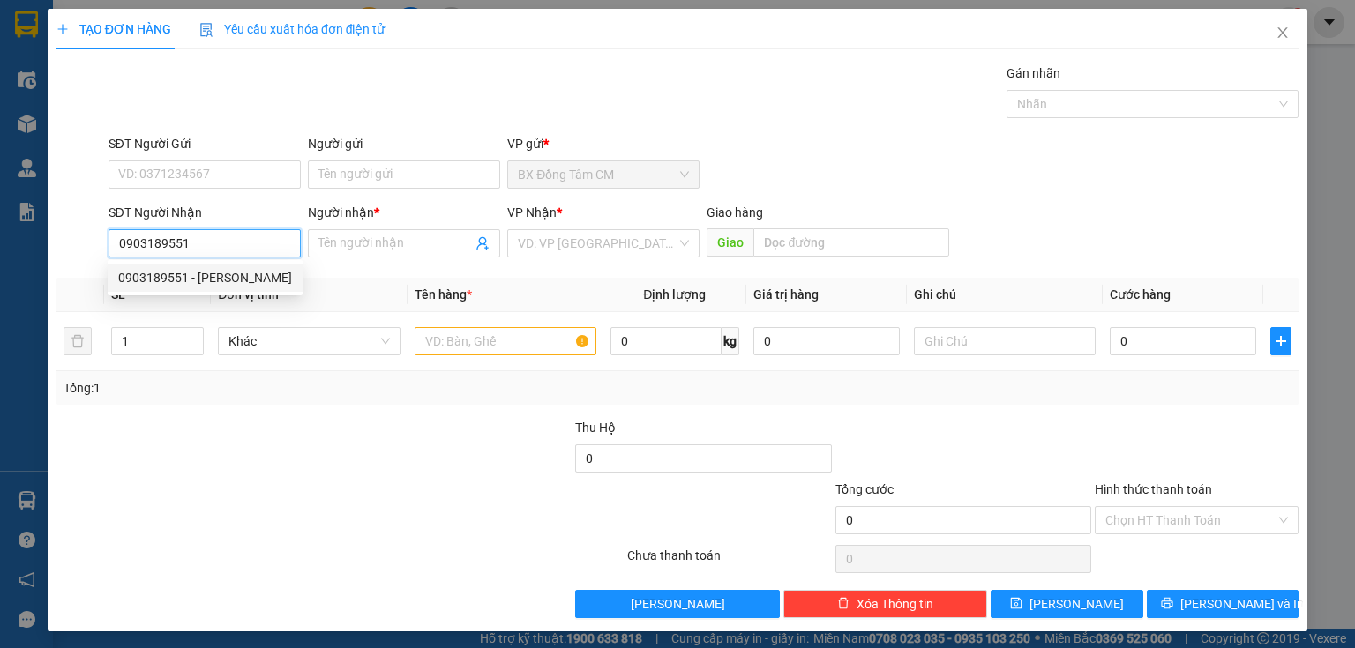
drag, startPoint x: 184, startPoint y: 282, endPoint x: 603, endPoint y: 305, distance: 418.8
click at [218, 281] on div "0903189551 - LAM" at bounding box center [205, 277] width 174 height 19
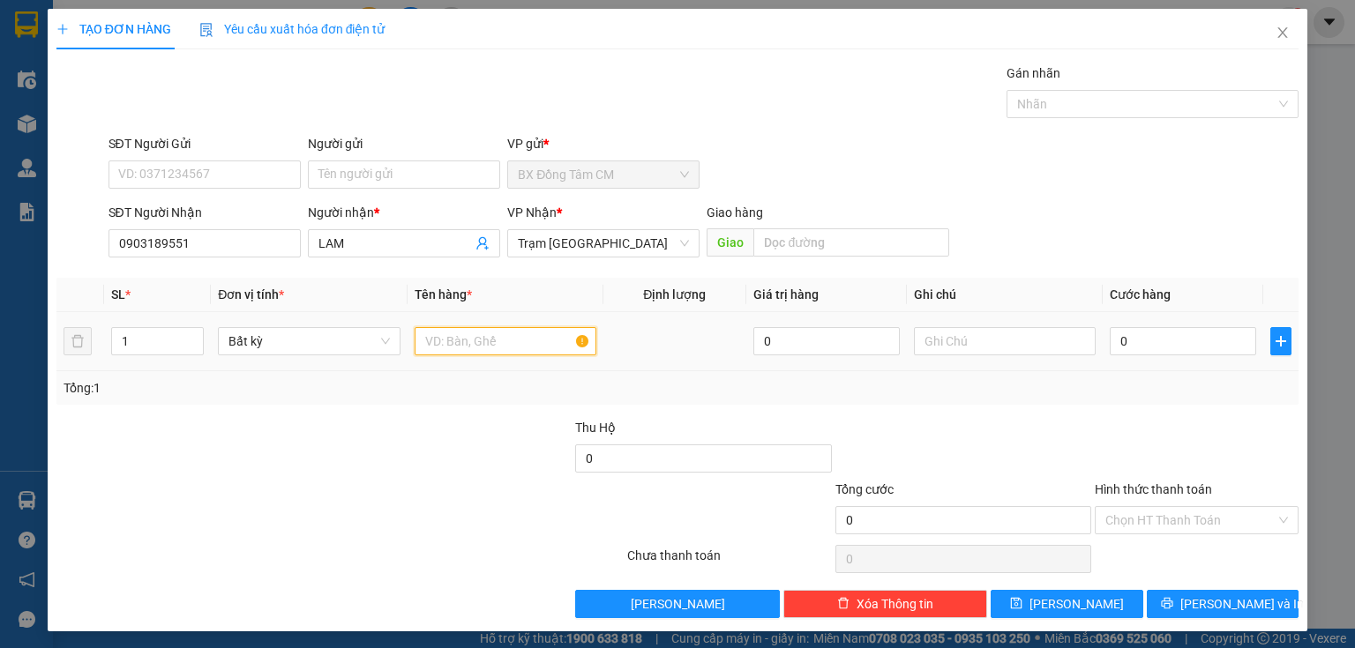
click at [504, 346] on input "text" at bounding box center [506, 341] width 182 height 28
click at [1110, 350] on input "0" at bounding box center [1183, 341] width 146 height 28
click at [1130, 519] on input "Hình thức thanh toán" at bounding box center [1190, 520] width 170 height 26
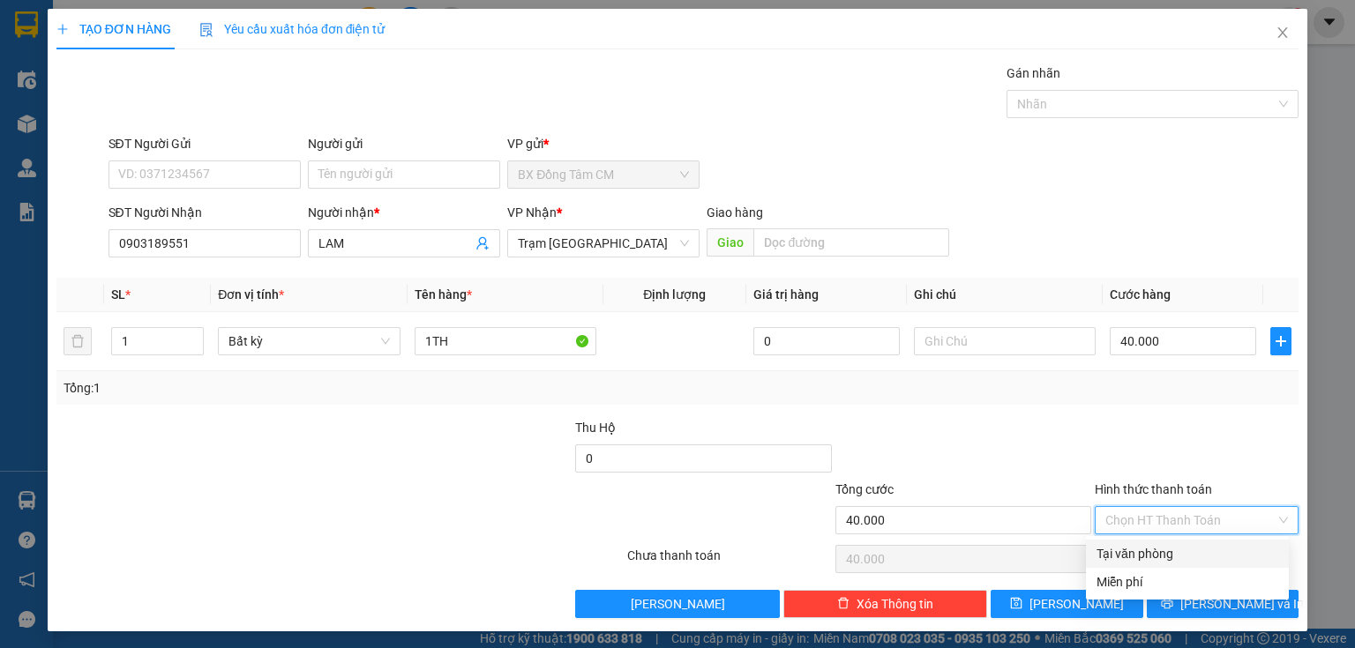
click at [1136, 538] on div "Transit Pickup Surcharge Ids Transit Deliver Surcharge Ids Transit Deliver Surc…" at bounding box center [677, 341] width 1242 height 555
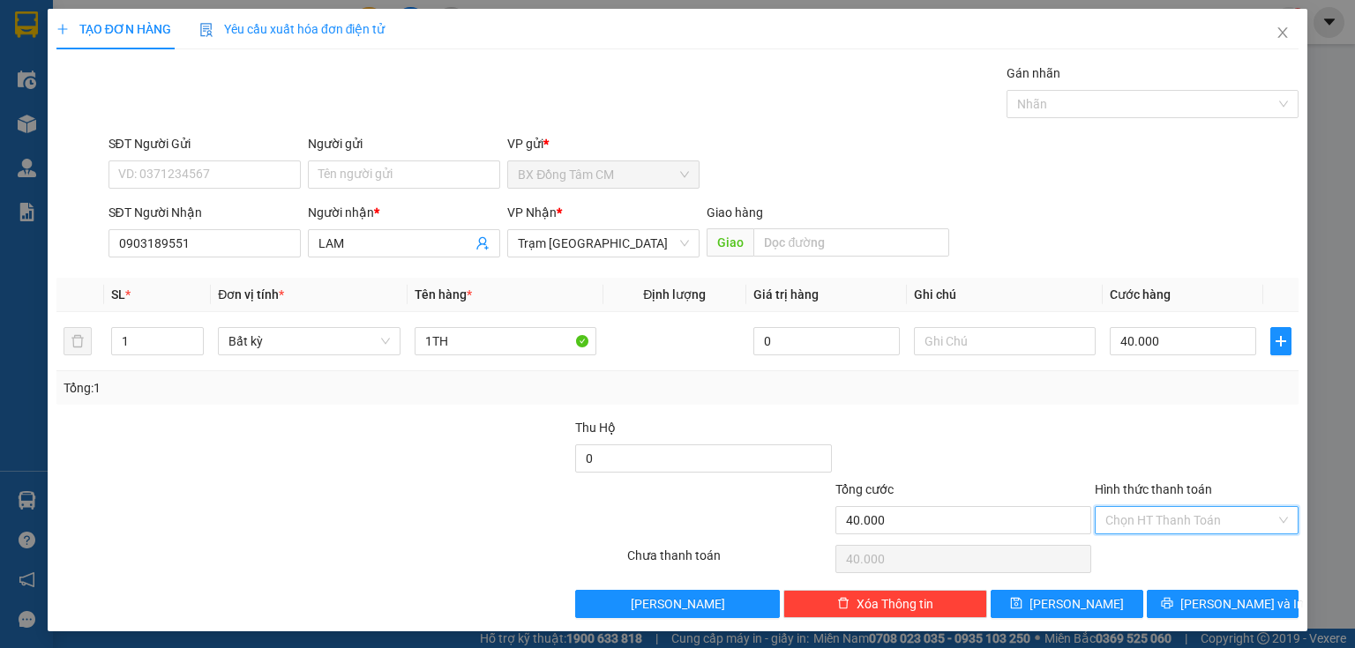
drag, startPoint x: 1152, startPoint y: 512, endPoint x: 1136, endPoint y: 548, distance: 39.5
click at [1150, 515] on input "Hình thức thanh toán" at bounding box center [1190, 520] width 170 height 26
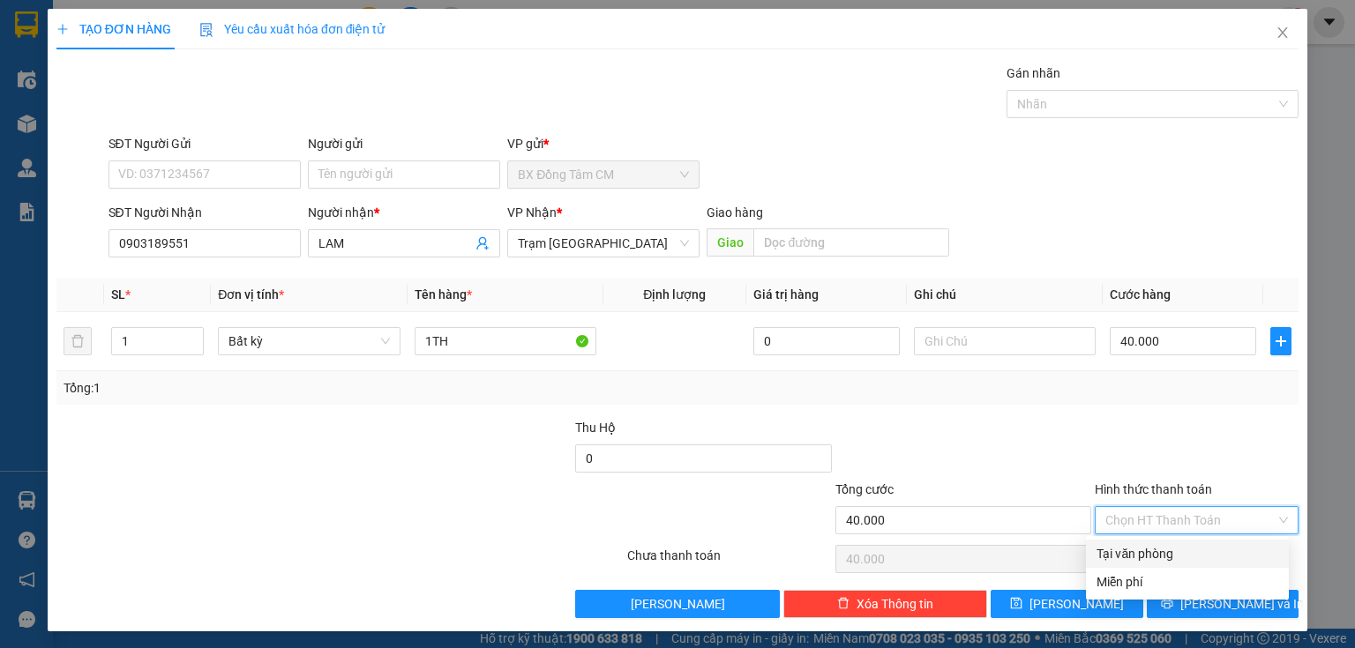
click at [1135, 548] on div "Tại văn phòng" at bounding box center [1188, 553] width 182 height 19
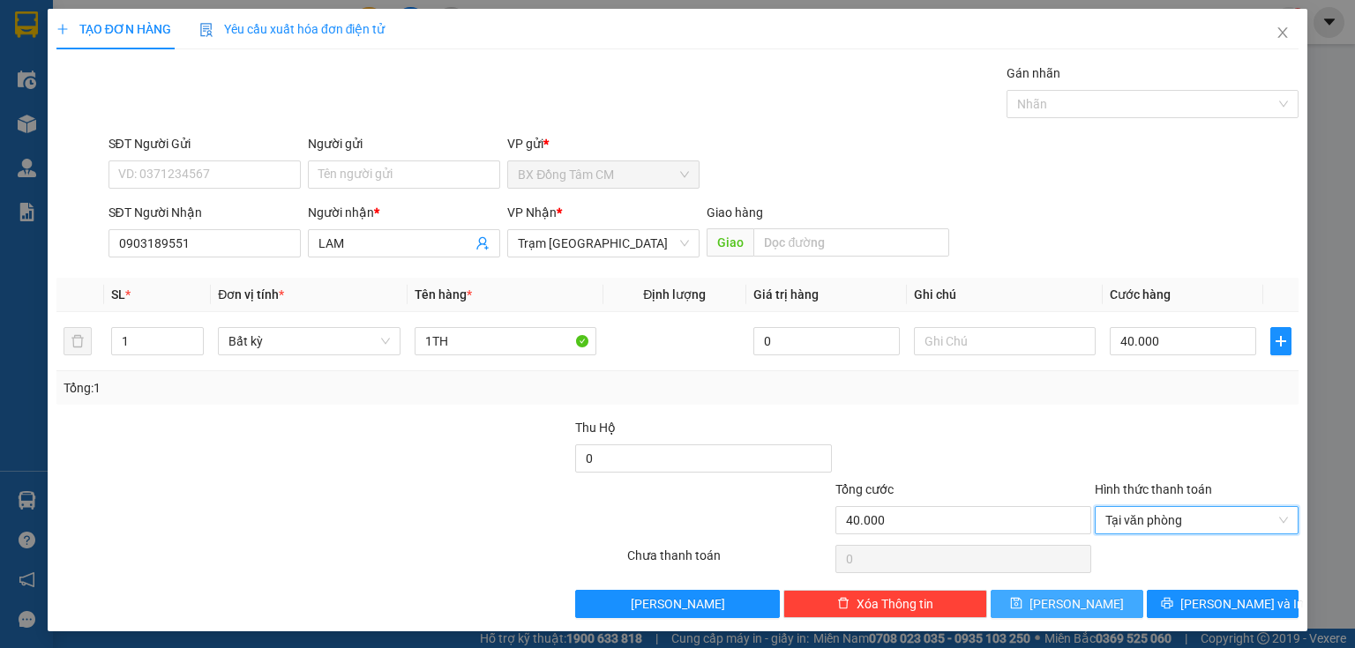
click at [1052, 596] on button "Lưu" at bounding box center [1067, 604] width 153 height 28
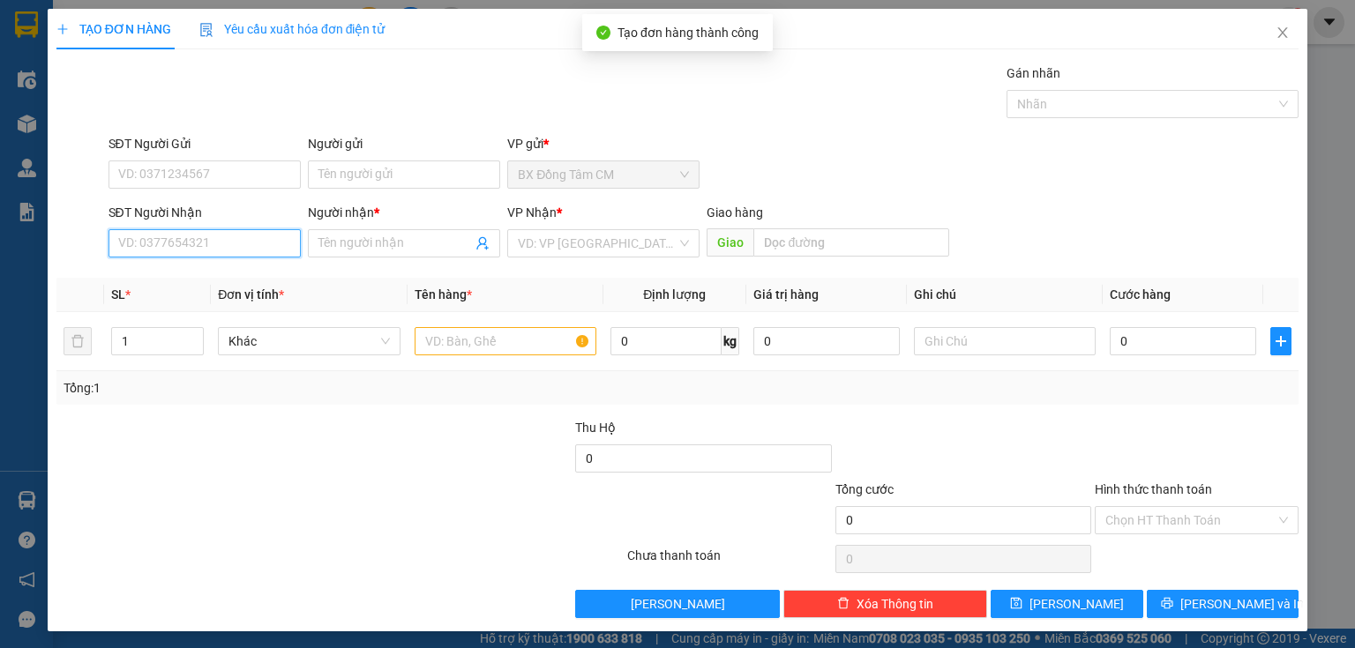
click at [197, 253] on input "SĐT Người Nhận" at bounding box center [205, 243] width 192 height 28
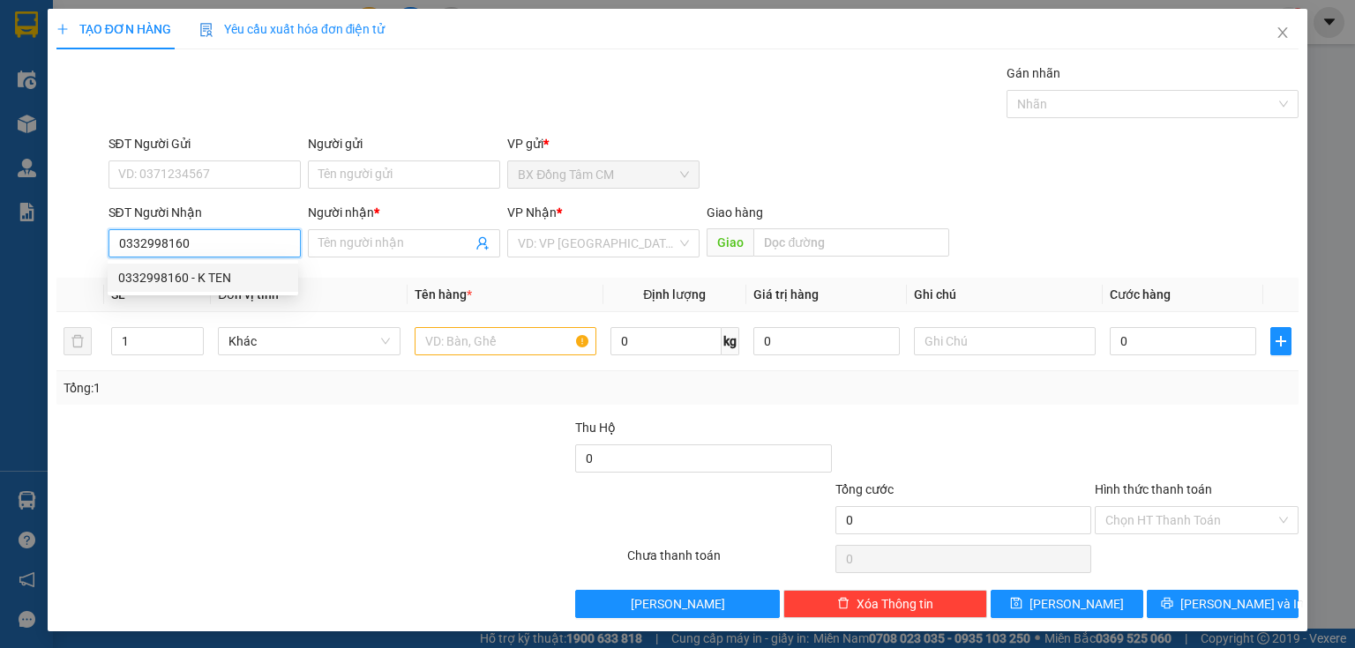
click at [168, 274] on div "0332998160 - K TEN" at bounding box center [202, 277] width 169 height 19
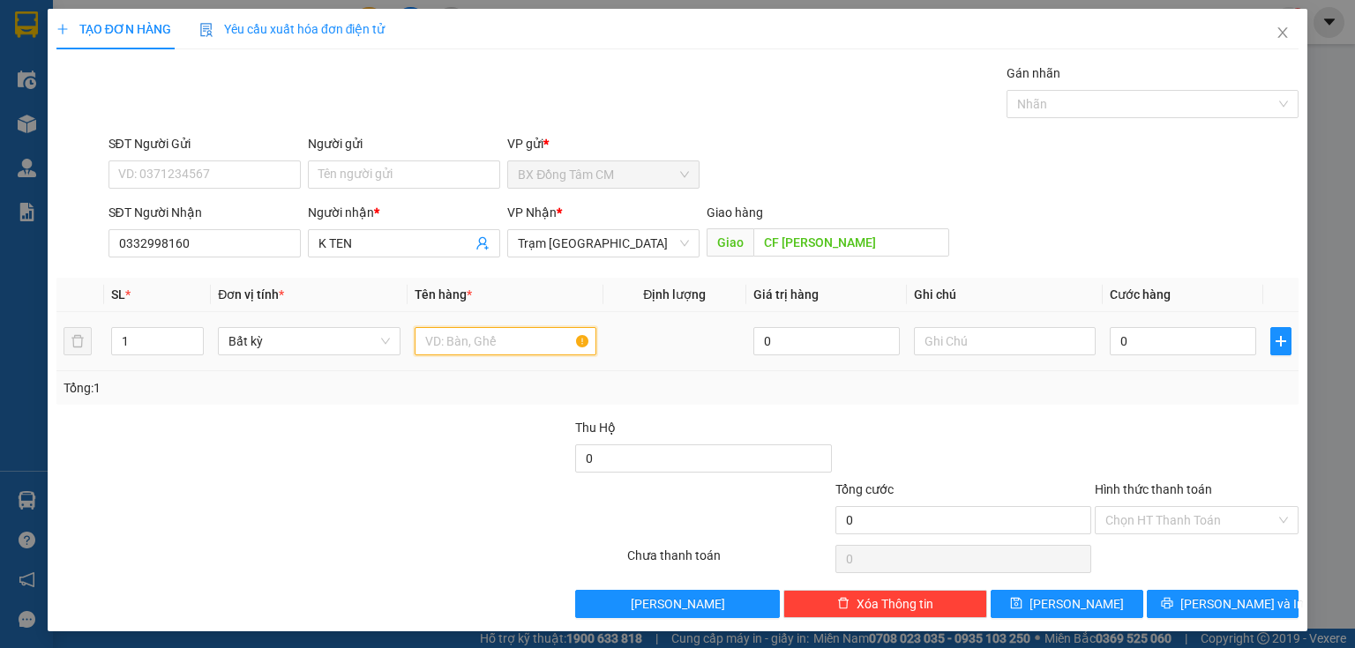
click at [457, 342] on input "text" at bounding box center [506, 341] width 182 height 28
click at [1115, 344] on input "0" at bounding box center [1183, 341] width 146 height 28
click at [1191, 501] on div "Hình thức thanh toán" at bounding box center [1197, 493] width 204 height 26
click at [1179, 531] on input "Hình thức thanh toán" at bounding box center [1190, 520] width 170 height 26
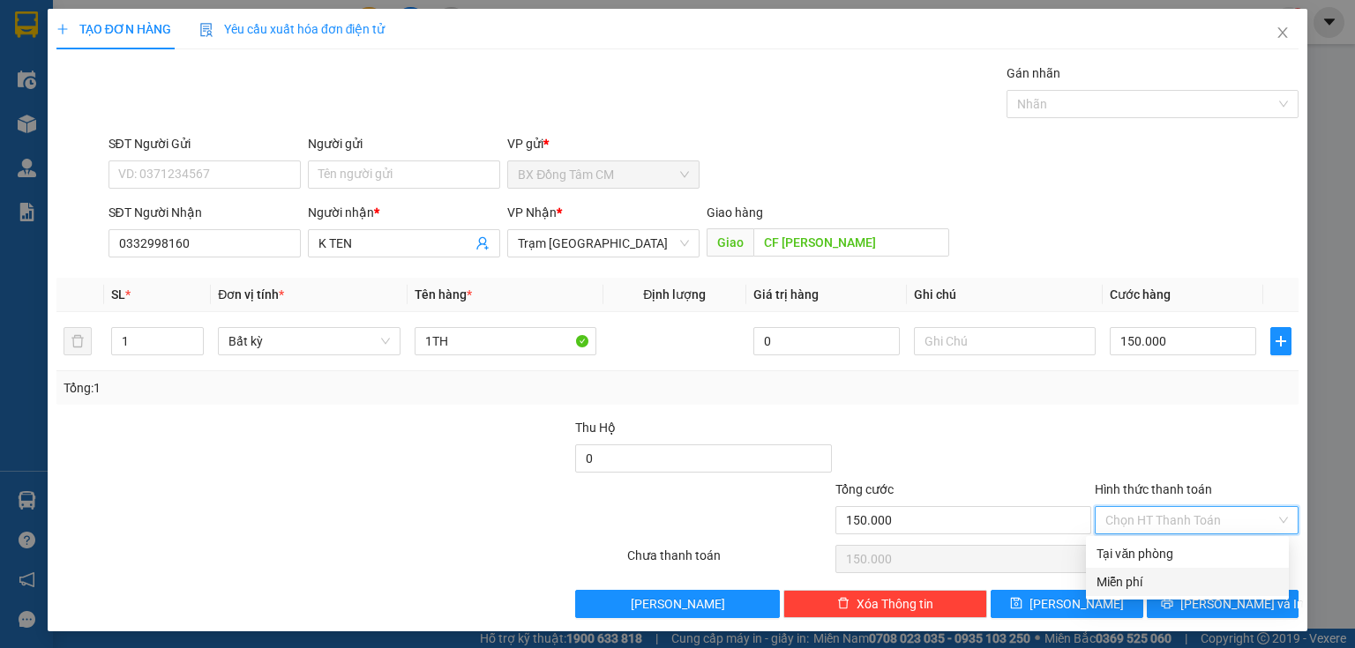
click at [1160, 569] on div "Miễn phí" at bounding box center [1187, 582] width 203 height 28
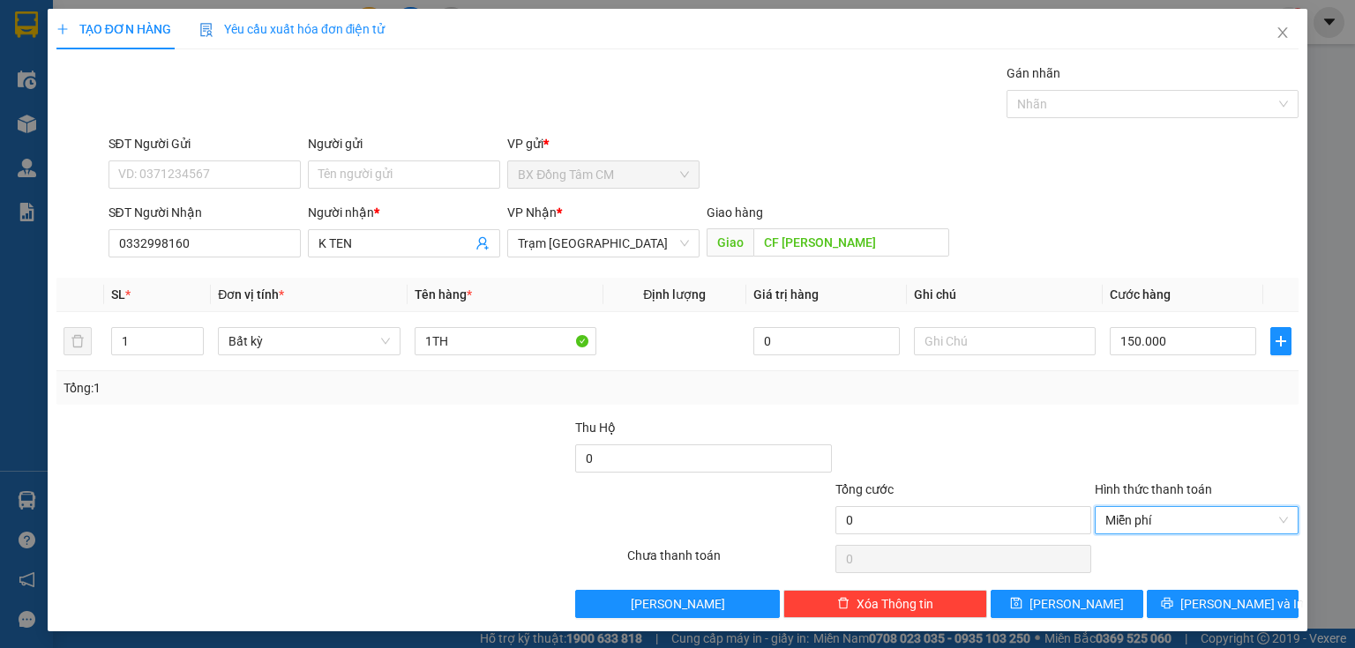
click at [1164, 542] on div at bounding box center [1196, 559] width 207 height 35
click at [1195, 519] on span "Miễn phí" at bounding box center [1196, 520] width 183 height 26
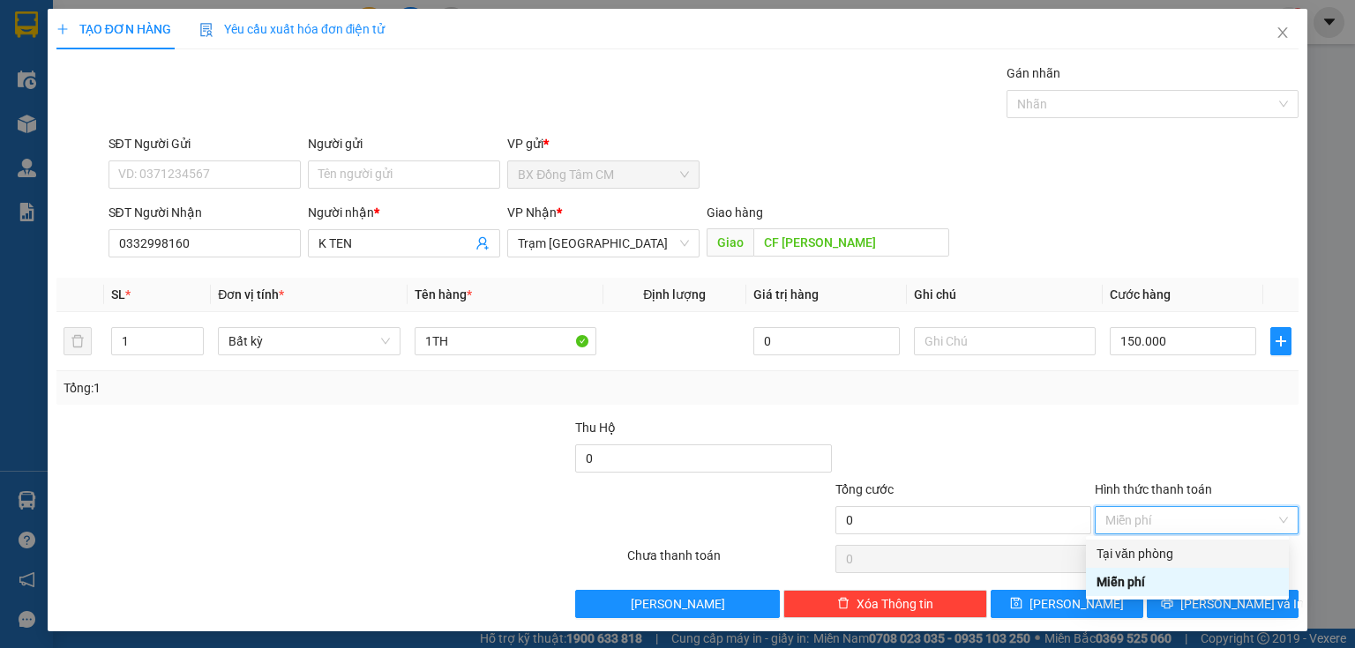
click at [1164, 547] on div "Tại văn phòng" at bounding box center [1188, 553] width 182 height 19
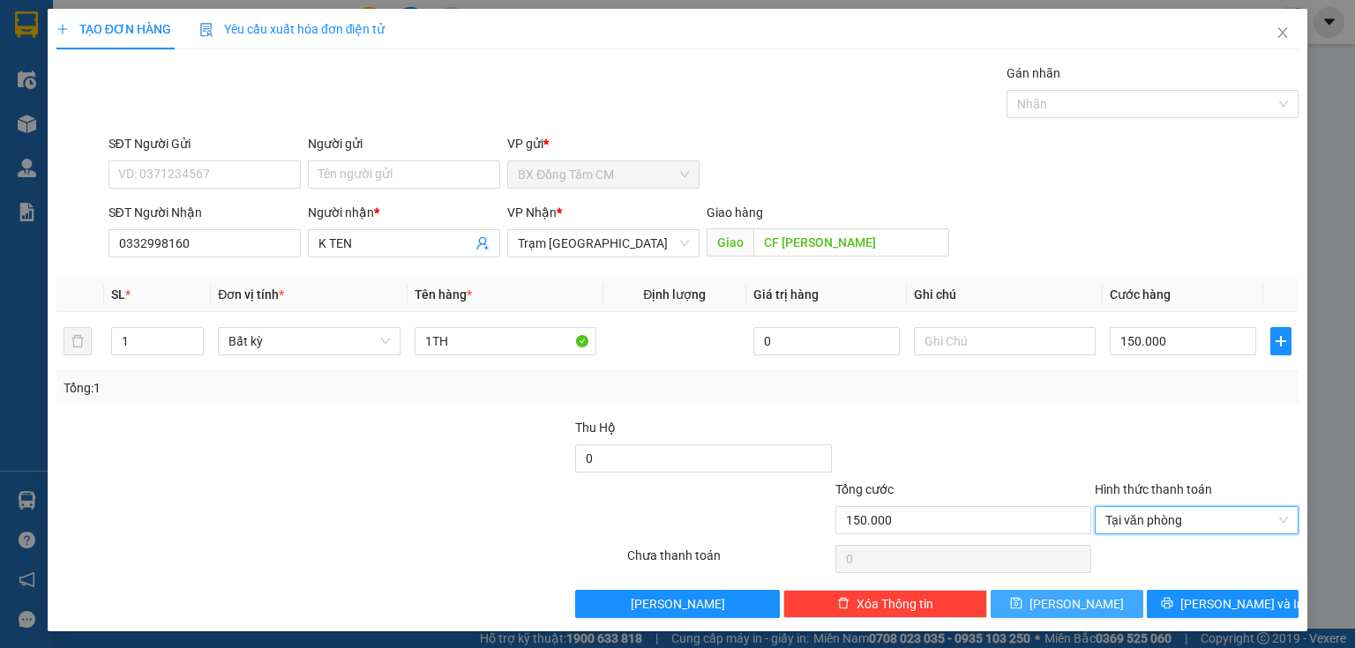
click at [1065, 596] on span "Lưu" at bounding box center [1076, 604] width 94 height 19
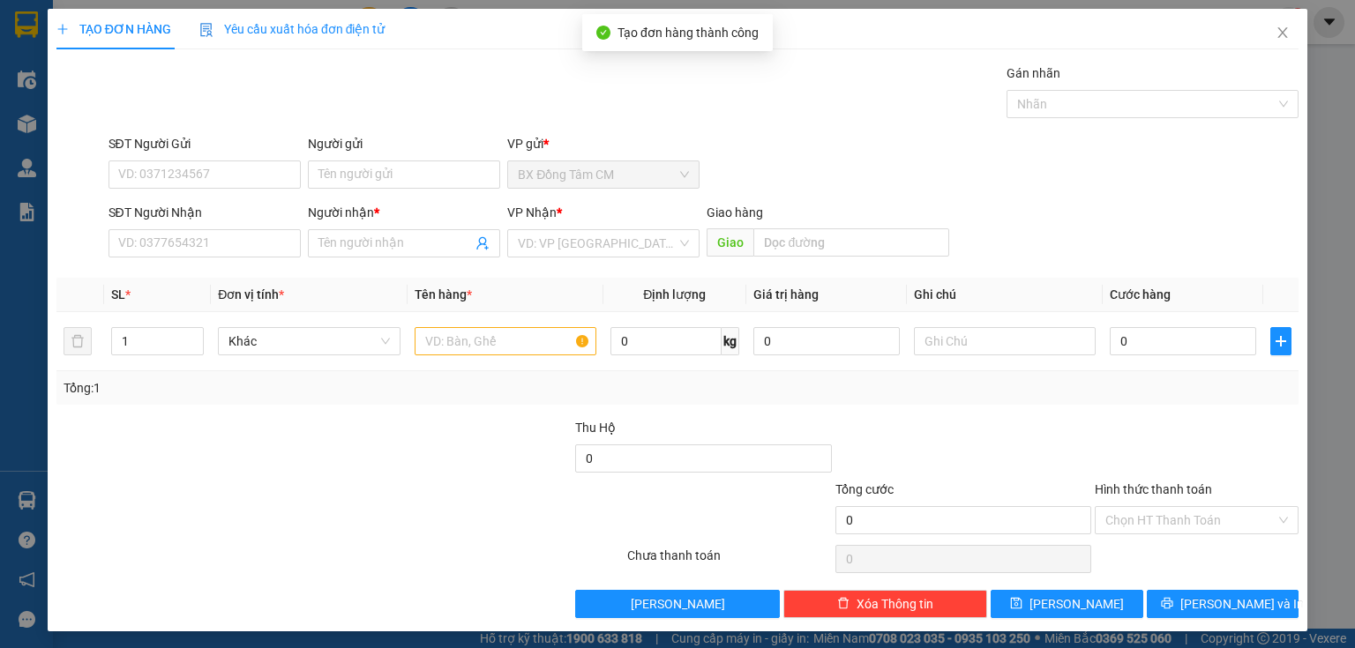
click at [237, 228] on div "SĐT Người Nhận" at bounding box center [205, 216] width 192 height 26
click at [194, 247] on input "SĐT Người Nhận" at bounding box center [205, 243] width 192 height 28
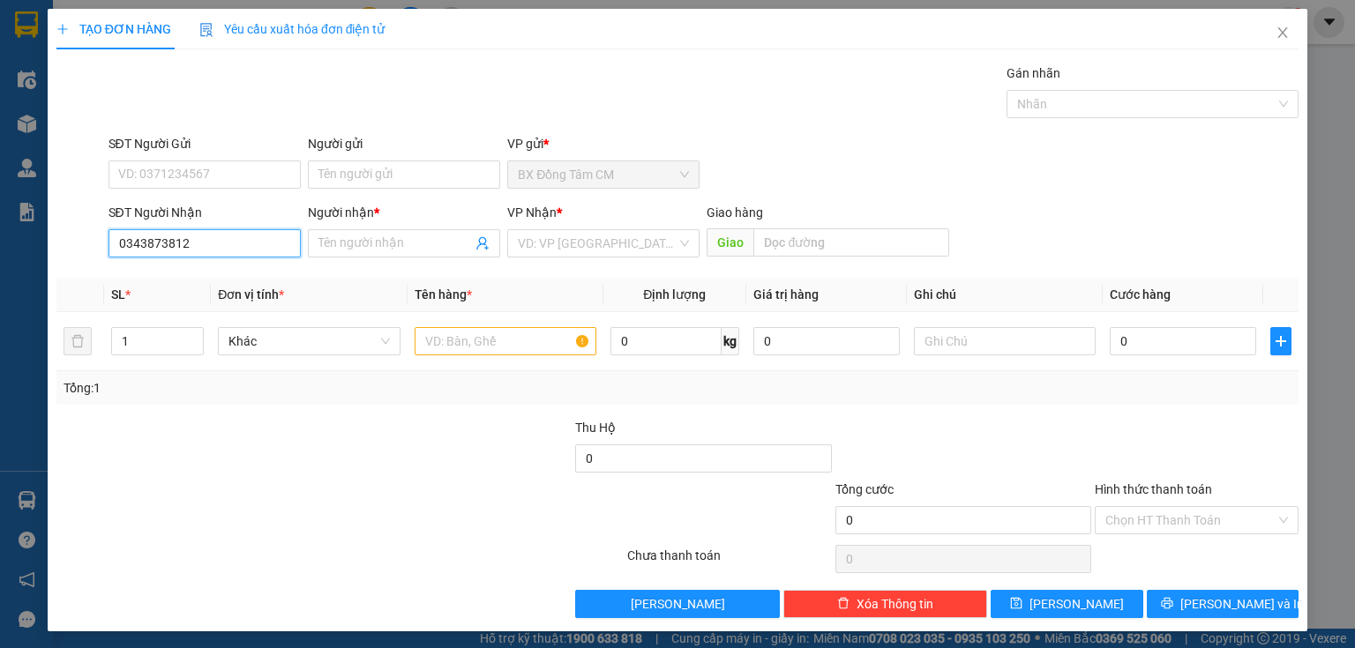
click at [143, 248] on input "0343873812" at bounding box center [205, 243] width 192 height 28
click at [159, 250] on input "0343873812" at bounding box center [205, 243] width 192 height 28
click at [381, 251] on input "Người nhận *" at bounding box center [394, 243] width 153 height 19
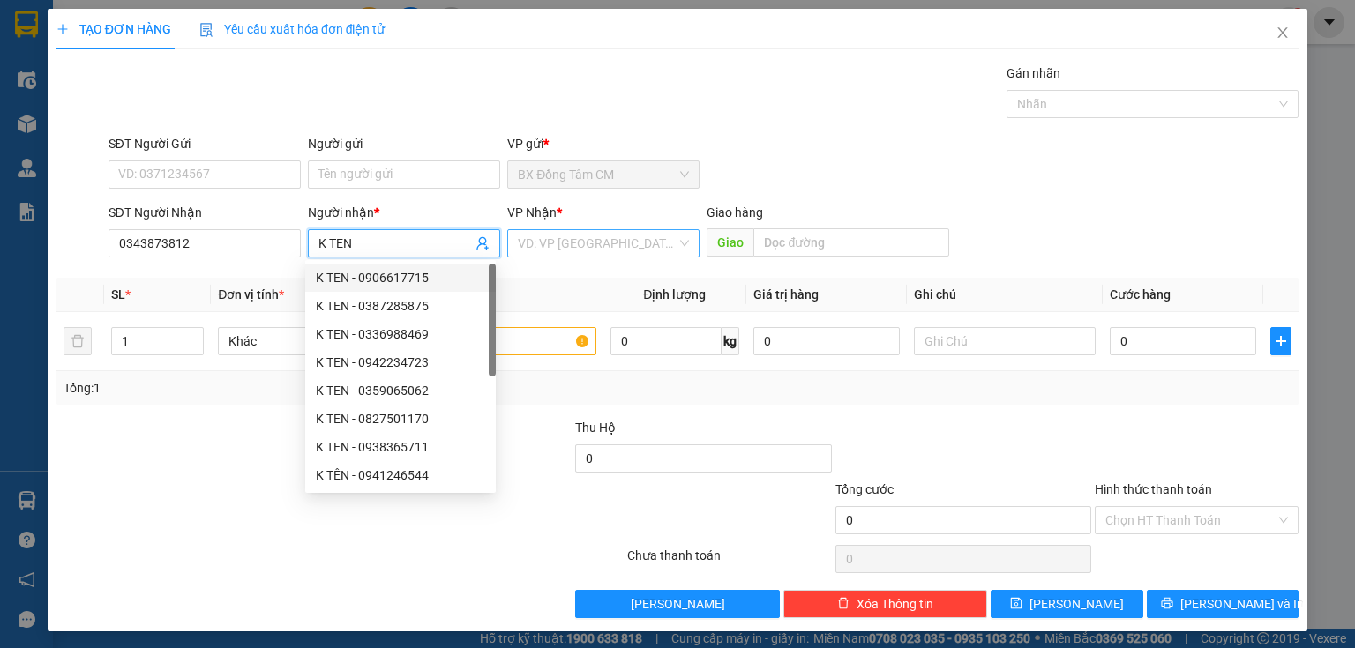
click at [618, 236] on input "search" at bounding box center [597, 243] width 159 height 26
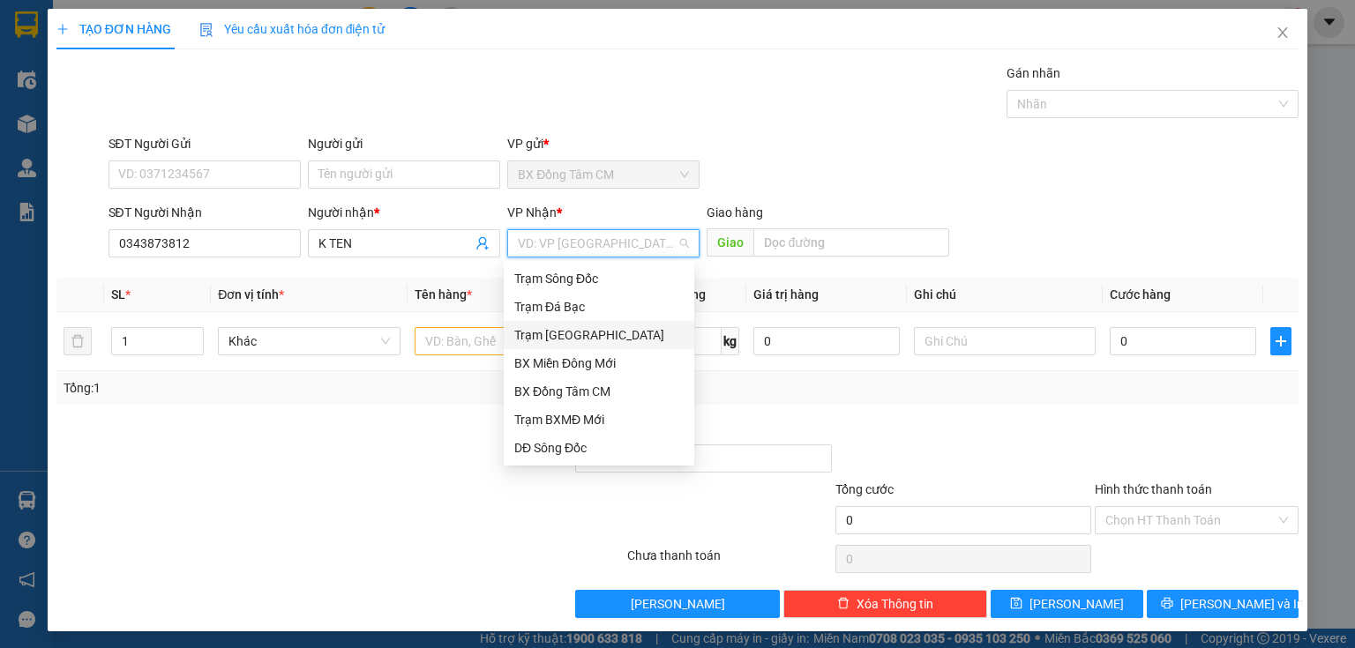
click at [586, 338] on div "Trạm Sài Gòn" at bounding box center [598, 335] width 169 height 19
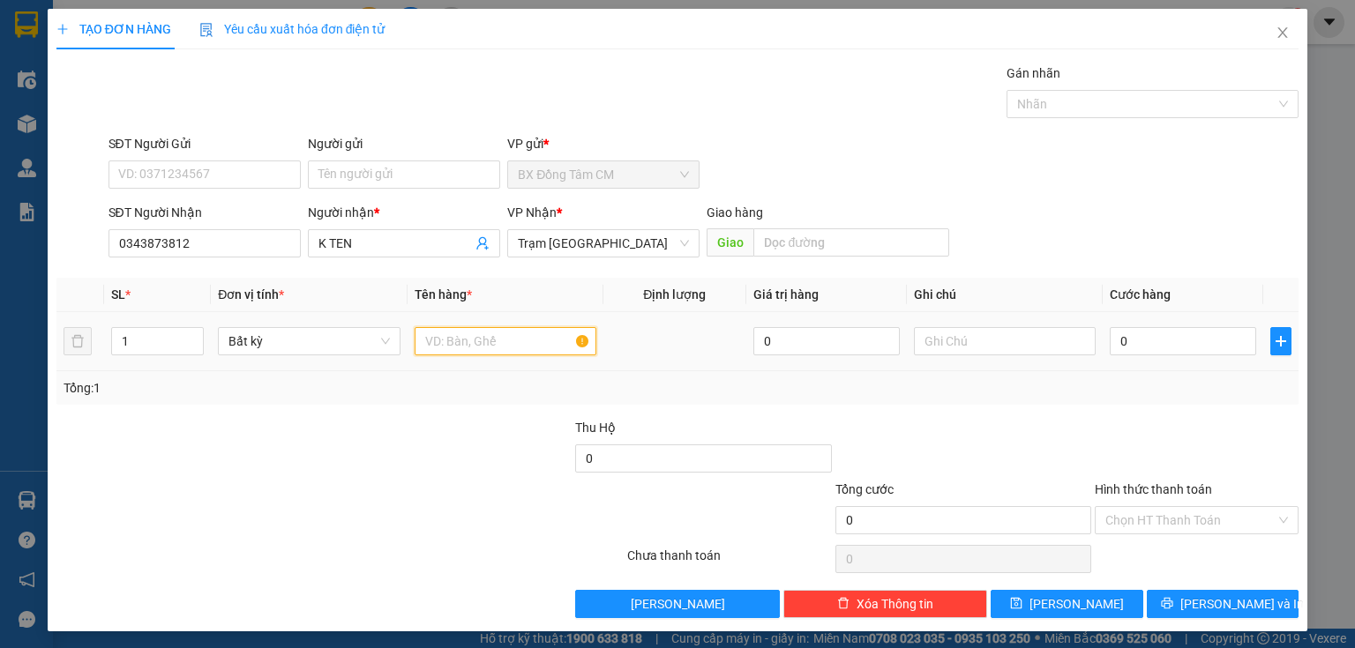
click at [518, 350] on input "text" at bounding box center [506, 341] width 182 height 28
click at [1140, 337] on input "0" at bounding box center [1183, 341] width 146 height 28
click at [1194, 537] on div "Hình thức thanh toán Chọn HT Thanh Toán" at bounding box center [1197, 511] width 204 height 62
click at [1197, 519] on input "Hình thức thanh toán" at bounding box center [1190, 520] width 170 height 26
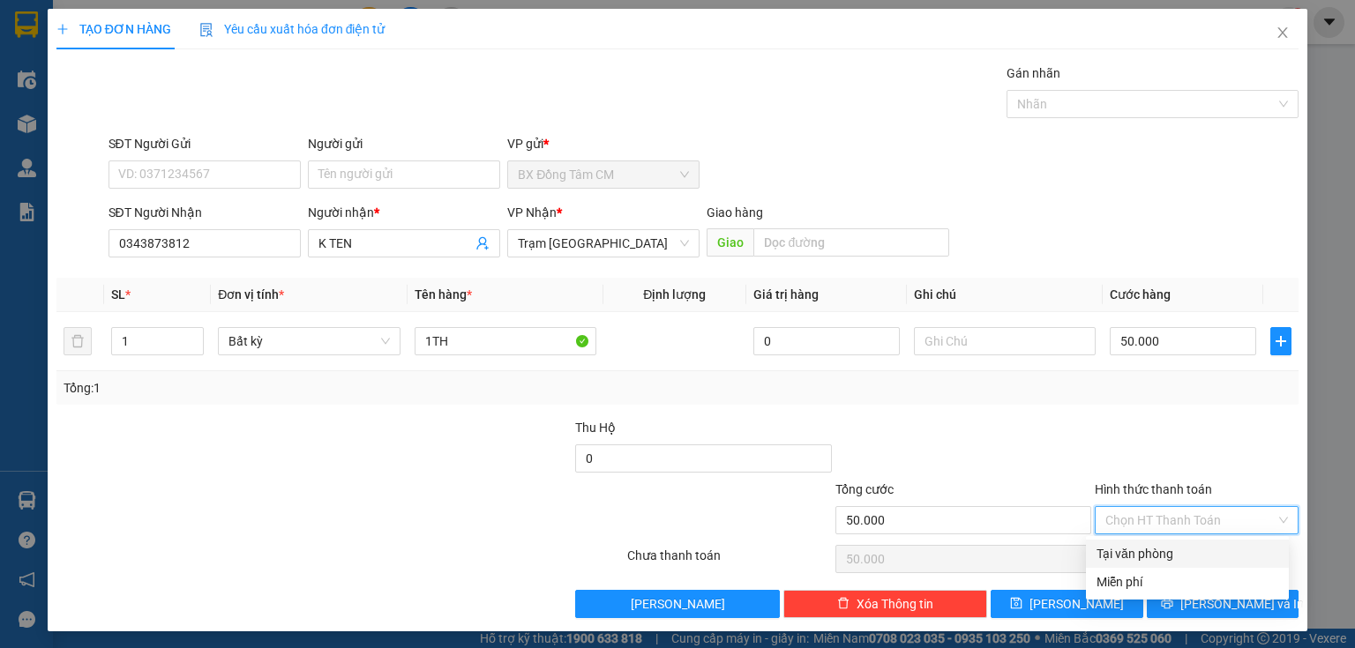
click at [1175, 554] on div "Tại văn phòng" at bounding box center [1188, 553] width 182 height 19
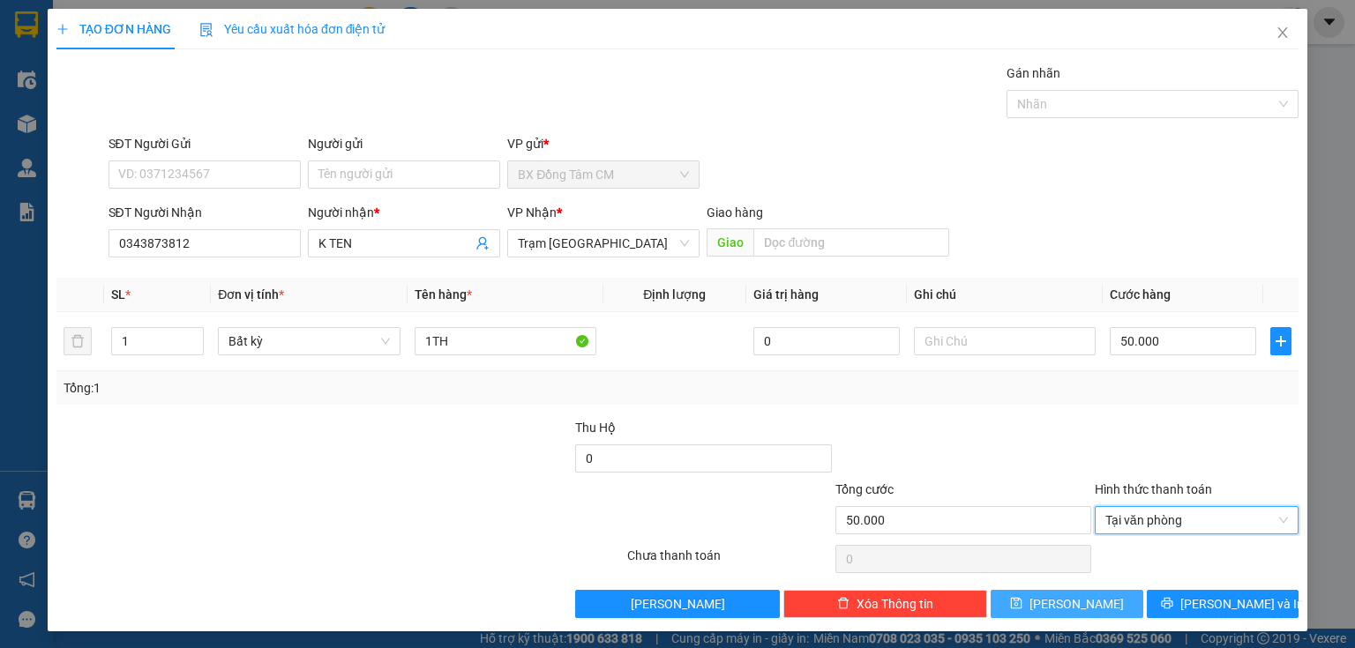
click at [1059, 596] on span "Lưu" at bounding box center [1076, 604] width 94 height 19
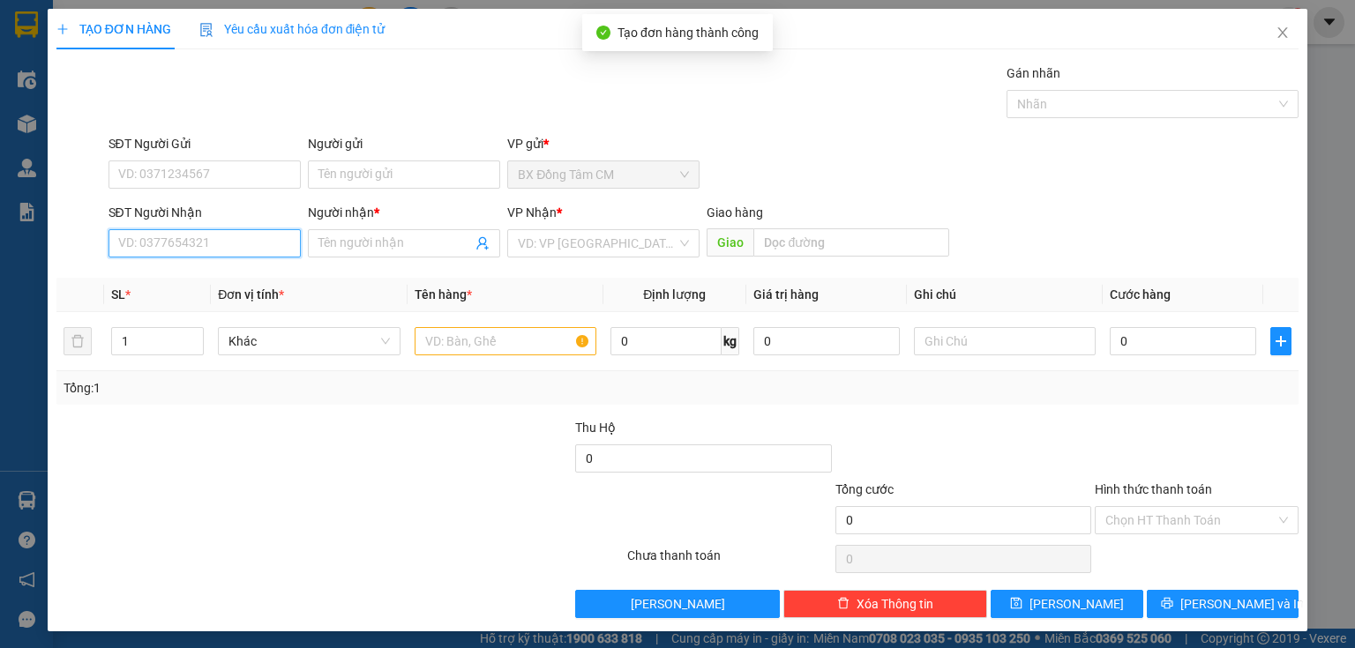
click at [212, 256] on input "SĐT Người Nhận" at bounding box center [205, 243] width 192 height 28
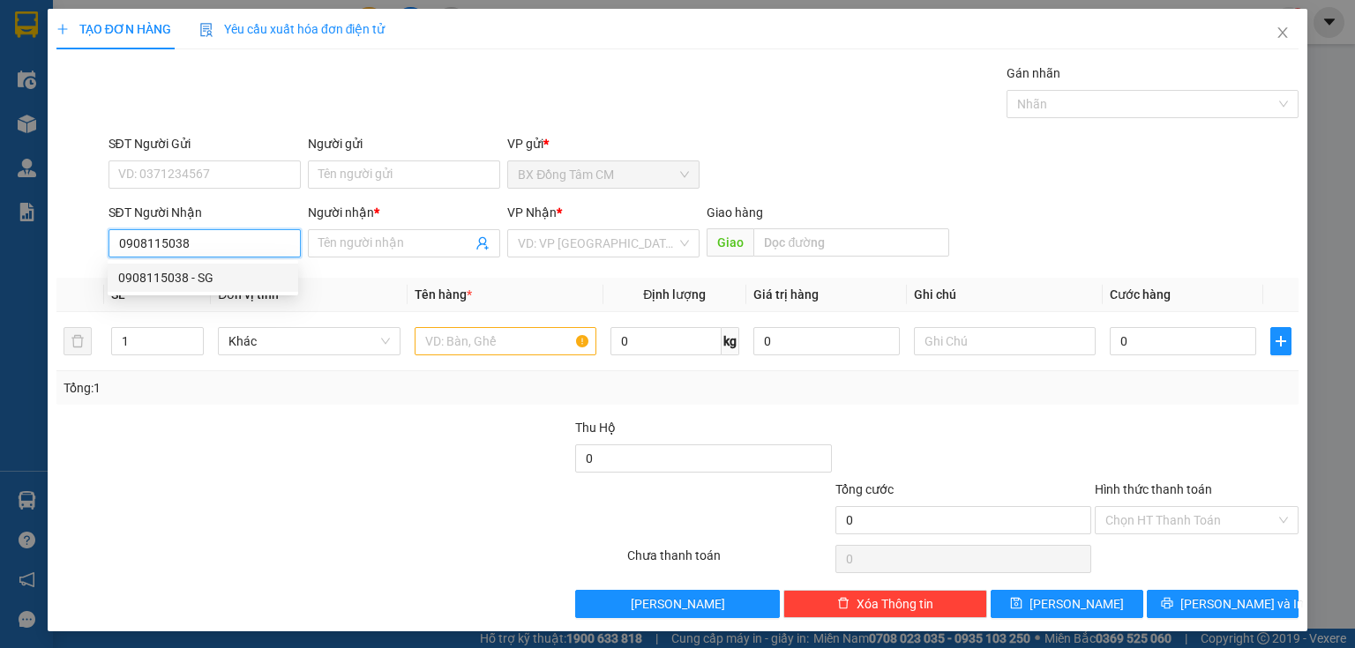
drag, startPoint x: 170, startPoint y: 277, endPoint x: 395, endPoint y: 311, distance: 227.4
click at [177, 279] on div "0908115038 - SG" at bounding box center [202, 277] width 169 height 19
click at [404, 331] on tr "1 Bất kỳ 0 0" at bounding box center [677, 341] width 1242 height 59
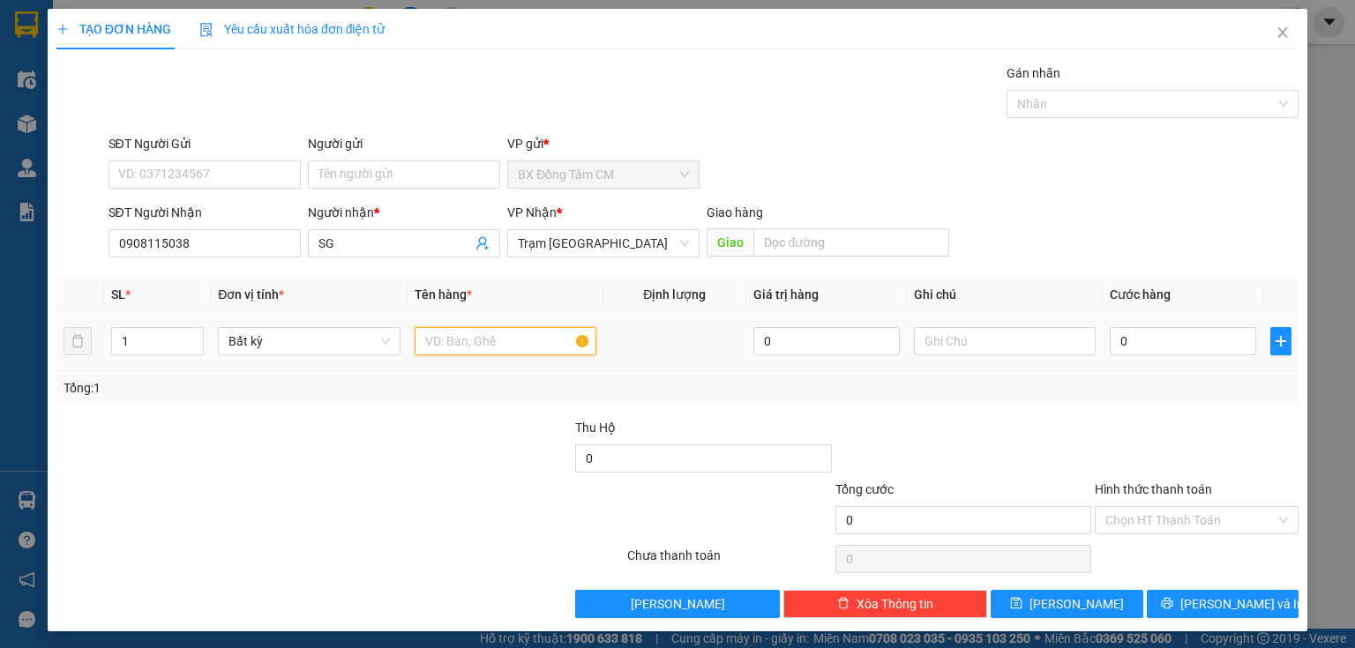
click at [451, 342] on input "text" at bounding box center [506, 341] width 182 height 28
click at [1109, 317] on td "0" at bounding box center [1183, 341] width 161 height 59
click at [1111, 363] on td "0" at bounding box center [1183, 341] width 161 height 59
click at [1129, 348] on input "0" at bounding box center [1183, 341] width 146 height 28
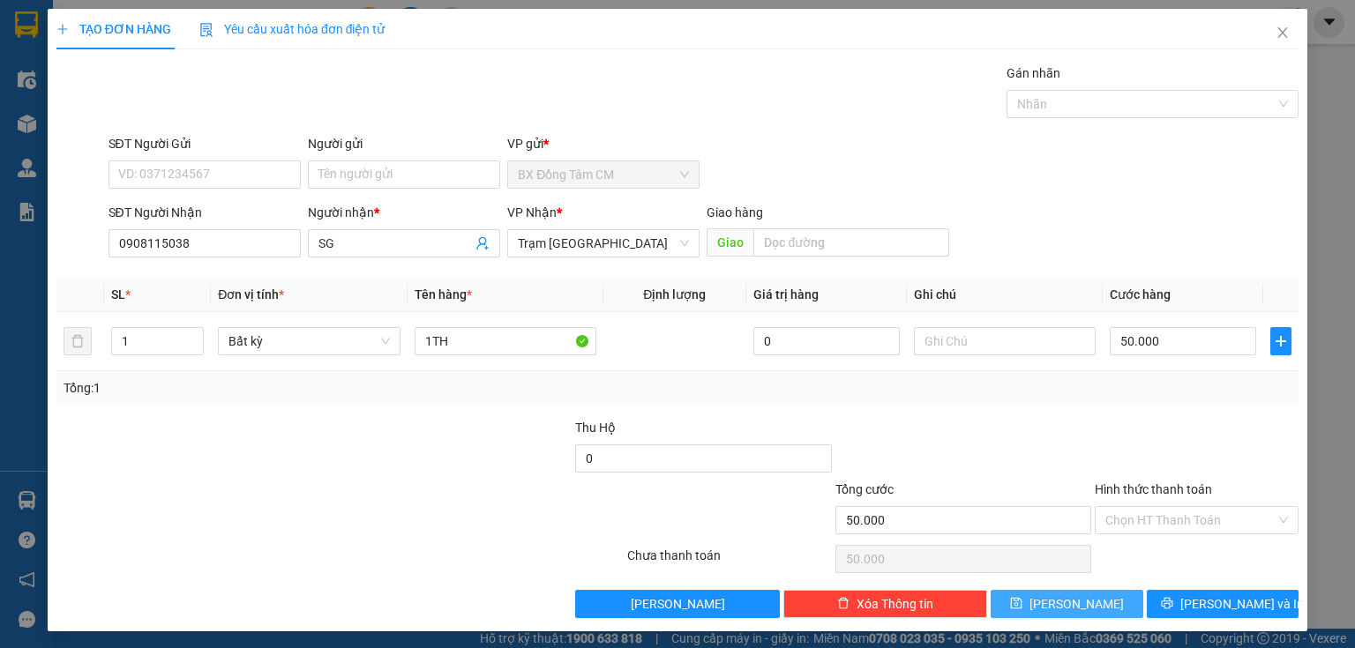
click at [998, 601] on button "Lưu" at bounding box center [1067, 604] width 153 height 28
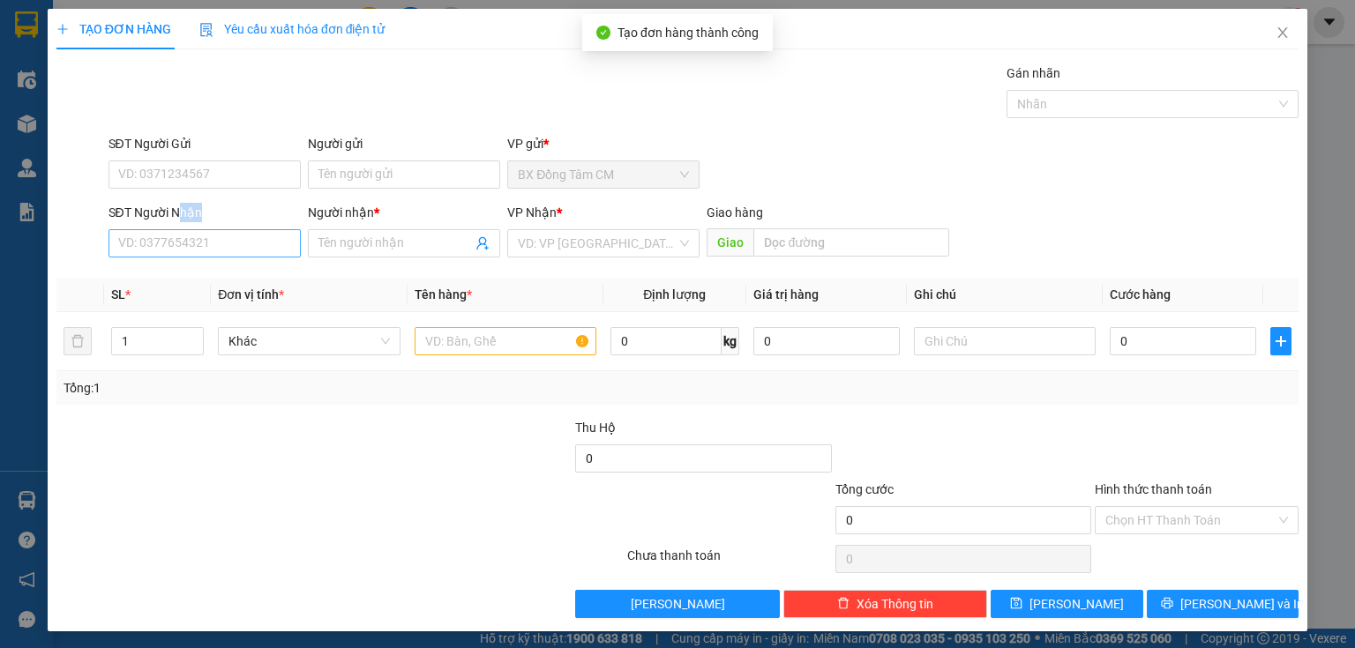
click at [148, 231] on div "SĐT Người Nhận VD: 0377654321" at bounding box center [205, 234] width 192 height 62
click at [143, 235] on input "SĐT Người Nhận" at bounding box center [205, 243] width 192 height 28
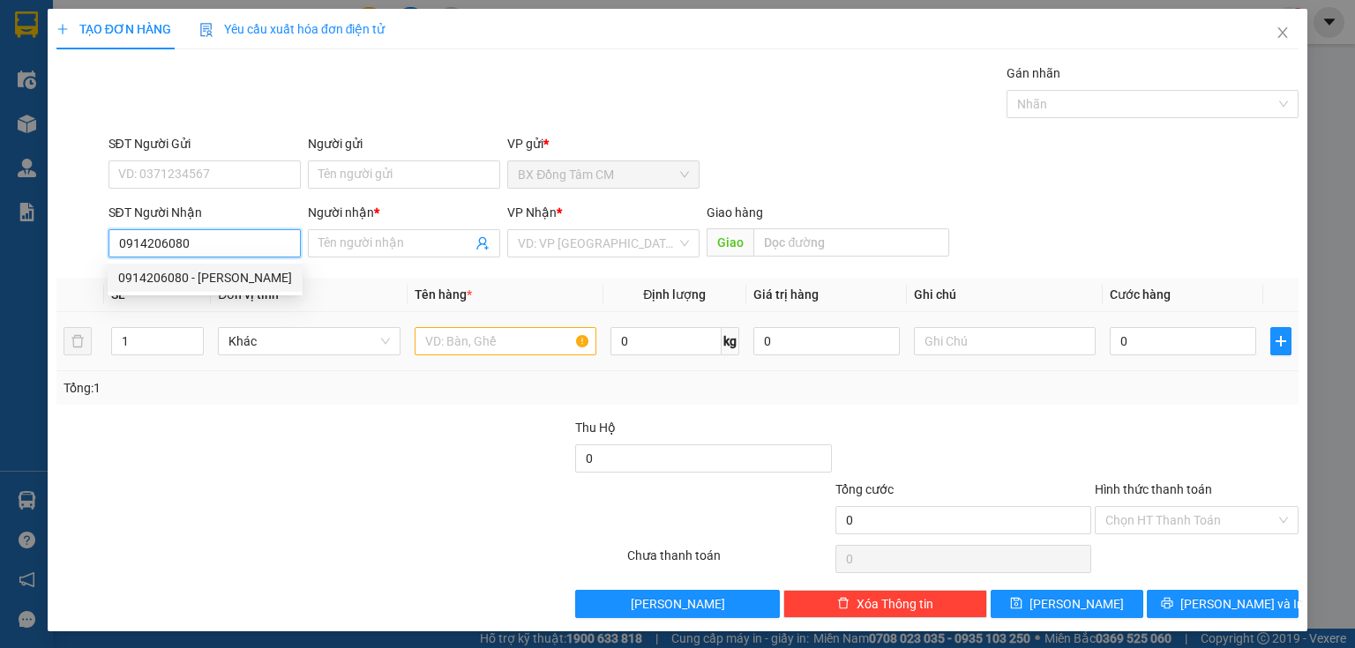
drag, startPoint x: 233, startPoint y: 276, endPoint x: 462, endPoint y: 325, distance: 234.4
click at [242, 277] on div "0914206080 - HOÀNG GIA" at bounding box center [205, 277] width 174 height 19
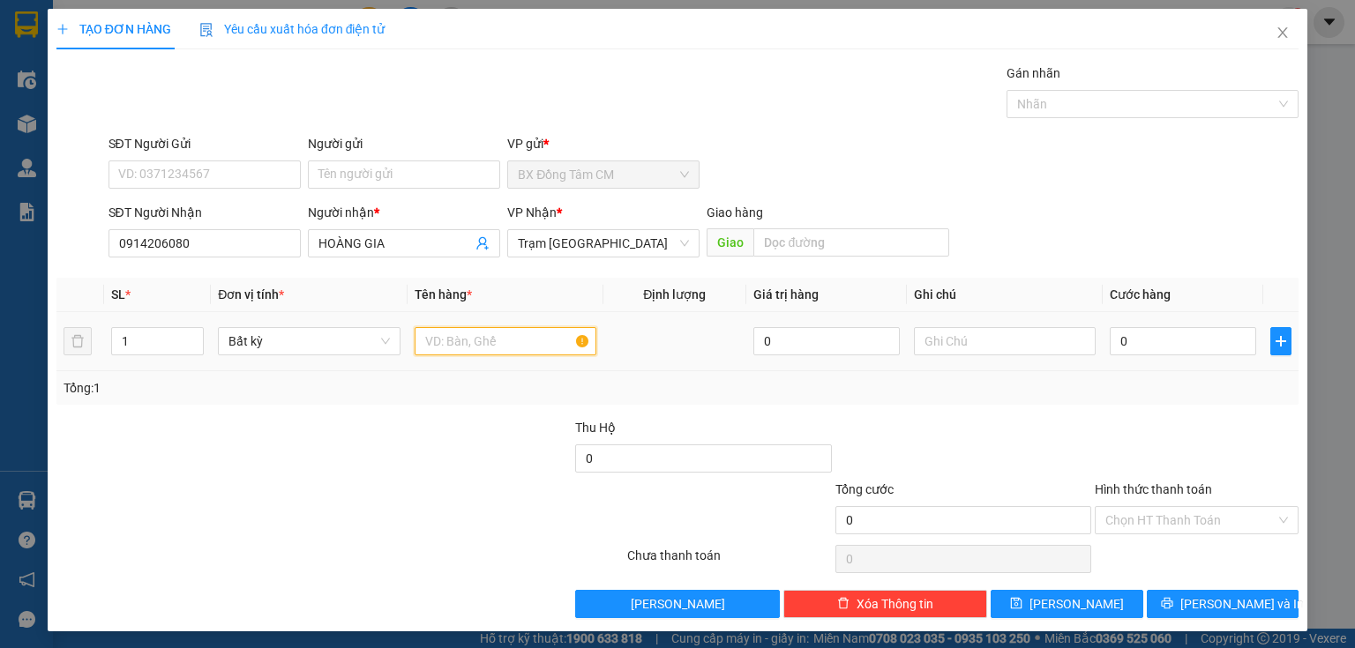
click at [457, 343] on input "text" at bounding box center [506, 341] width 182 height 28
click at [1169, 518] on input "Hình thức thanh toán" at bounding box center [1190, 520] width 170 height 26
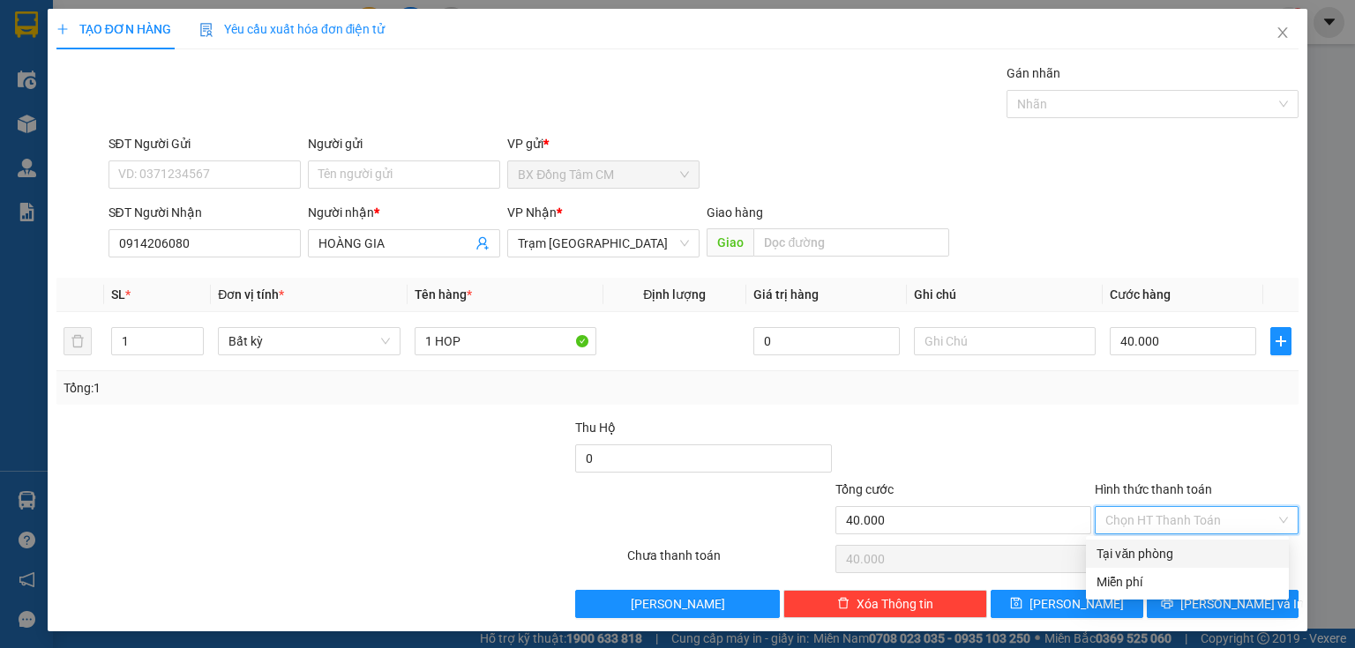
click at [1194, 565] on div "Tại văn phòng" at bounding box center [1187, 554] width 203 height 28
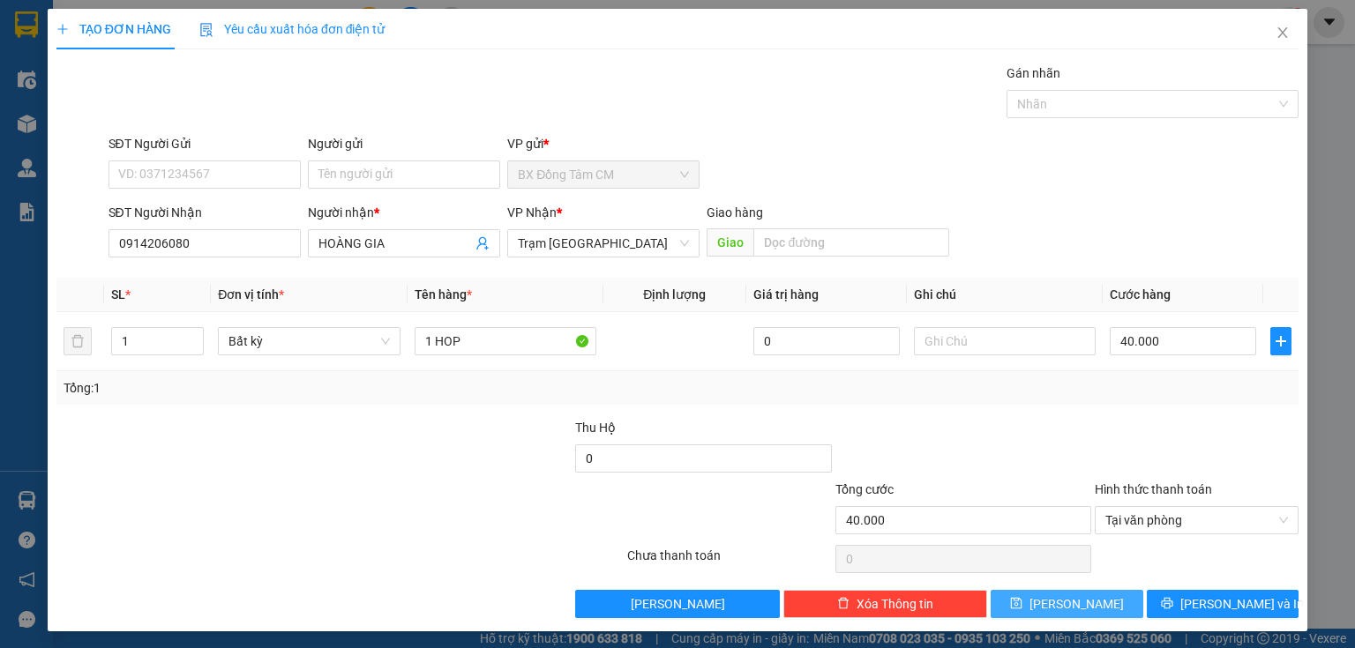
click at [1081, 608] on button "Lưu" at bounding box center [1067, 604] width 153 height 28
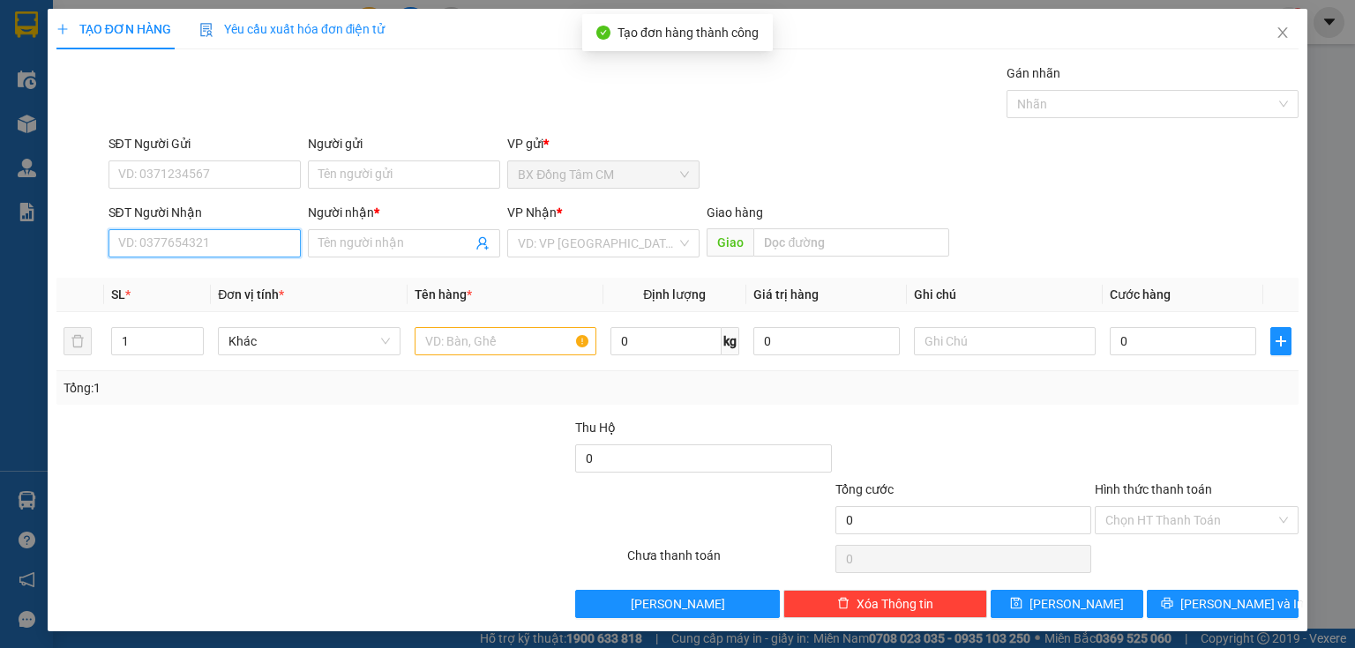
click at [212, 236] on input "SĐT Người Nhận" at bounding box center [205, 243] width 192 height 28
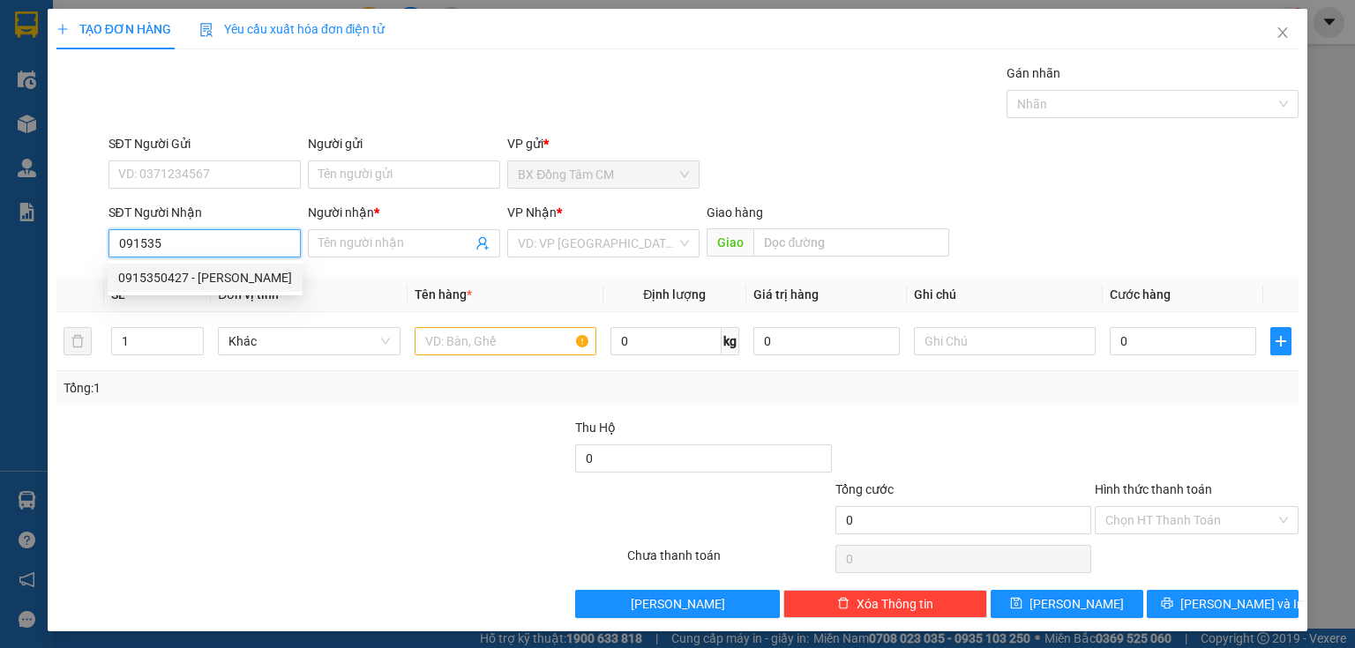
drag, startPoint x: 202, startPoint y: 289, endPoint x: 419, endPoint y: 296, distance: 217.1
click at [203, 289] on div "0915350427 - HÙNG NGÂN" at bounding box center [205, 278] width 195 height 28
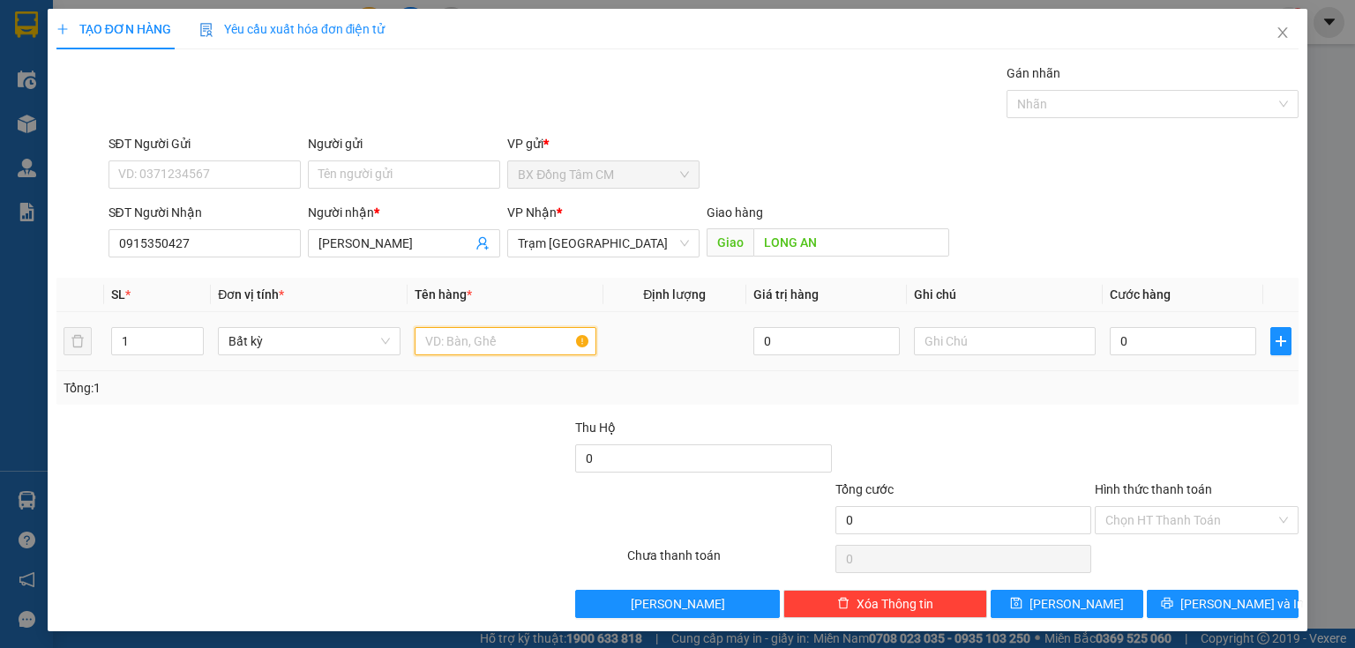
click at [445, 344] on input "text" at bounding box center [506, 341] width 182 height 28
click at [1136, 359] on td "0" at bounding box center [1183, 341] width 161 height 59
click at [1136, 353] on input "0" at bounding box center [1183, 341] width 146 height 28
drag, startPoint x: 1191, startPoint y: 512, endPoint x: 1173, endPoint y: 544, distance: 37.1
click at [1193, 512] on input "Hình thức thanh toán" at bounding box center [1190, 520] width 170 height 26
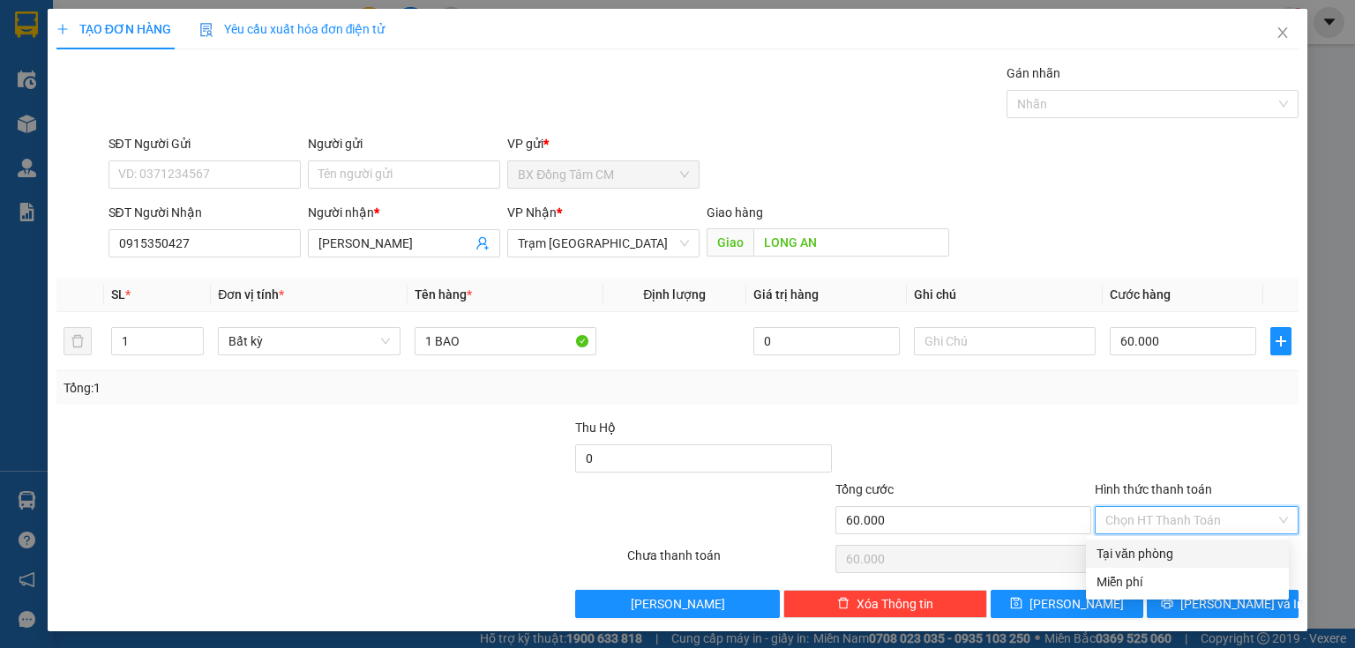
click at [1171, 550] on div "Tại văn phòng" at bounding box center [1188, 553] width 182 height 19
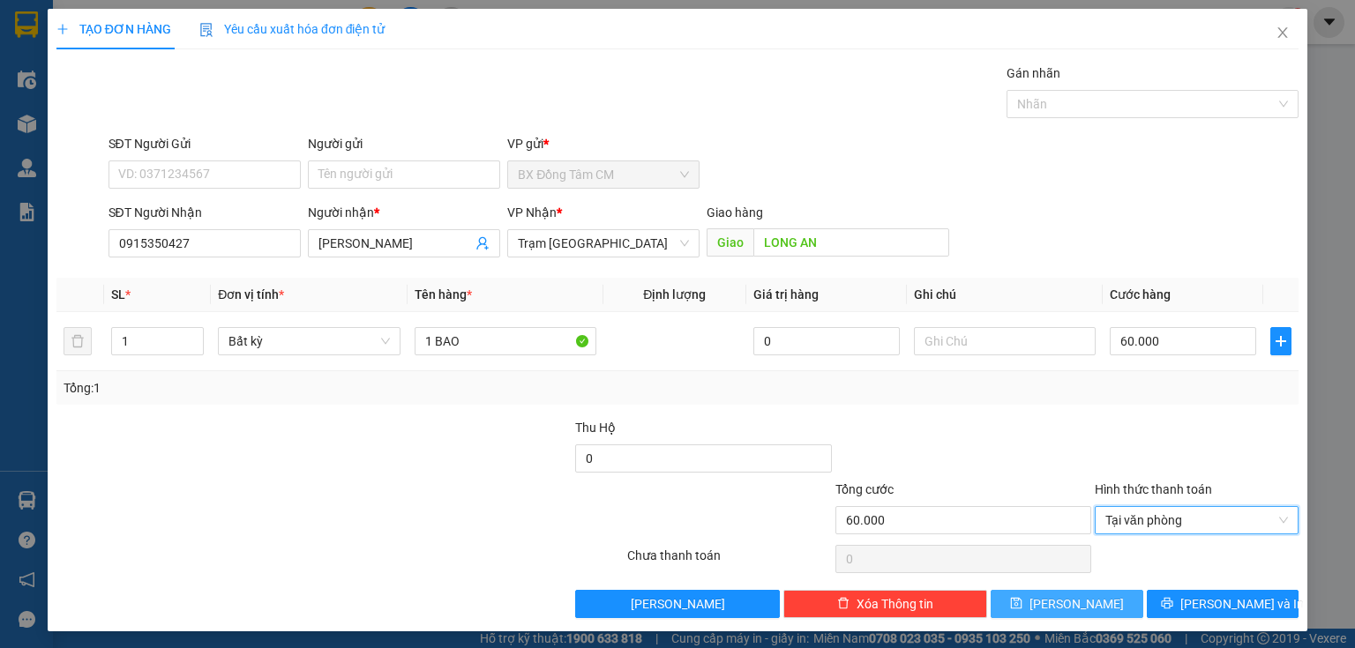
click at [1076, 604] on span "Lưu" at bounding box center [1076, 604] width 94 height 19
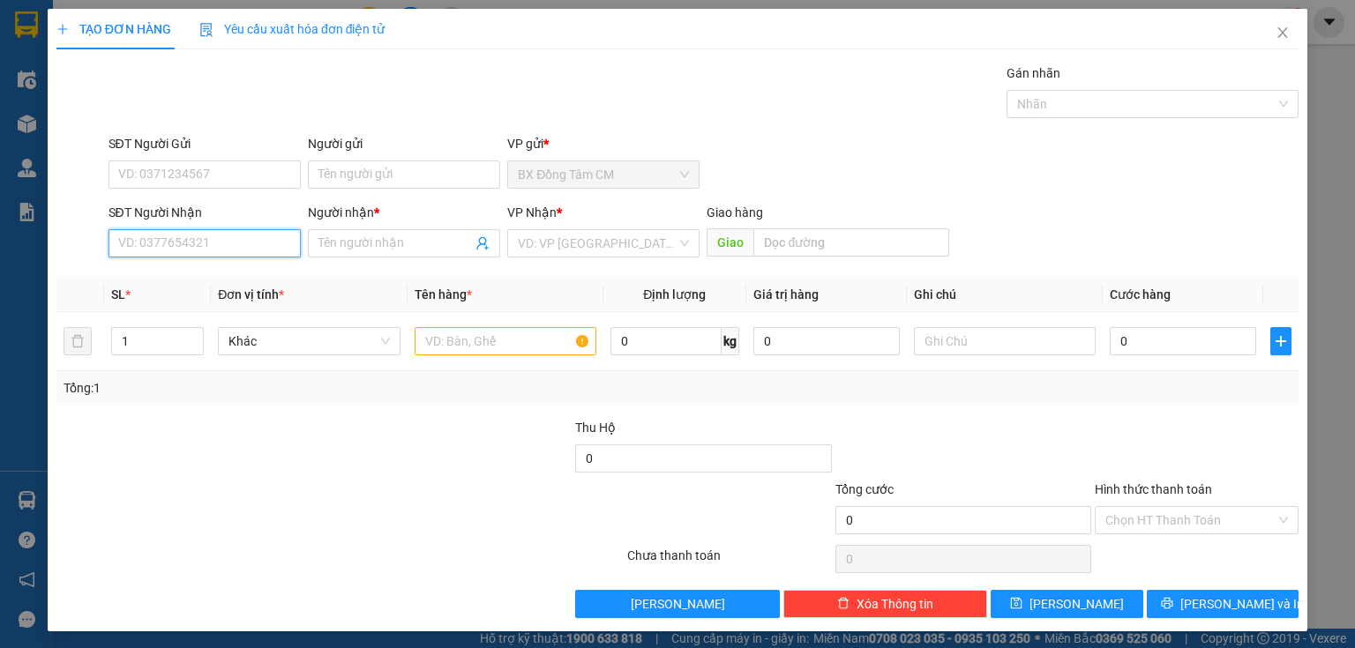
click at [169, 246] on input "SĐT Người Nhận" at bounding box center [205, 243] width 192 height 28
drag, startPoint x: 212, startPoint y: 279, endPoint x: 399, endPoint y: 281, distance: 187.0
click at [217, 279] on div "0919909015 - CHƯƠNG" at bounding box center [202, 277] width 169 height 19
drag, startPoint x: 527, startPoint y: 337, endPoint x: 519, endPoint y: 343, distance: 10.1
click at [520, 343] on input "text" at bounding box center [506, 341] width 182 height 28
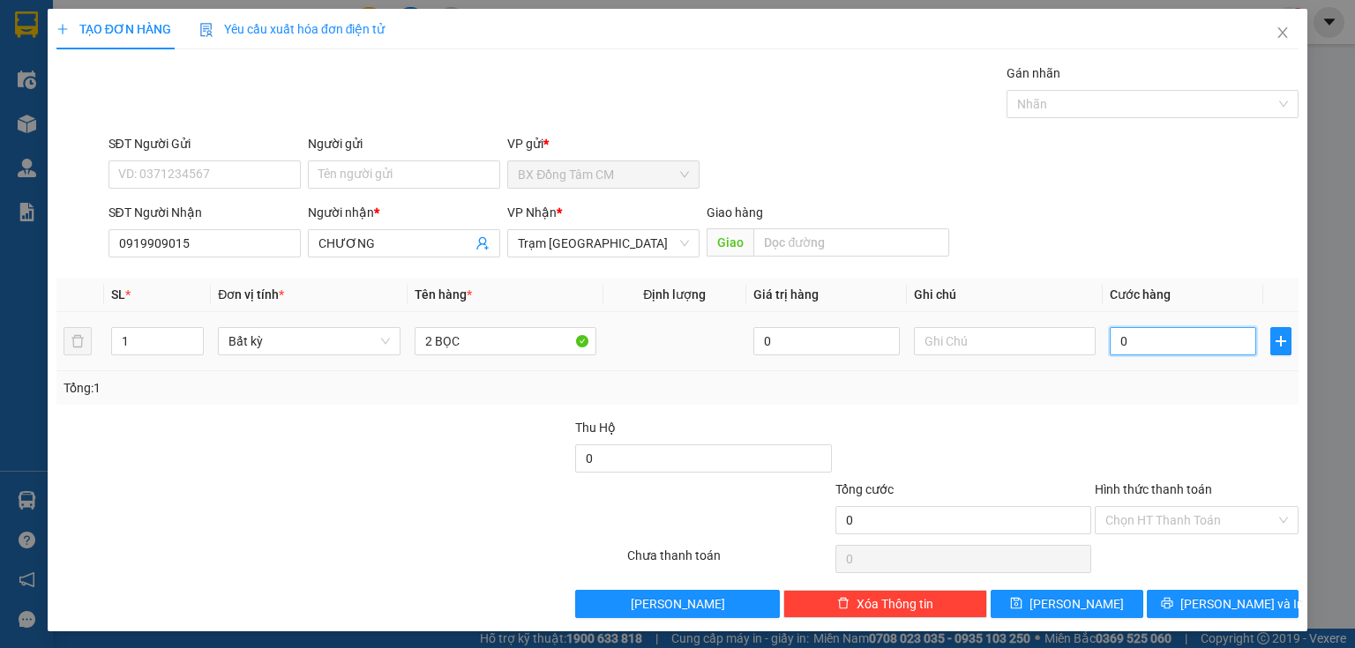
click at [1125, 343] on input "0" at bounding box center [1183, 341] width 146 height 28
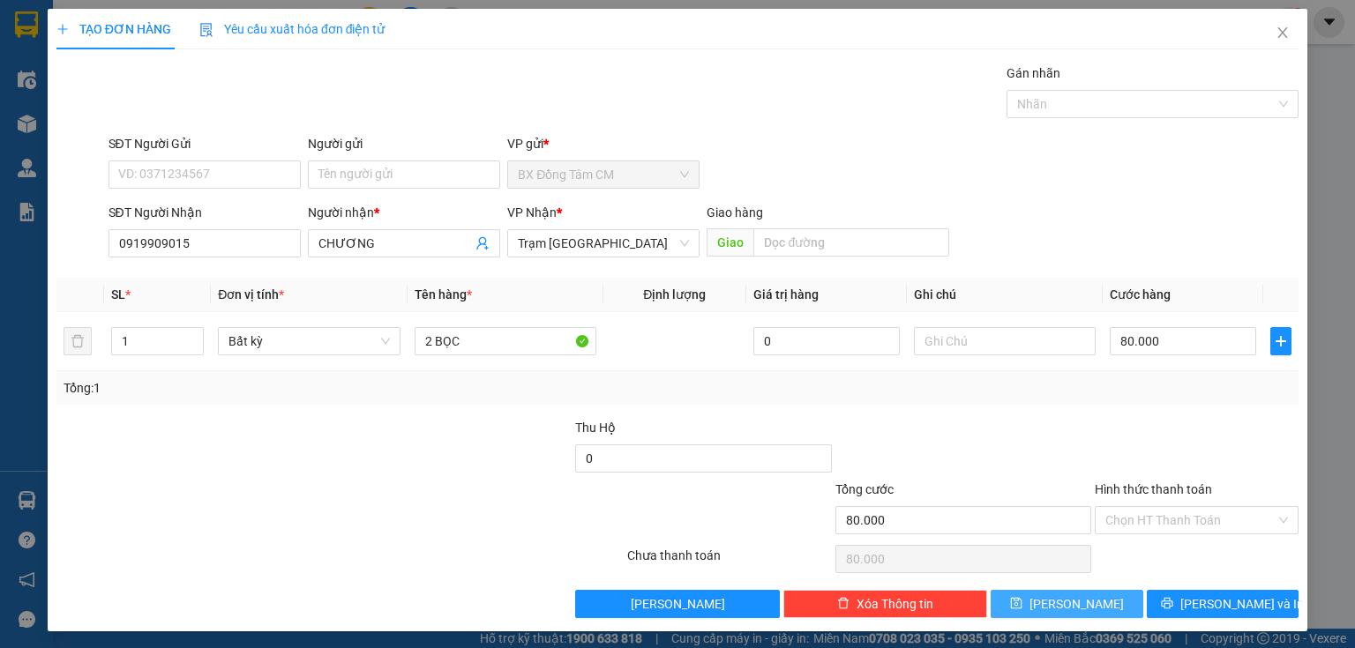
click at [1061, 612] on button "Lưu" at bounding box center [1067, 604] width 153 height 28
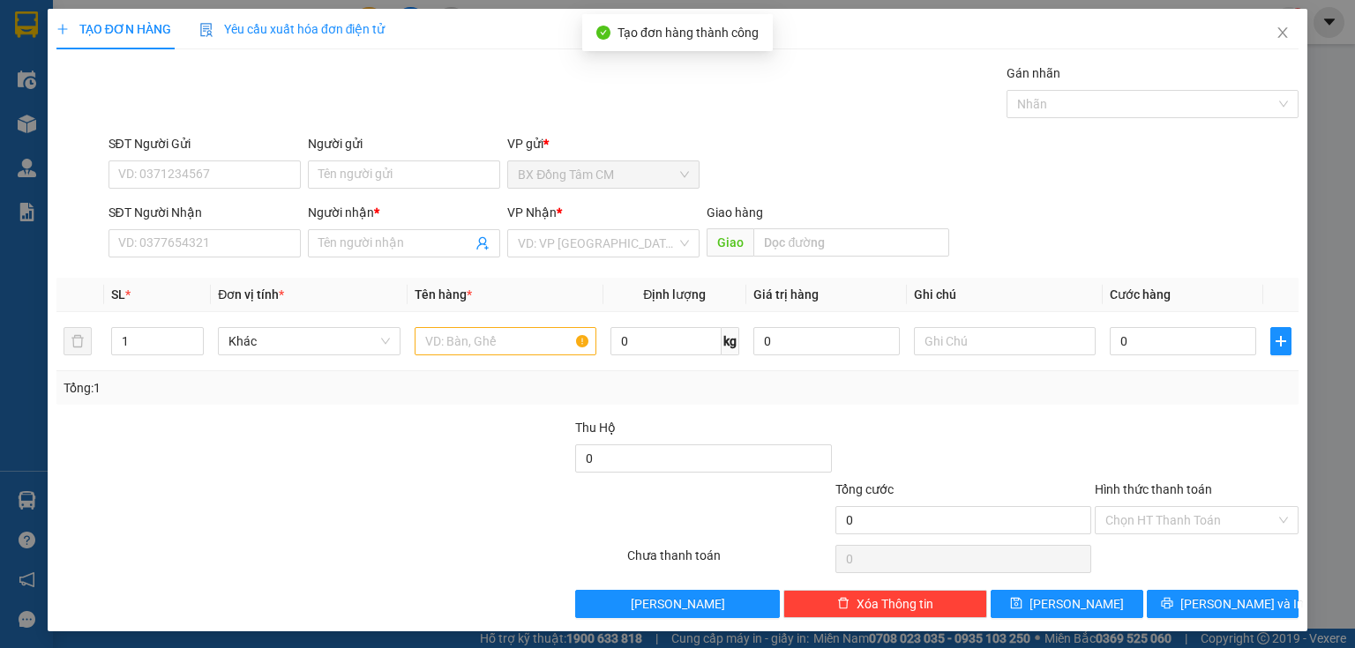
click at [161, 268] on div "Transit Pickup Surcharge Ids Transit Deliver Surcharge Ids Transit Deliver Surc…" at bounding box center [677, 341] width 1242 height 555
click at [162, 250] on input "SĐT Người Nhận" at bounding box center [205, 243] width 192 height 28
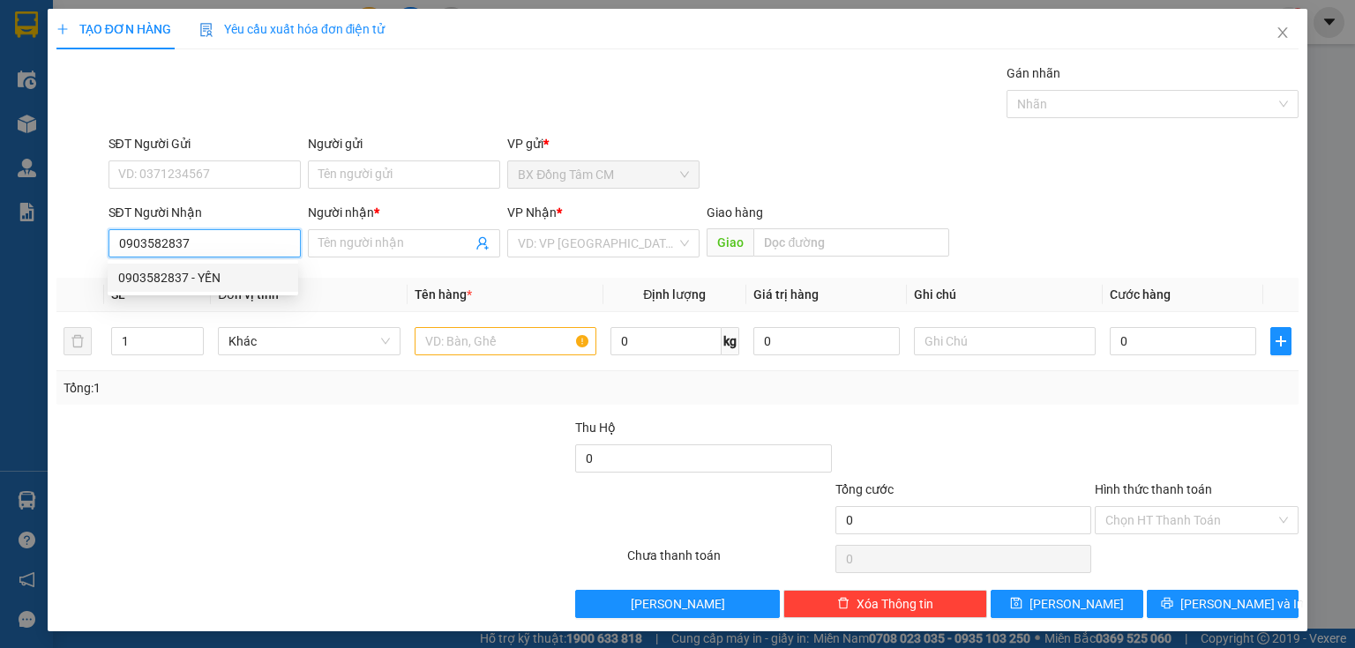
click at [227, 289] on div "0903582837 - YẾN" at bounding box center [203, 278] width 191 height 28
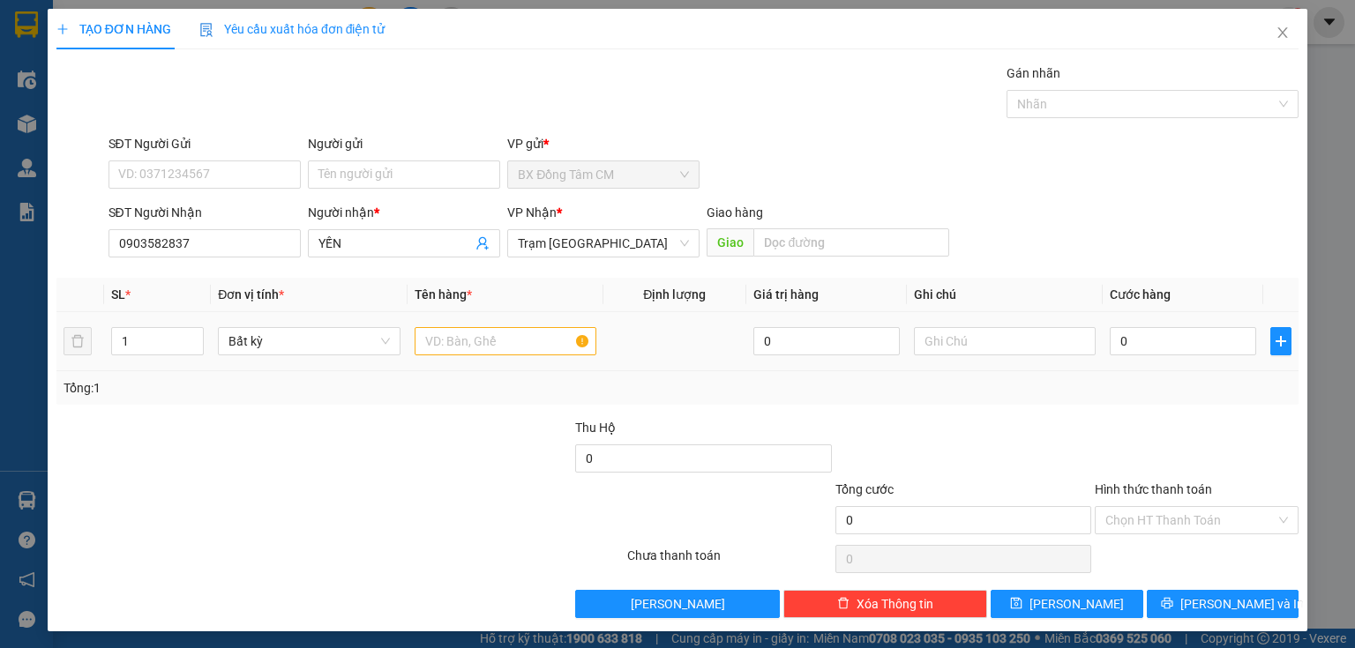
click at [499, 326] on div at bounding box center [506, 341] width 182 height 35
click at [496, 330] on input "text" at bounding box center [506, 341] width 182 height 28
click at [1142, 349] on input "0" at bounding box center [1183, 341] width 146 height 28
click at [1149, 509] on input "Hình thức thanh toán" at bounding box center [1190, 520] width 170 height 26
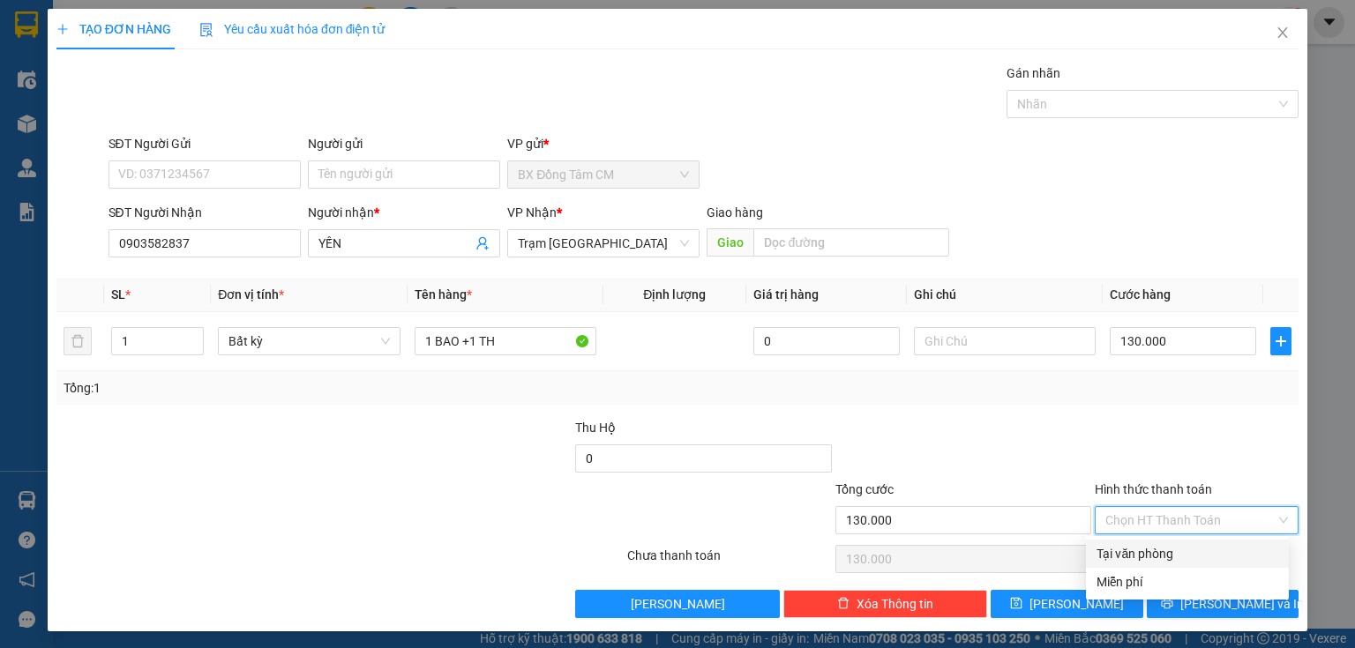
click at [1119, 550] on div "Tại văn phòng" at bounding box center [1188, 553] width 182 height 19
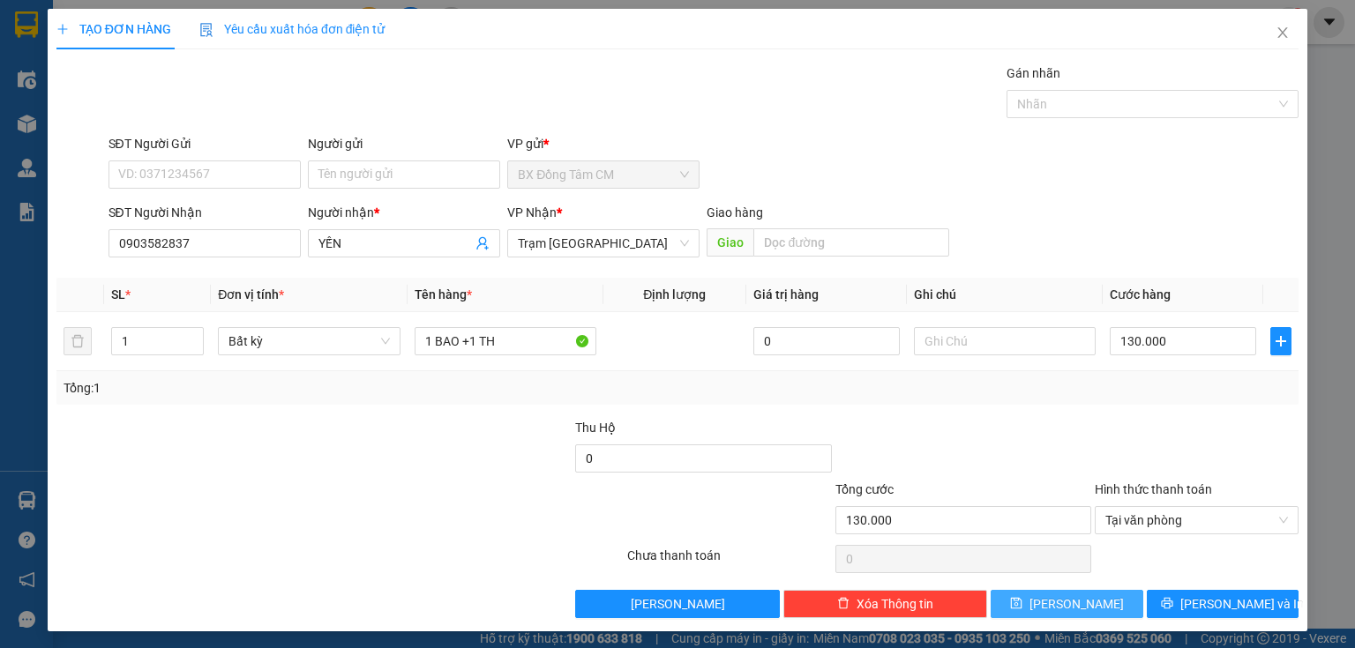
drag, startPoint x: 1075, startPoint y: 583, endPoint x: 1042, endPoint y: 599, distance: 37.1
click at [1022, 599] on icon "save" at bounding box center [1016, 603] width 11 height 11
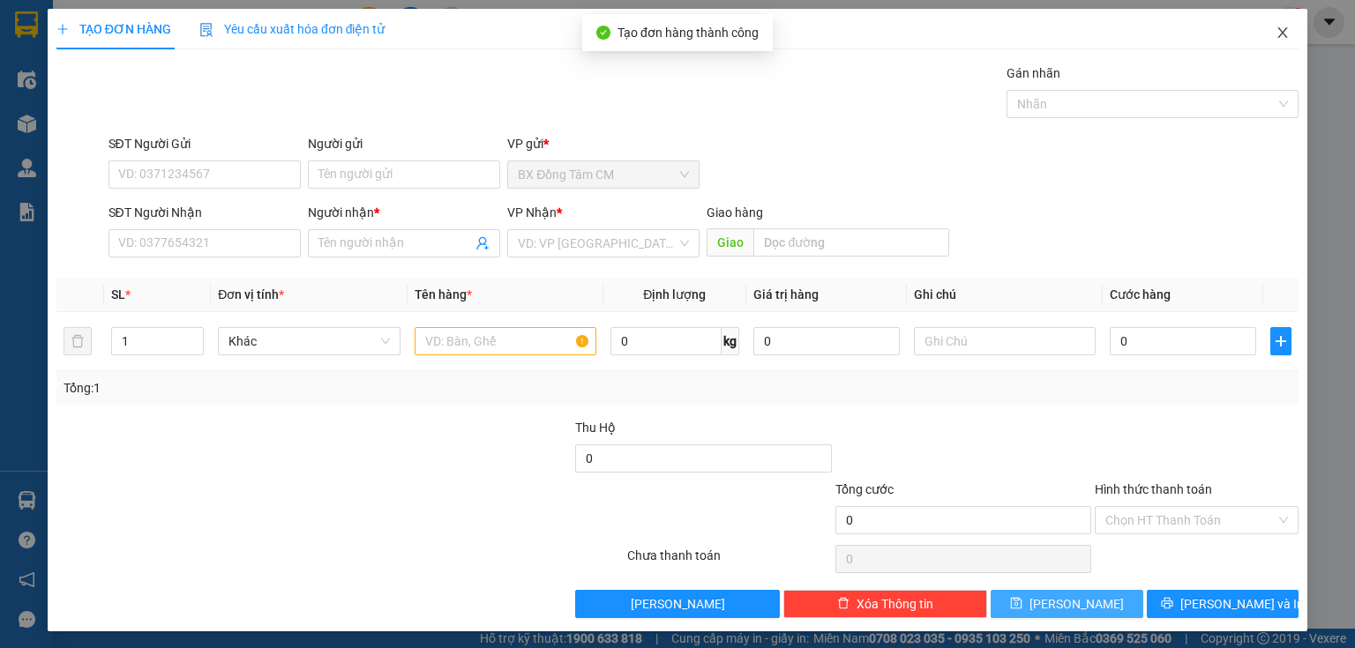
click at [1268, 41] on span "Close" at bounding box center [1282, 33] width 49 height 49
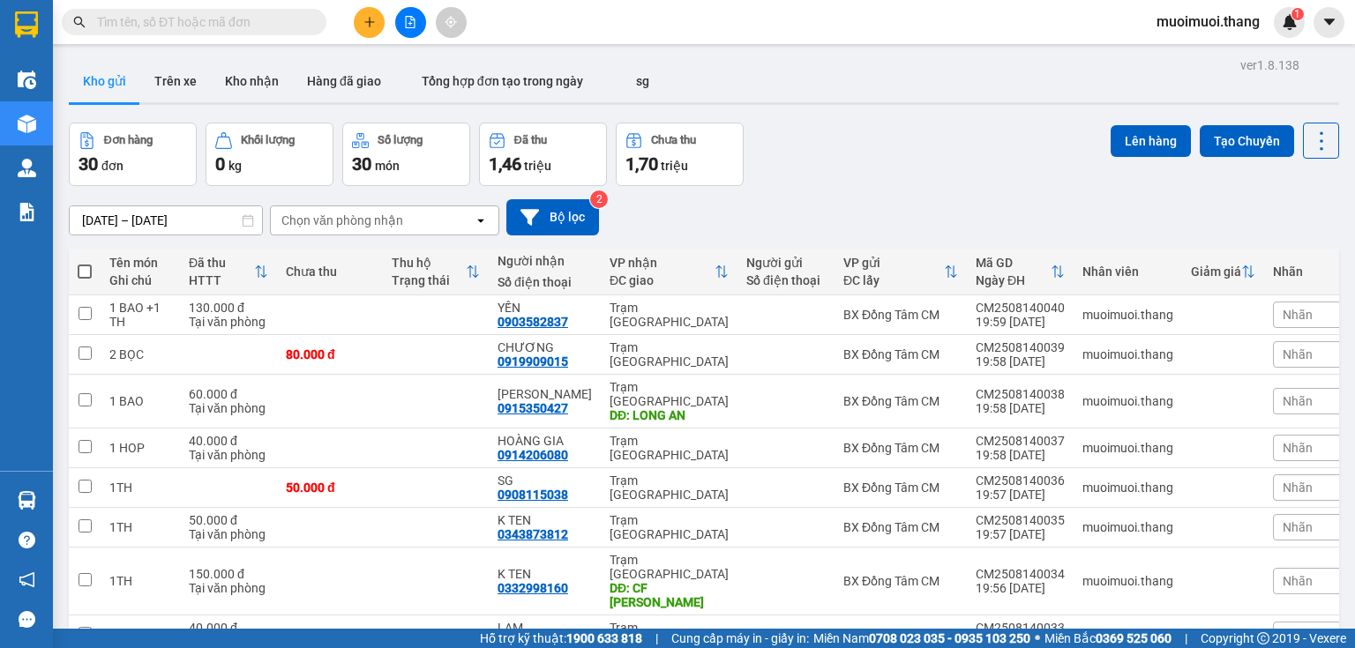
click at [85, 272] on span at bounding box center [85, 272] width 14 height 14
click at [85, 263] on input "checkbox" at bounding box center [85, 263] width 0 height 0
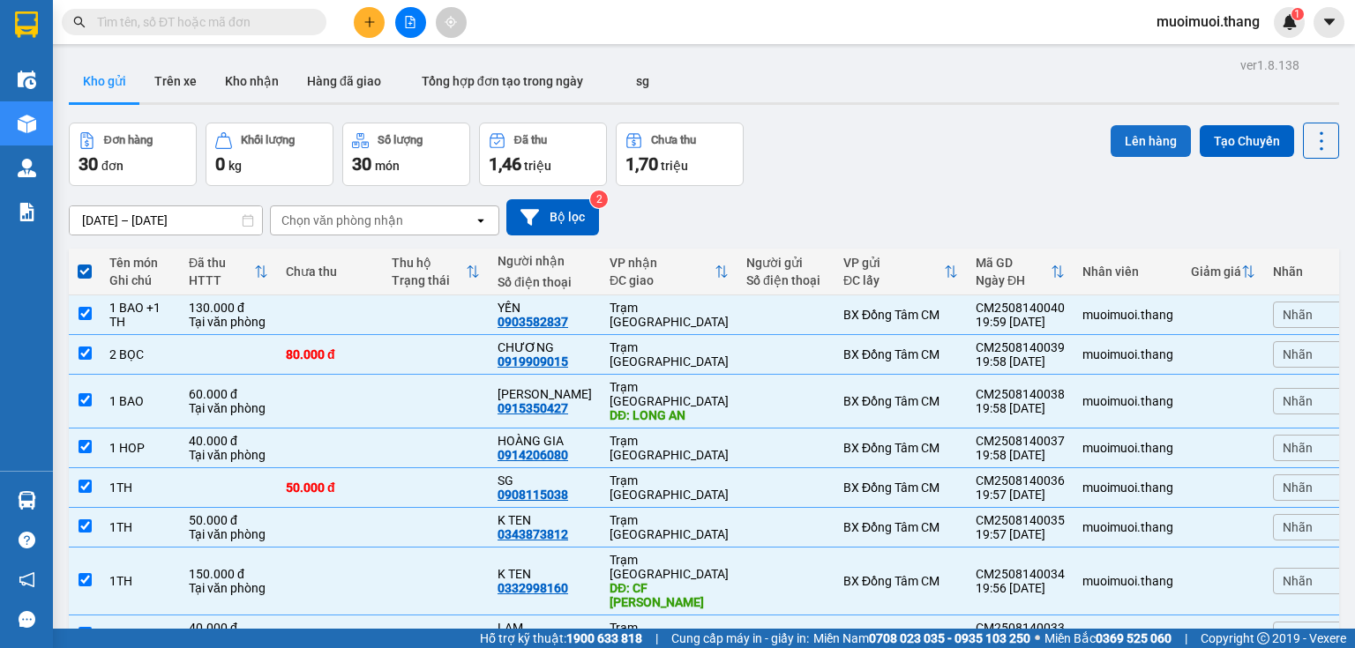
click at [1133, 143] on button "Lên hàng" at bounding box center [1151, 141] width 80 height 32
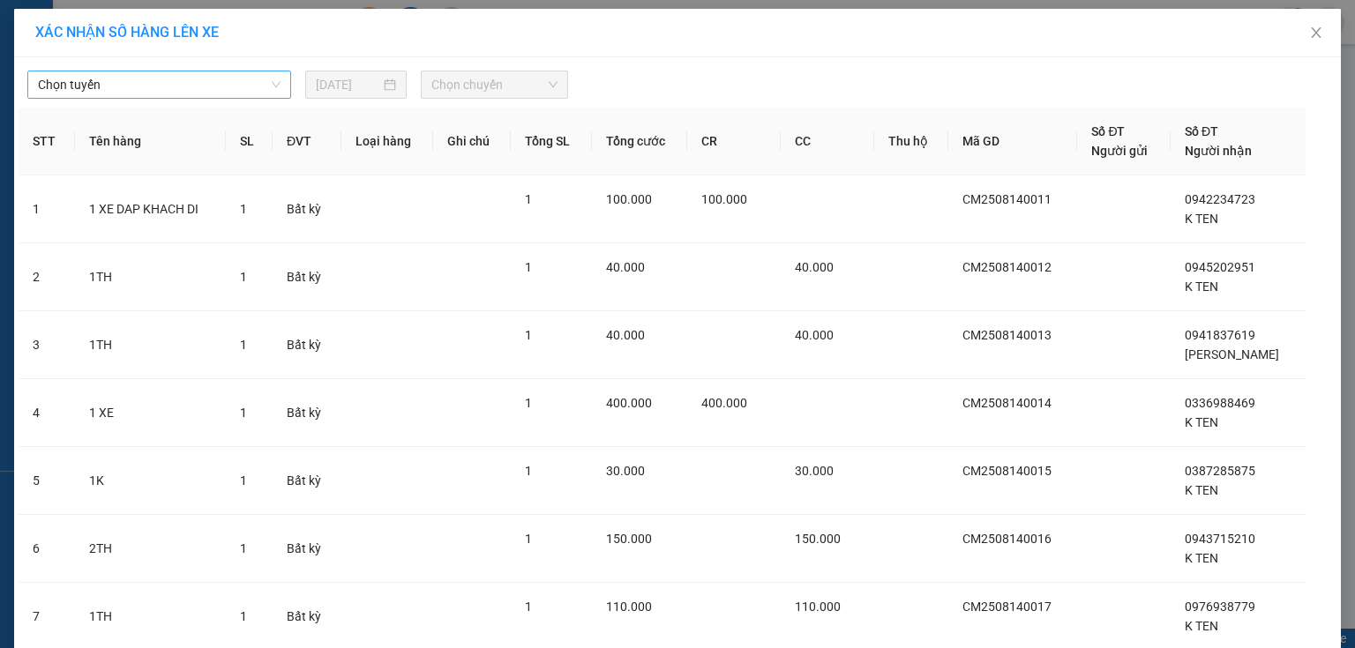
click at [192, 71] on span "Chọn tuyến" at bounding box center [159, 84] width 243 height 26
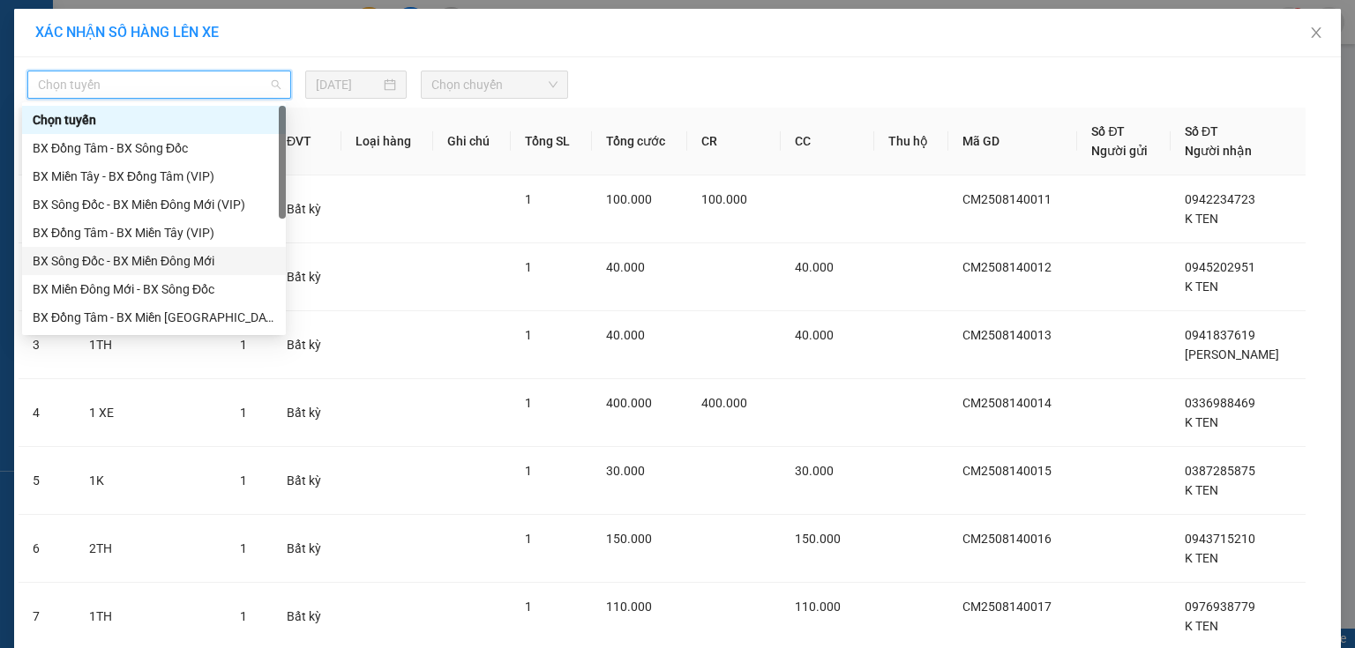
click at [26, 256] on div "BX Sông Đốc - BX Miền Đông Mới" at bounding box center [154, 261] width 264 height 28
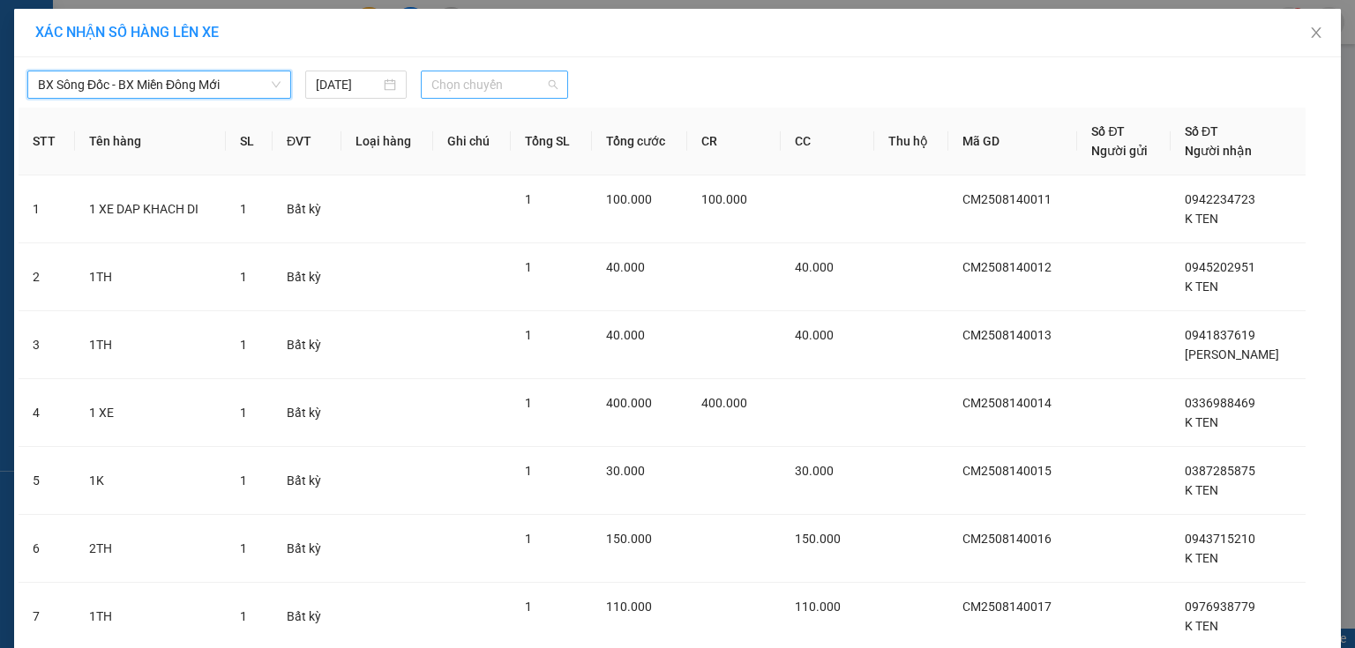
click at [504, 71] on span "Chọn chuyến" at bounding box center [494, 84] width 127 height 26
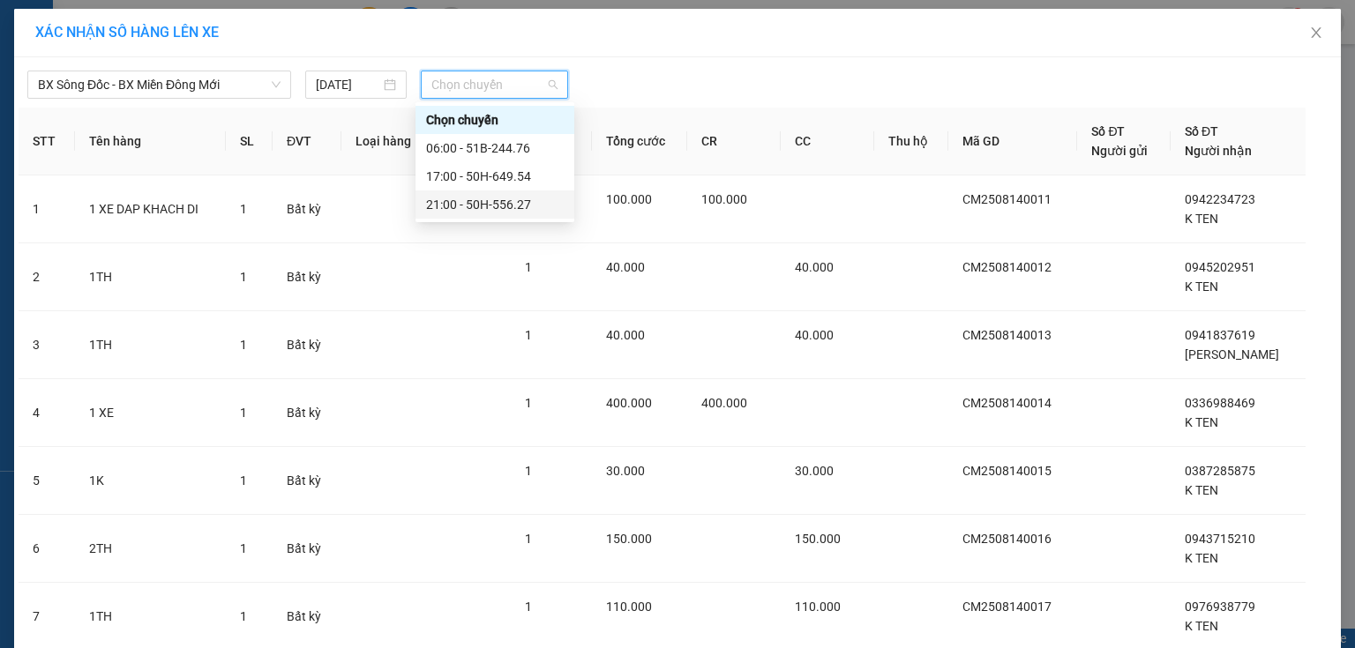
click at [462, 201] on div "21:00 - 50H-556.27" at bounding box center [495, 204] width 138 height 19
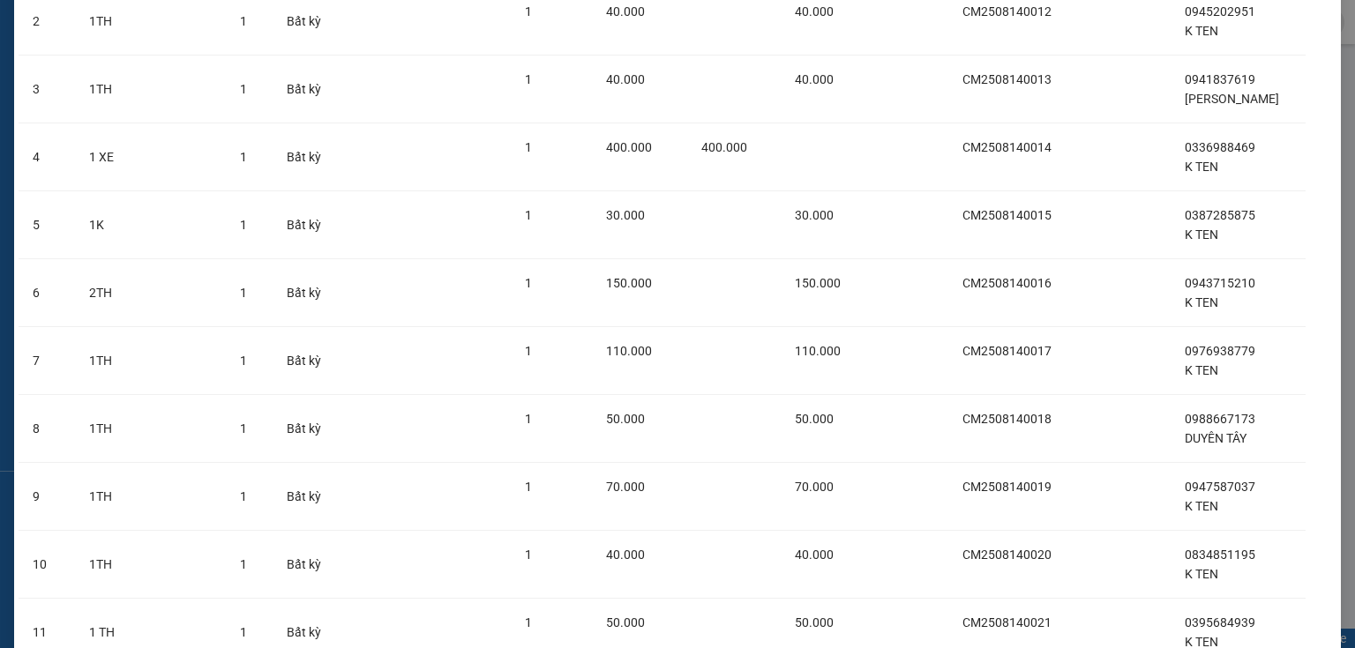
scroll to position [1726, 0]
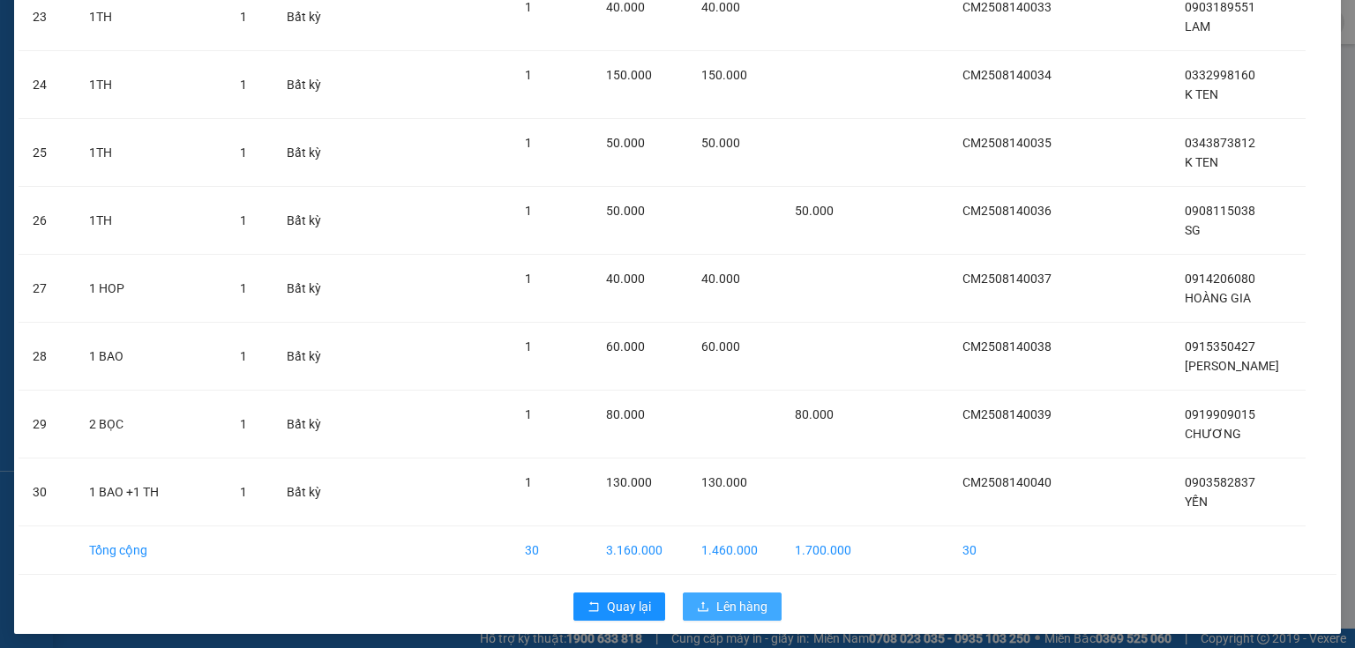
click at [736, 598] on span "Lên hàng" at bounding box center [741, 606] width 51 height 19
